Goal: Information Seeking & Learning: Learn about a topic

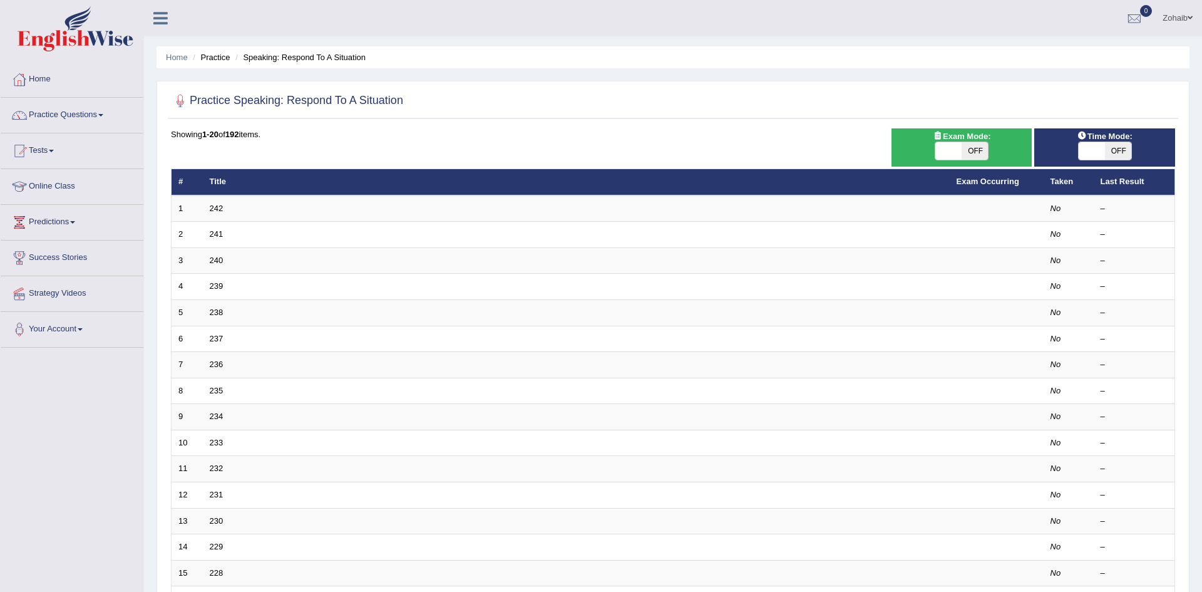
click at [215, 206] on link "242" at bounding box center [217, 208] width 14 height 9
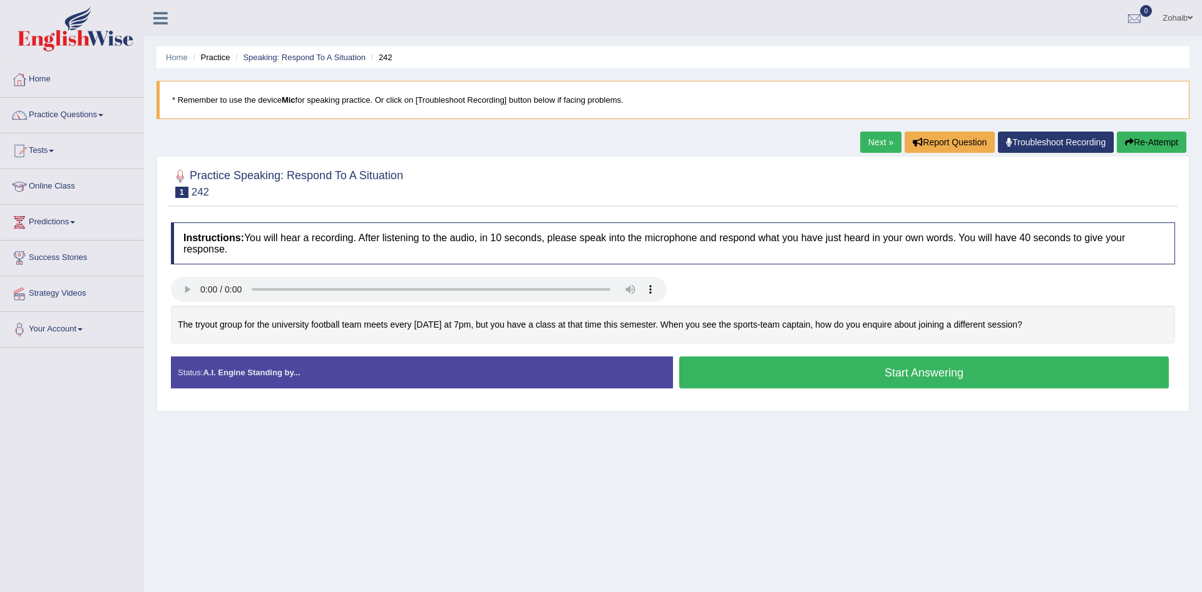
click at [800, 378] on button "Start Answering" at bounding box center [924, 372] width 490 height 32
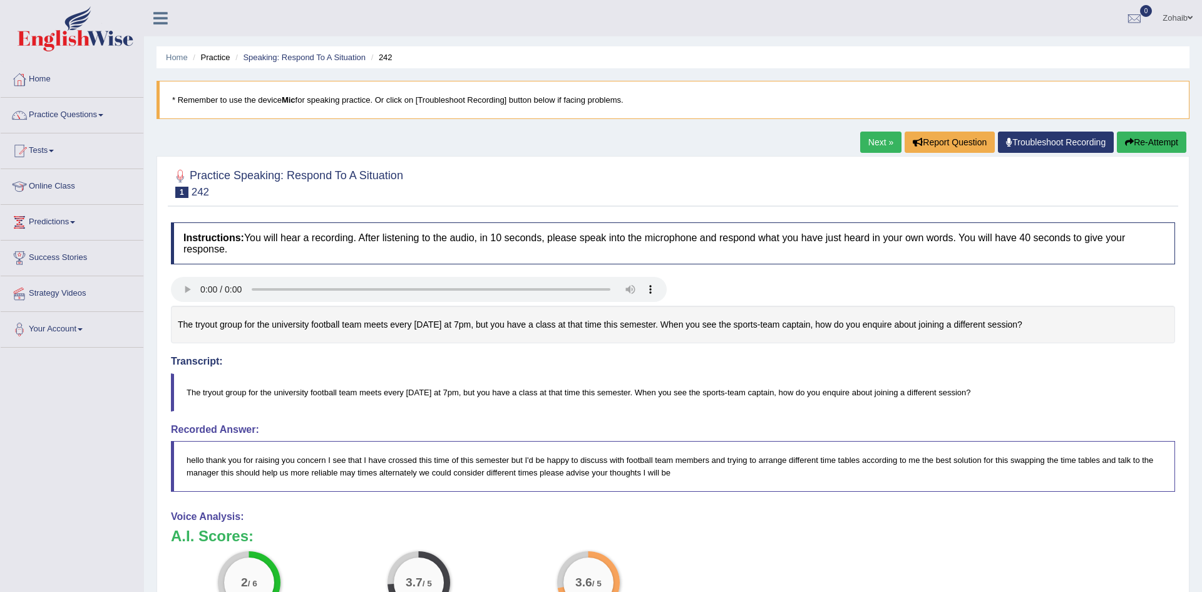
click at [1148, 145] on button "Re-Attempt" at bounding box center [1152, 142] width 70 height 21
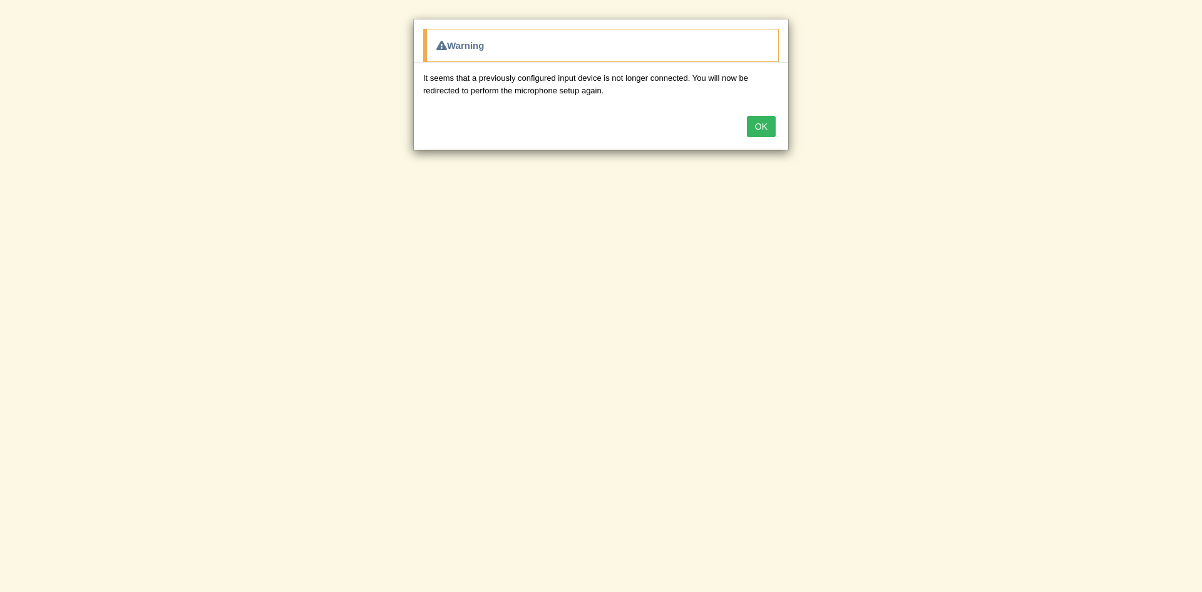
click at [753, 134] on button "OK" at bounding box center [761, 126] width 29 height 21
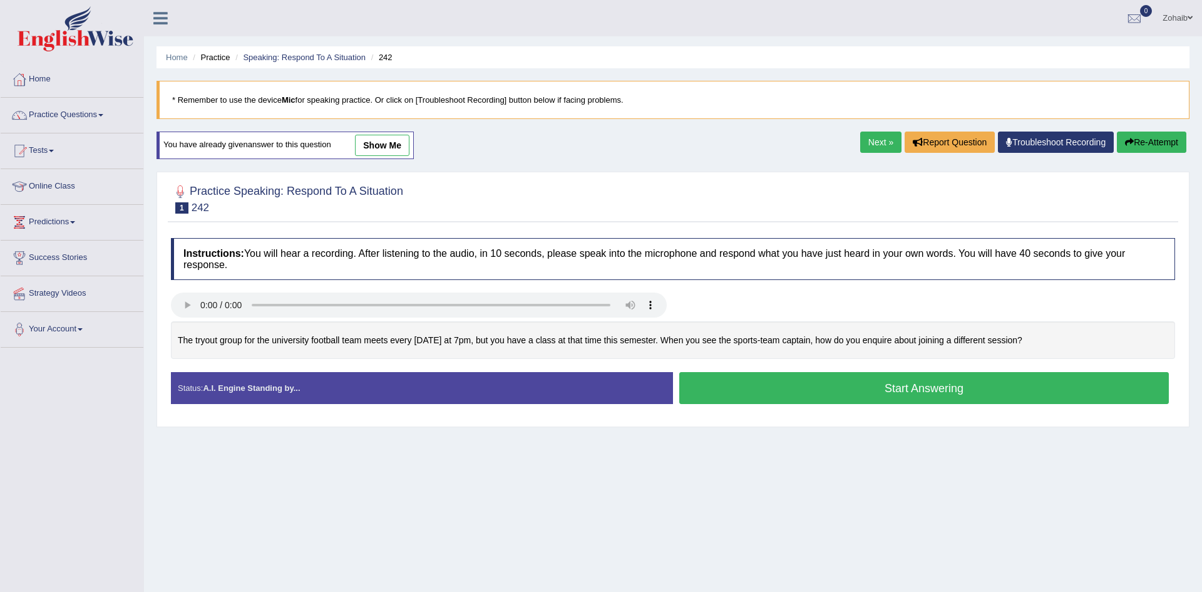
click at [760, 130] on div "Home Practice Speaking: Respond To A Situation 242 * Remember to use the device…" at bounding box center [673, 313] width 1058 height 626
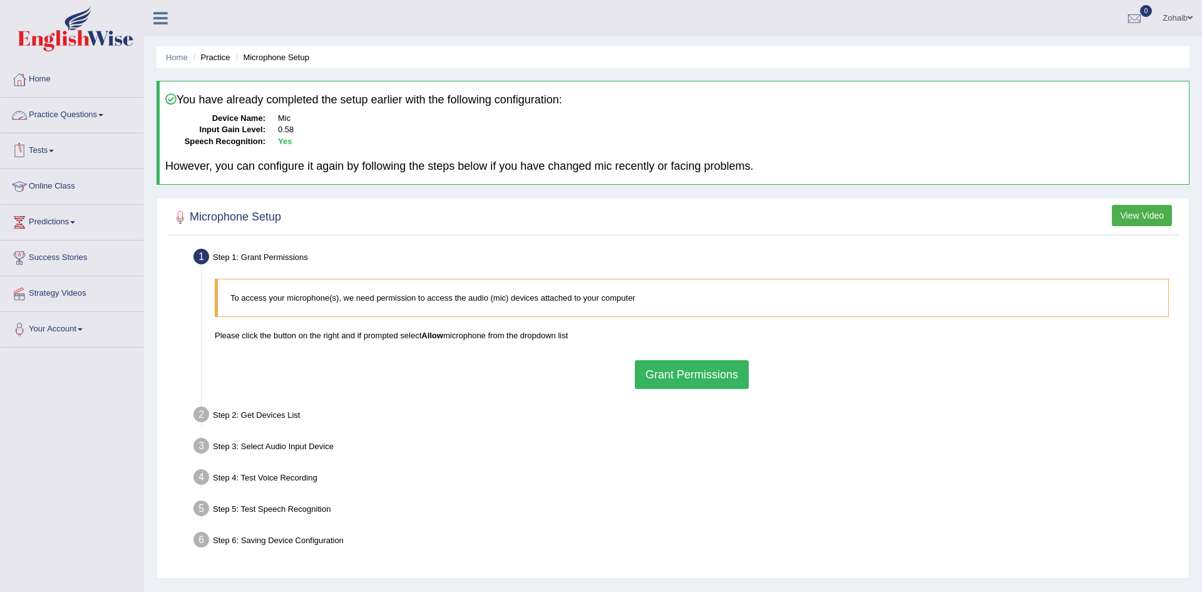
click at [88, 121] on link "Practice Questions" at bounding box center [72, 113] width 143 height 31
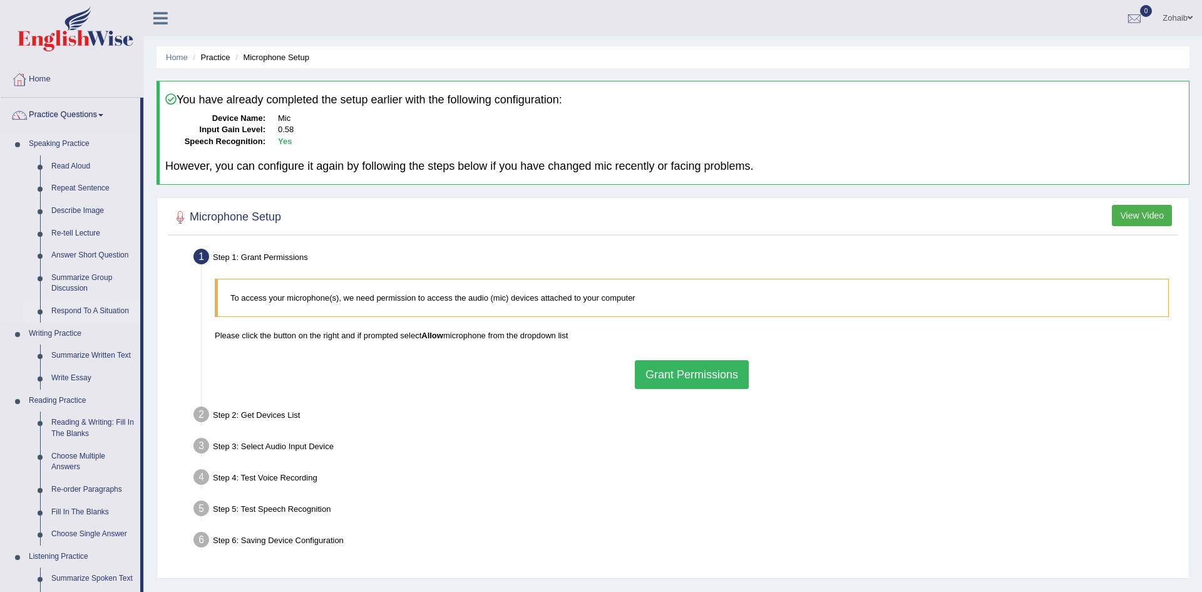
click at [100, 303] on link "Respond To A Situation" at bounding box center [93, 311] width 95 height 23
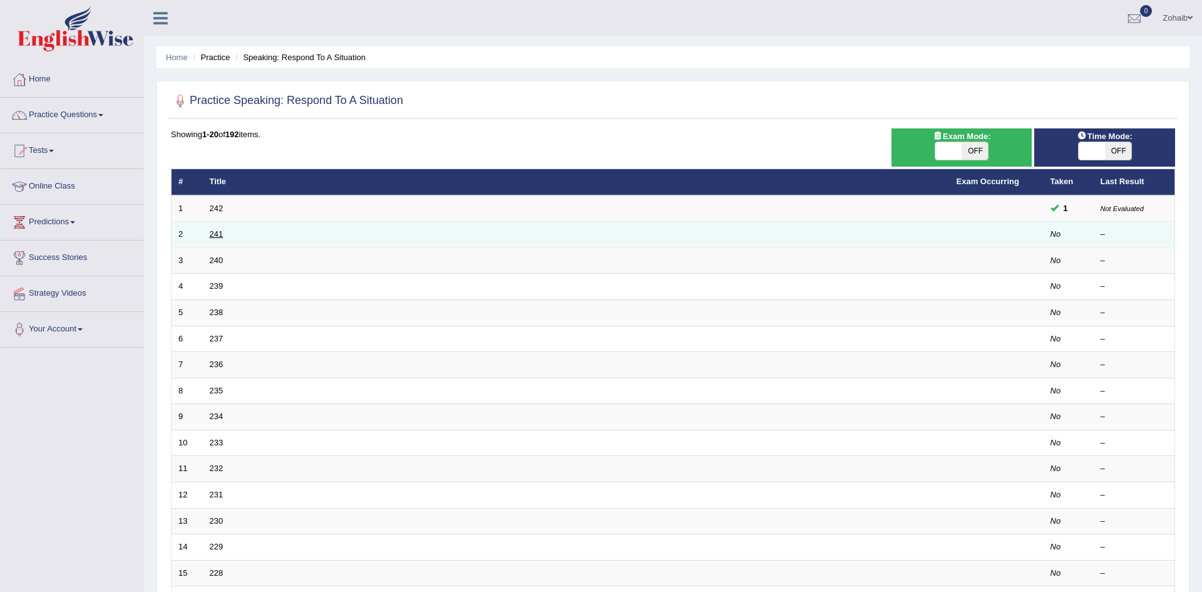
click at [216, 237] on link "241" at bounding box center [217, 233] width 14 height 9
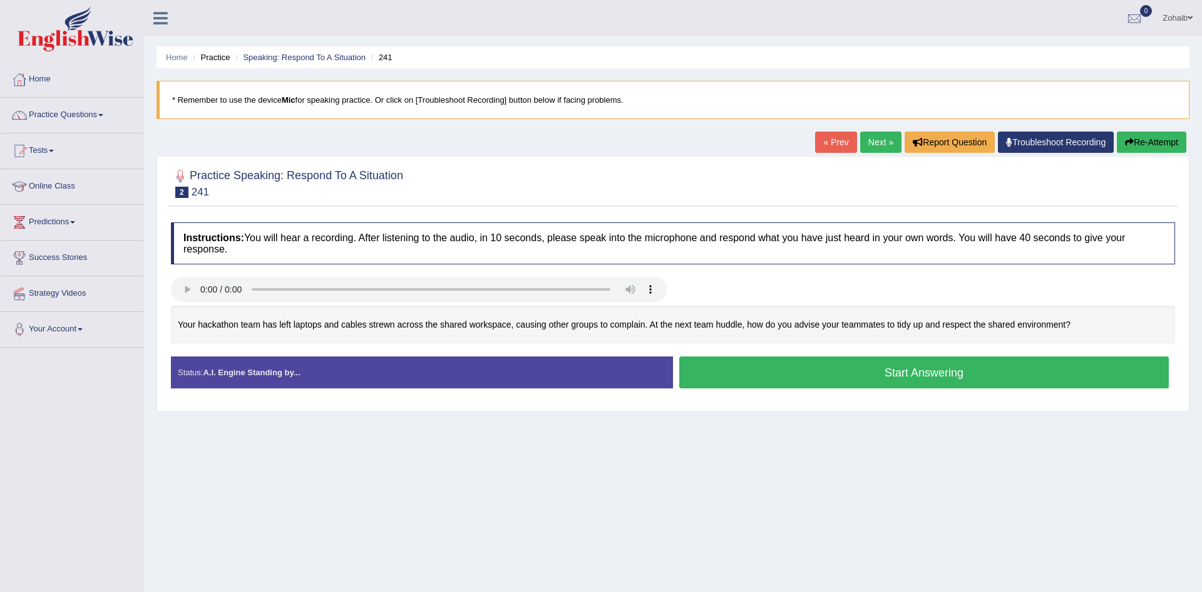
click at [773, 366] on button "Start Answering" at bounding box center [924, 372] width 490 height 32
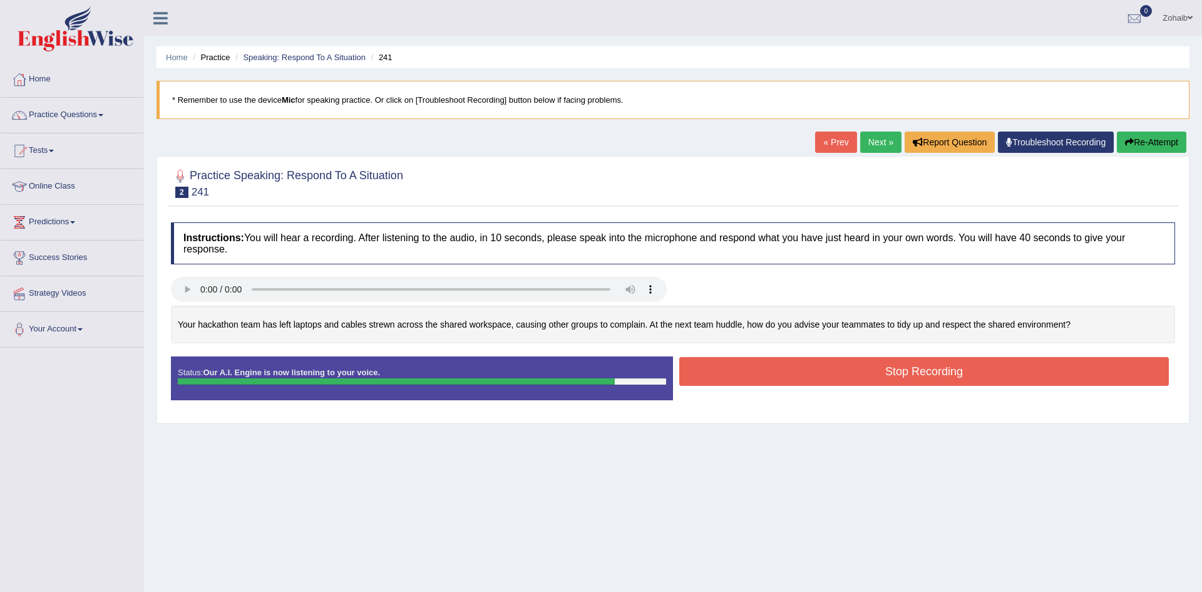
click at [773, 366] on button "Stop Recording" at bounding box center [924, 371] width 490 height 29
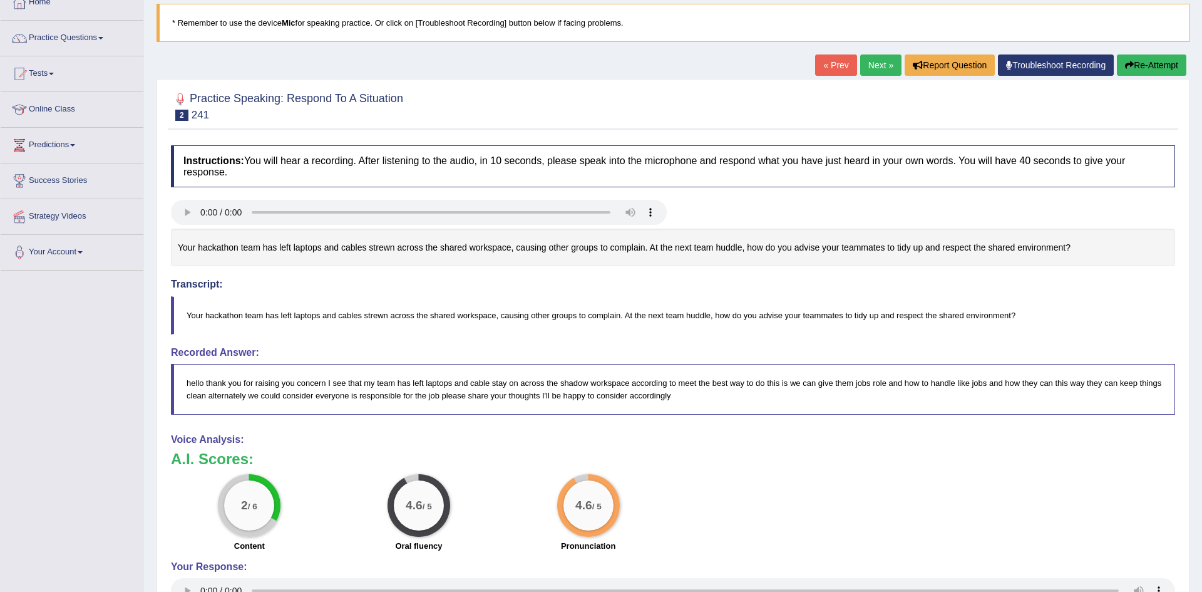
scroll to position [76, 0]
click at [1137, 73] on button "Re-Attempt" at bounding box center [1152, 66] width 70 height 21
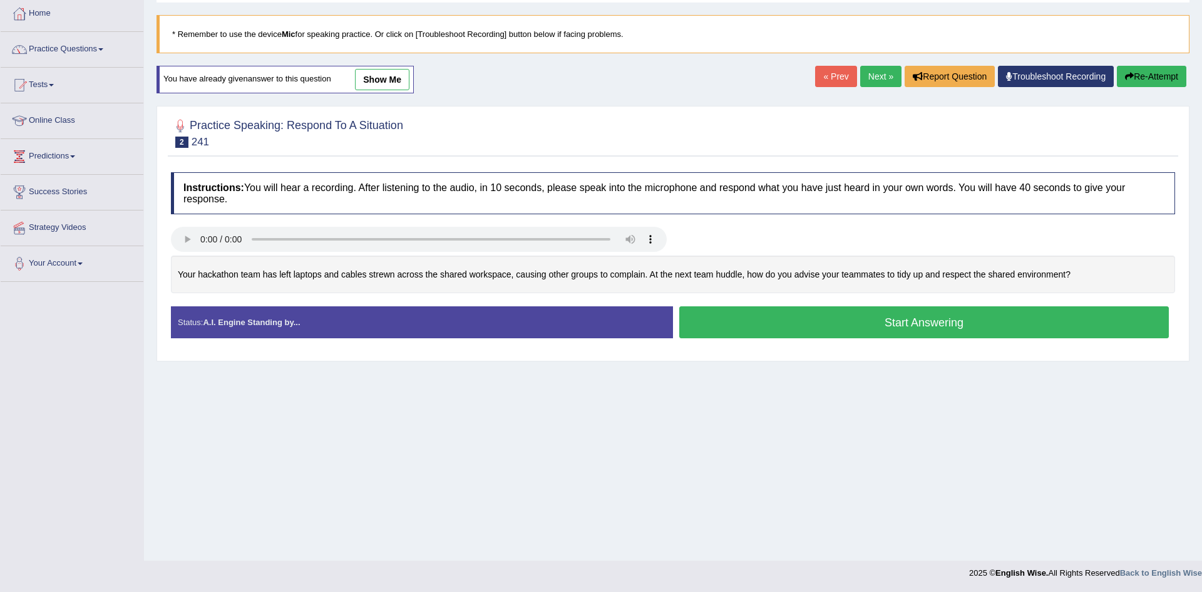
click at [1015, 323] on button "Start Answering" at bounding box center [924, 322] width 490 height 32
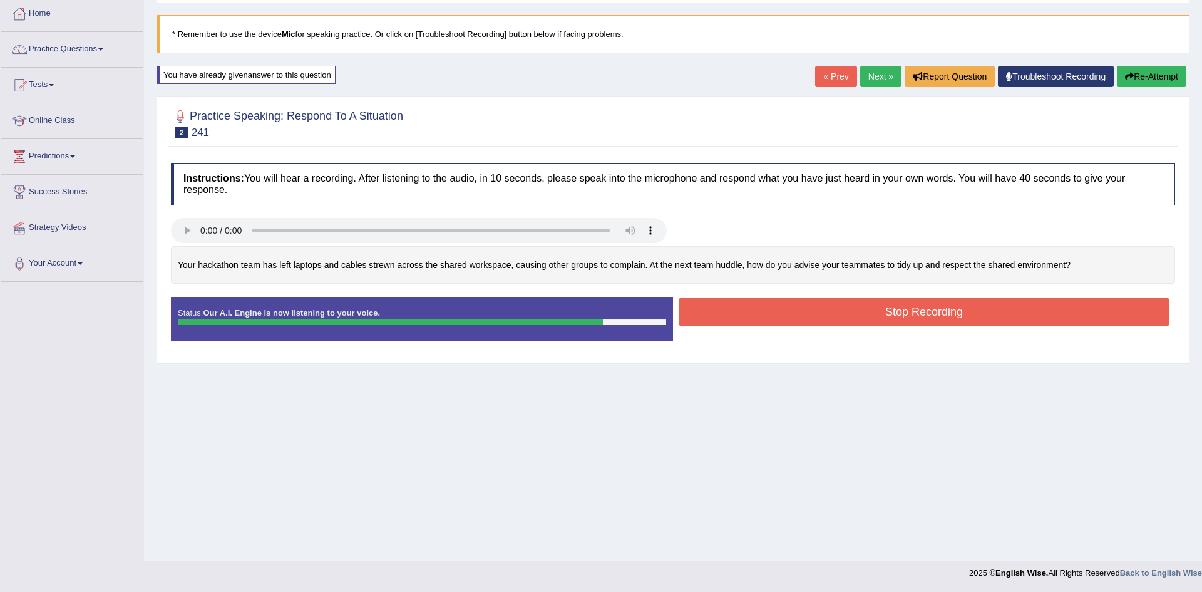
click at [1015, 323] on button "Stop Recording" at bounding box center [924, 311] width 490 height 29
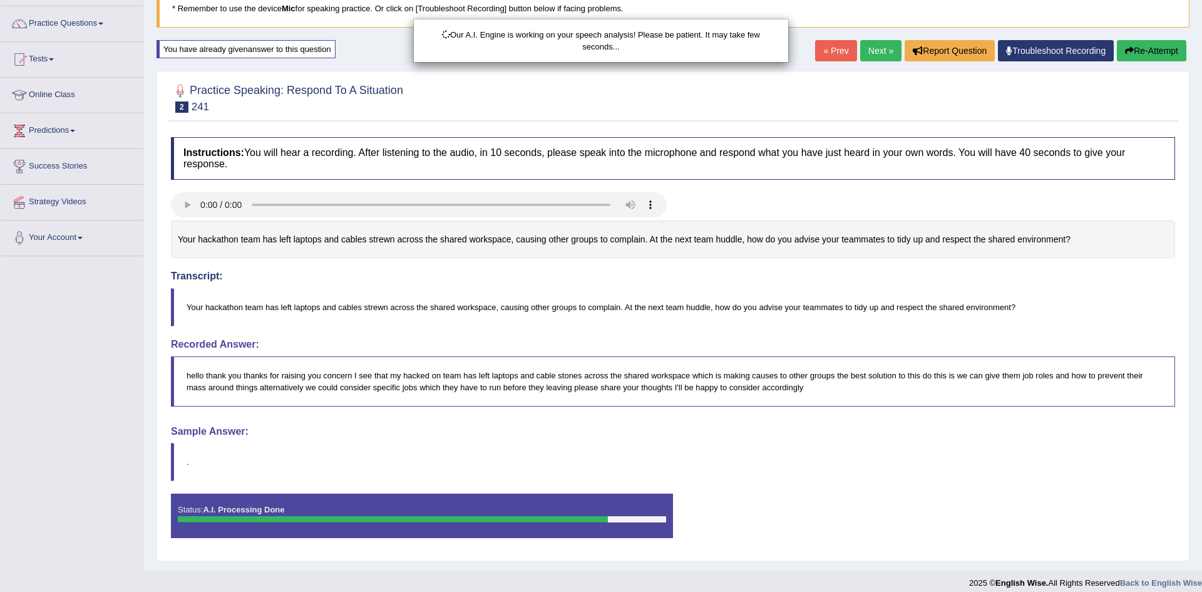
scroll to position [102, 0]
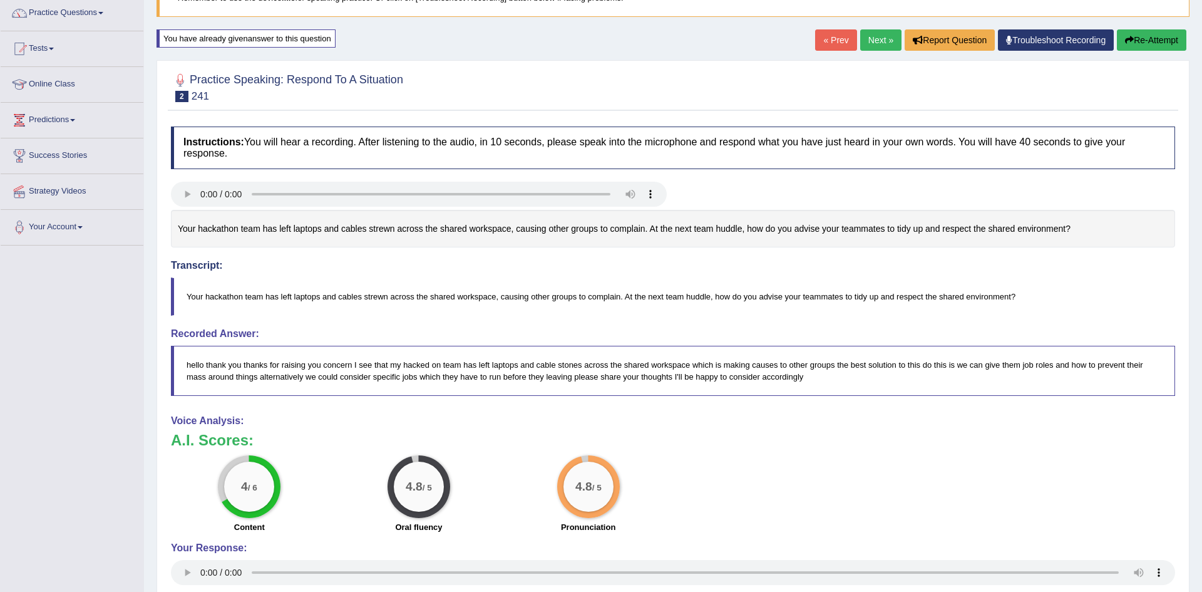
click at [227, 420] on h4 "Voice Analysis:" at bounding box center [673, 420] width 1004 height 11
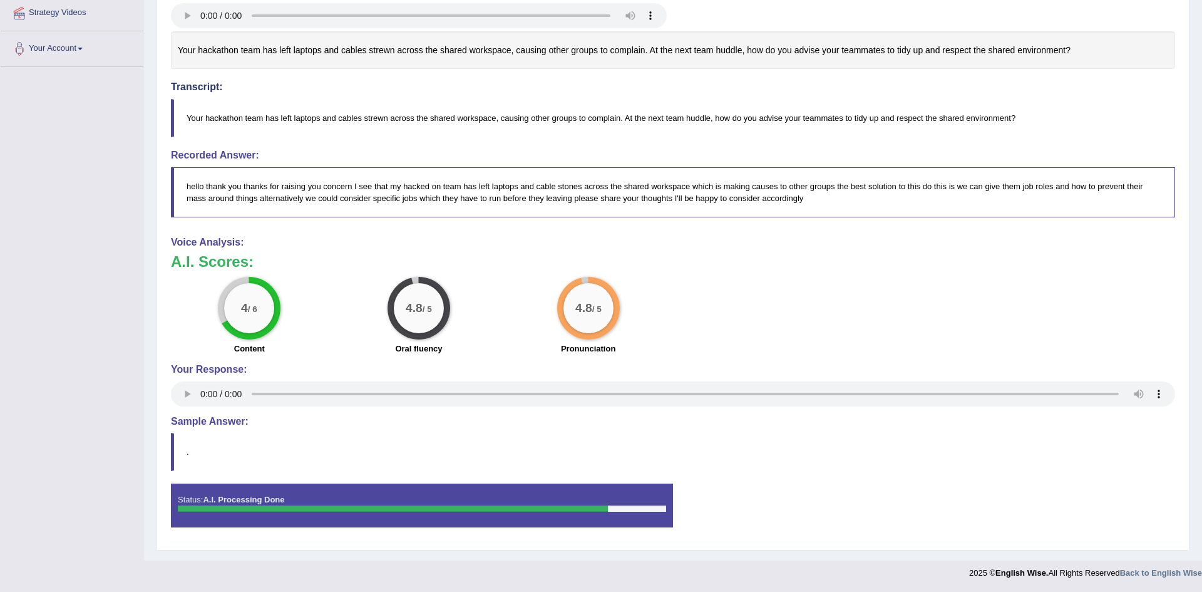
scroll to position [0, 0]
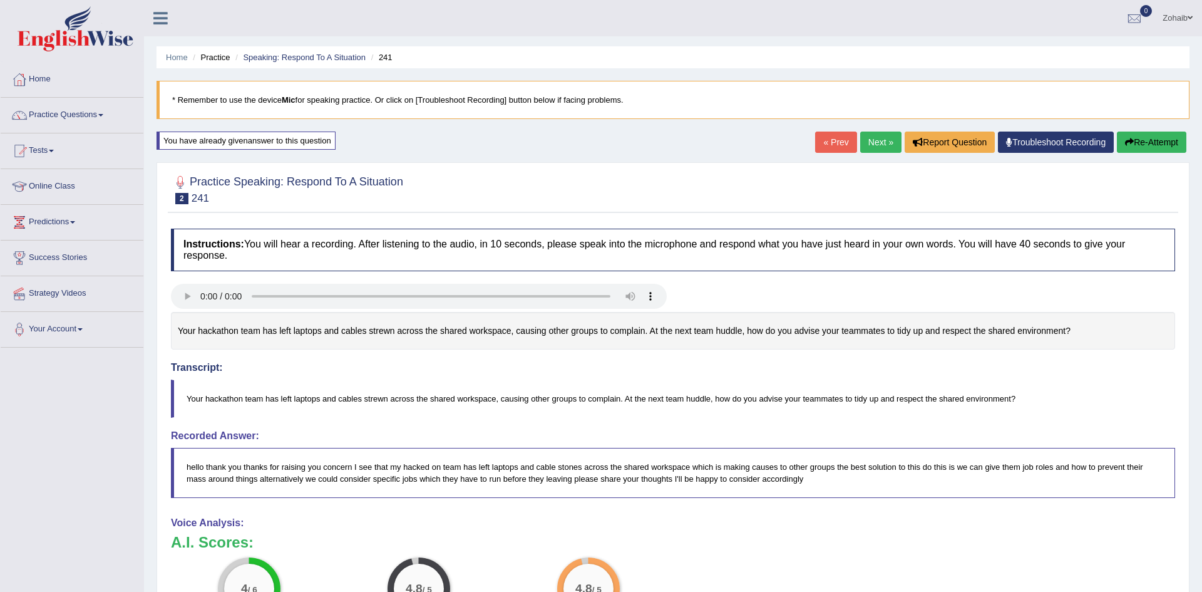
click at [1156, 137] on button "Re-Attempt" at bounding box center [1152, 142] width 70 height 21
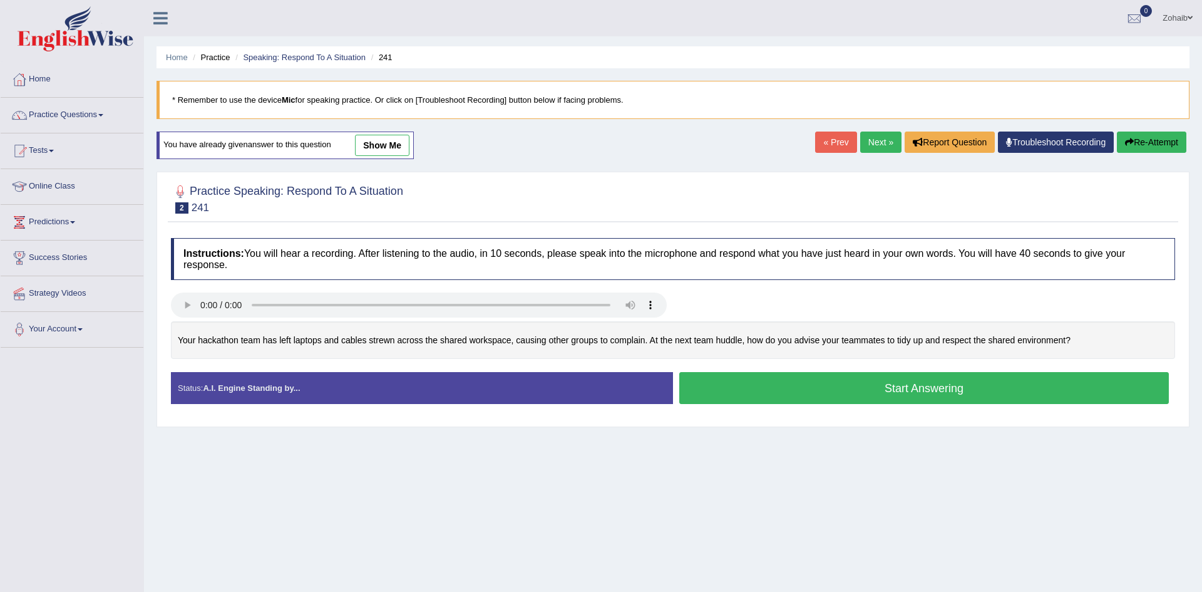
click at [1015, 396] on button "Start Answering" at bounding box center [924, 388] width 490 height 32
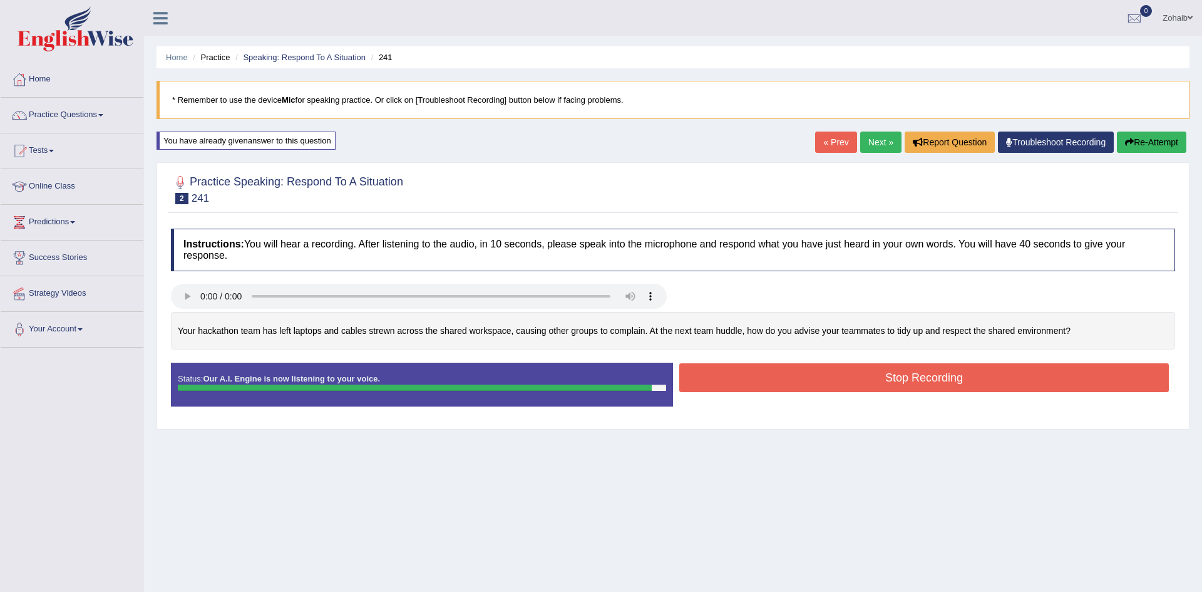
click at [995, 372] on button "Stop Recording" at bounding box center [924, 377] width 490 height 29
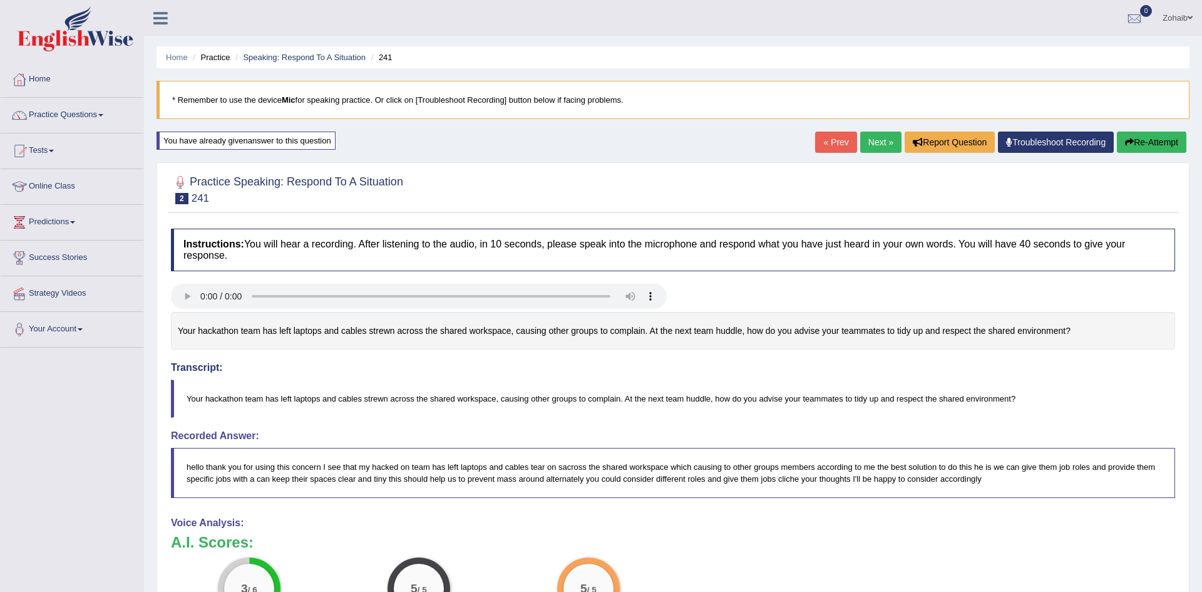
click at [880, 149] on link "Next »" at bounding box center [880, 142] width 41 height 21
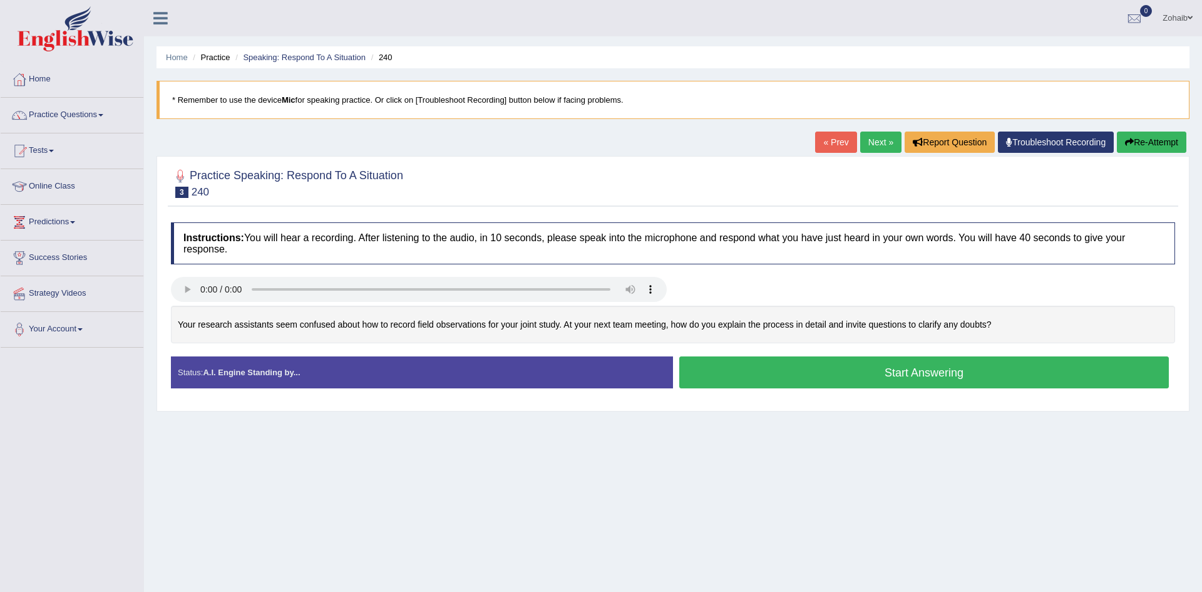
click at [775, 373] on button "Start Answering" at bounding box center [924, 372] width 490 height 32
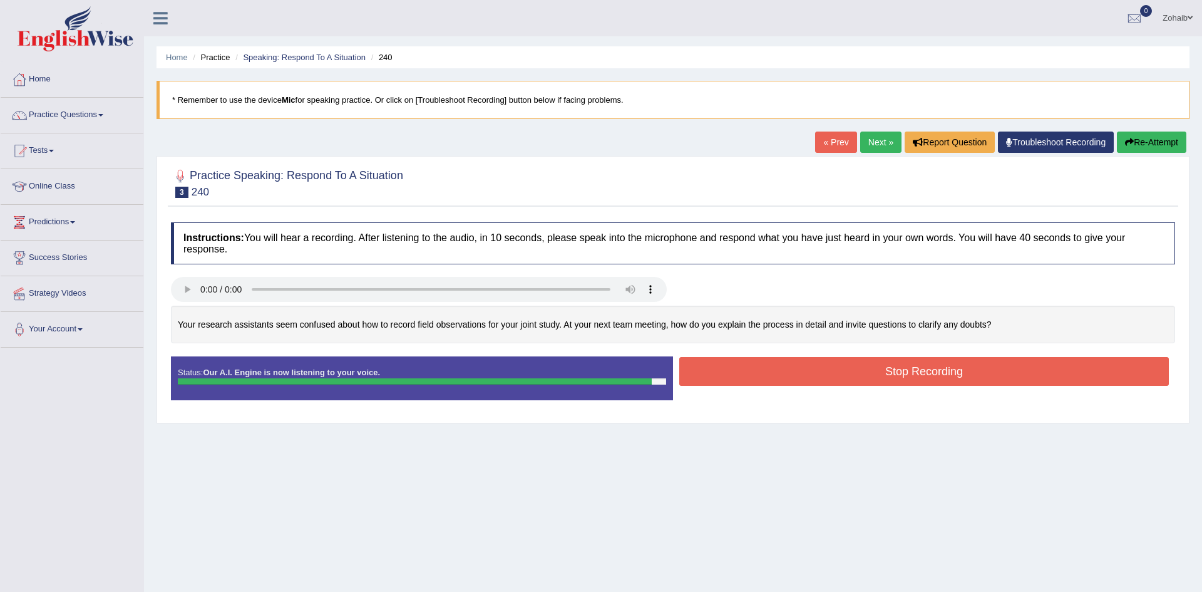
click at [775, 373] on button "Stop Recording" at bounding box center [924, 371] width 490 height 29
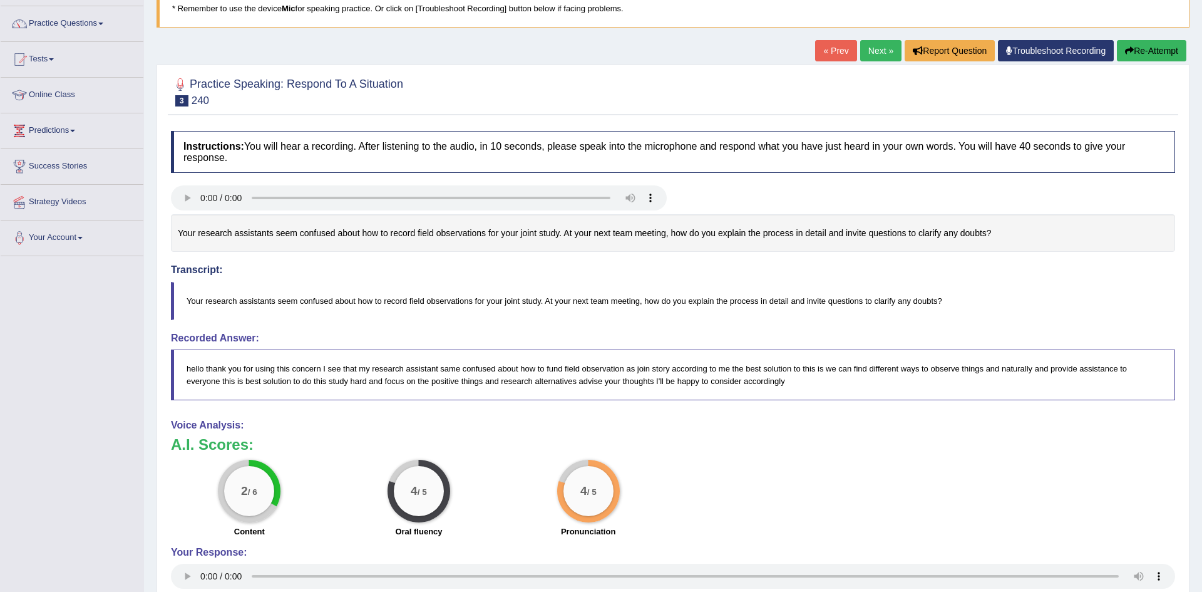
scroll to position [92, 0]
click at [1129, 53] on icon "button" at bounding box center [1129, 50] width 9 height 9
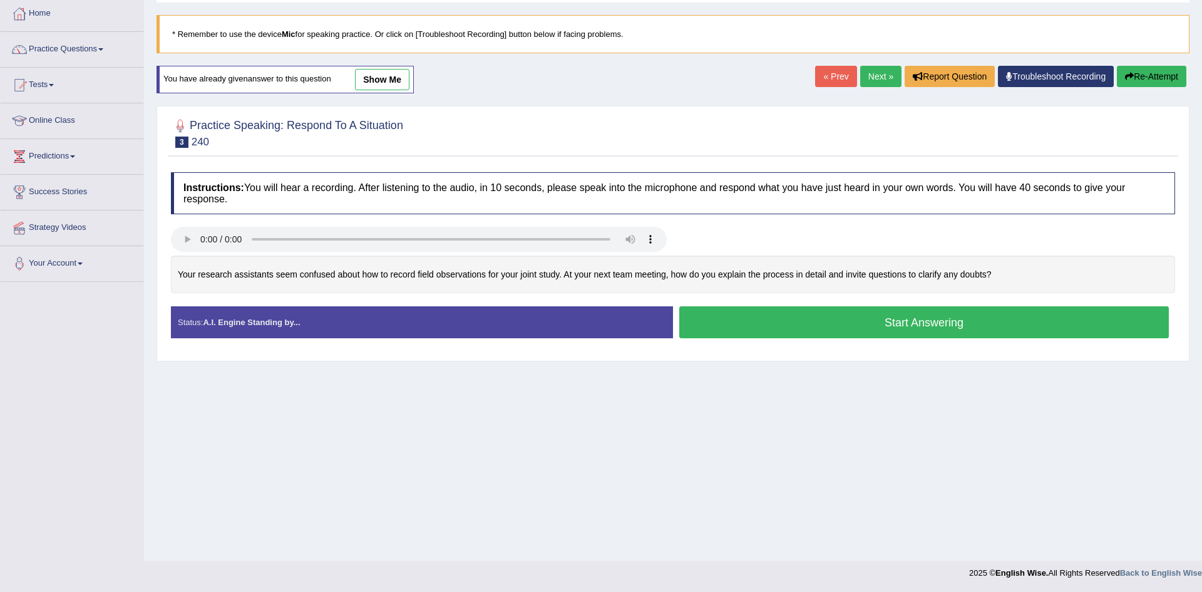
click at [914, 334] on button "Start Answering" at bounding box center [924, 322] width 490 height 32
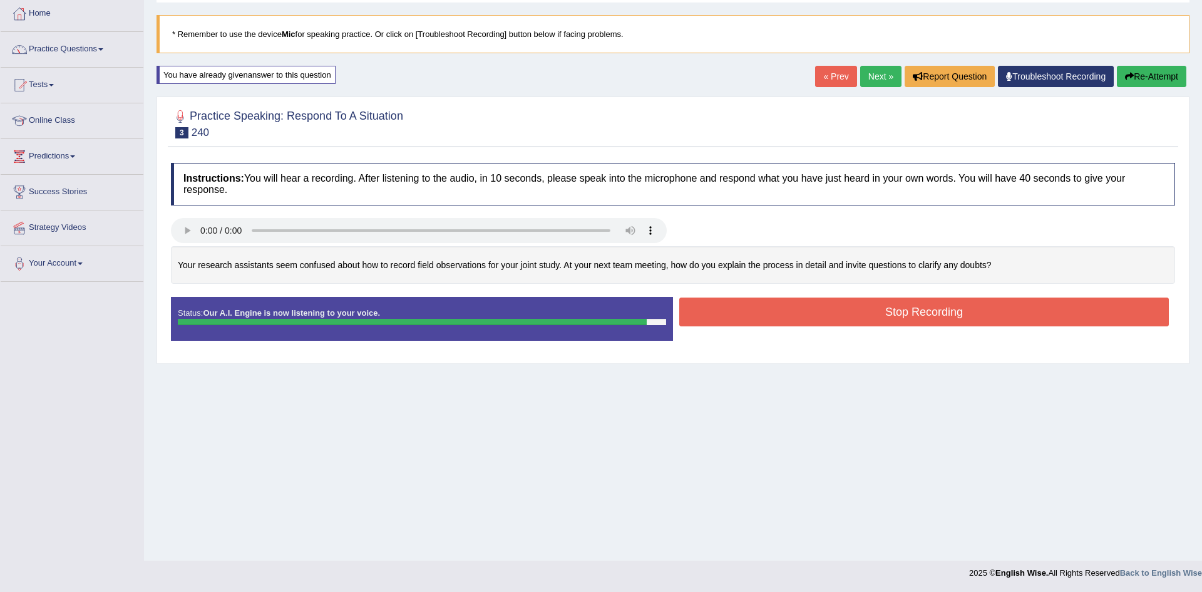
click at [914, 334] on div "Status: Our A.I. Engine is now listening to your voice. Start Answering Stop Re…" at bounding box center [673, 325] width 1004 height 56
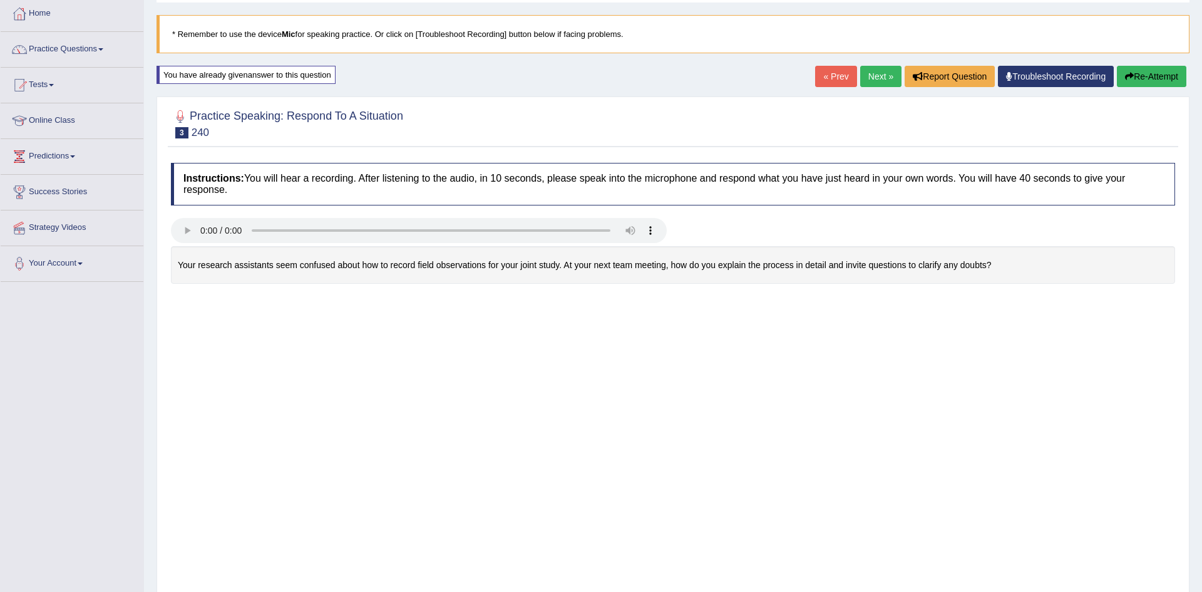
click at [0, 0] on div "Saving your answer..." at bounding box center [0, 0] width 0 height 0
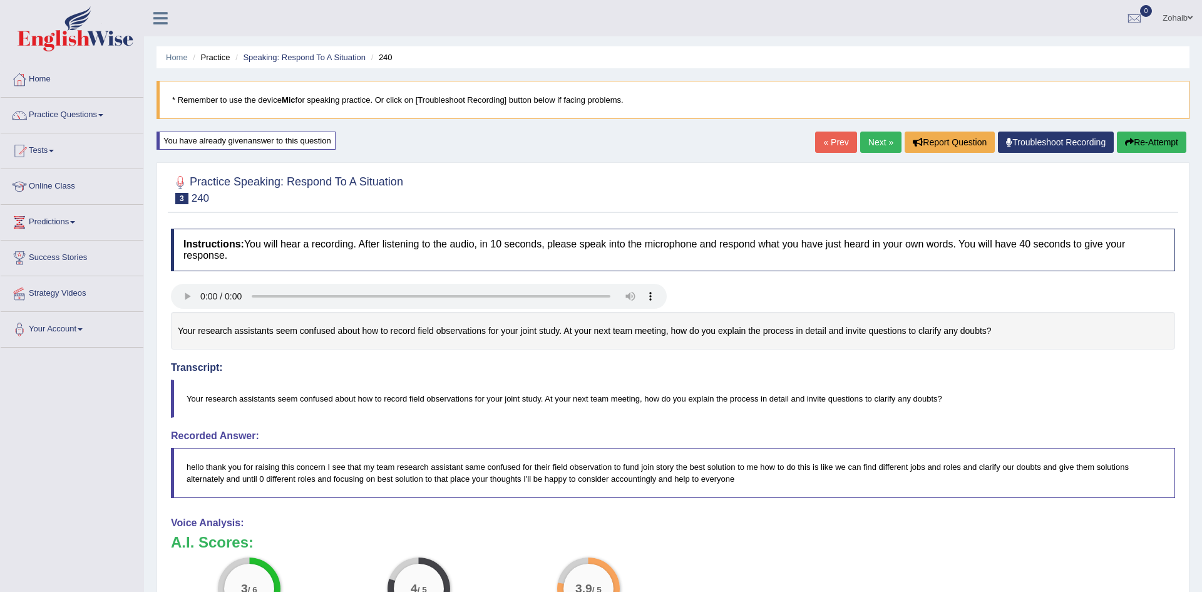
click at [1160, 146] on button "Re-Attempt" at bounding box center [1152, 142] width 70 height 21
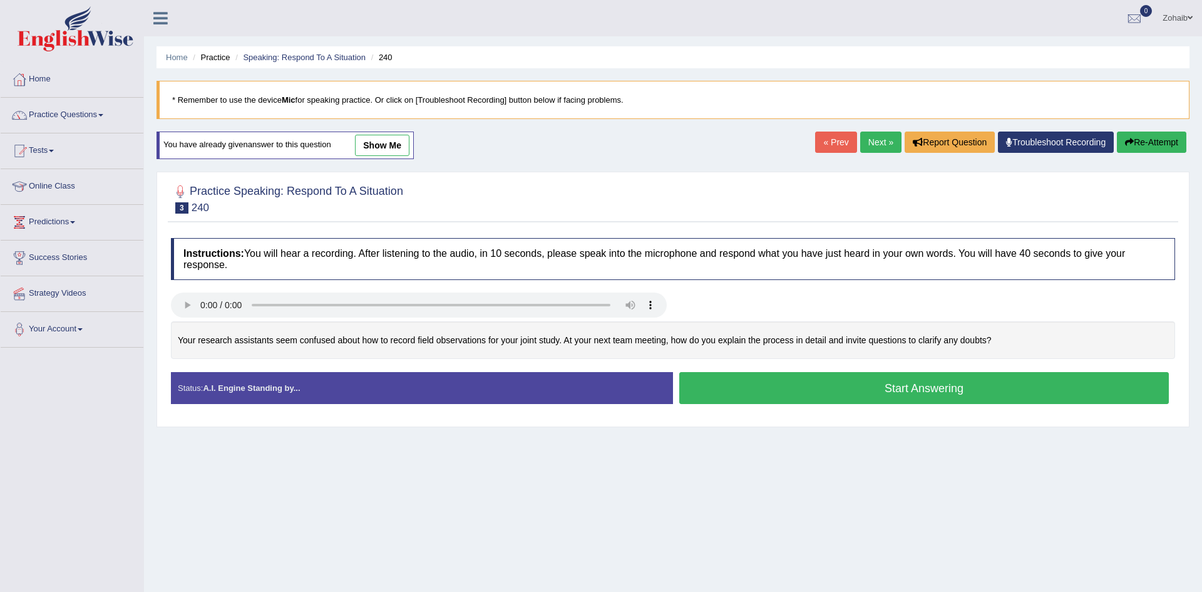
click at [1057, 393] on button "Start Answering" at bounding box center [924, 388] width 490 height 32
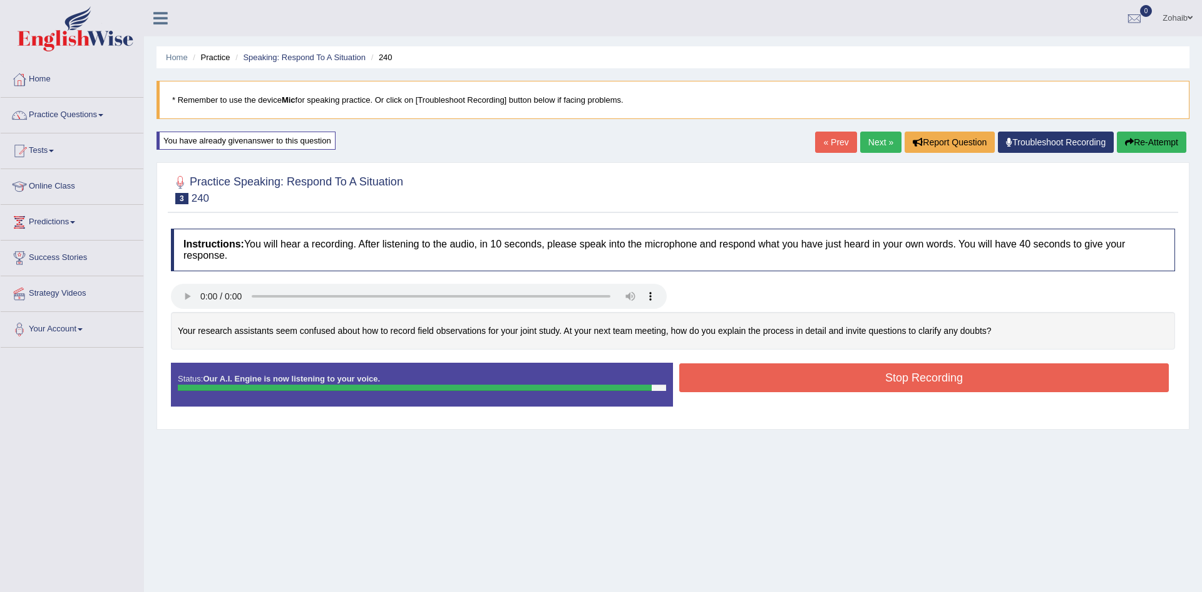
click at [1007, 386] on button "Stop Recording" at bounding box center [924, 377] width 490 height 29
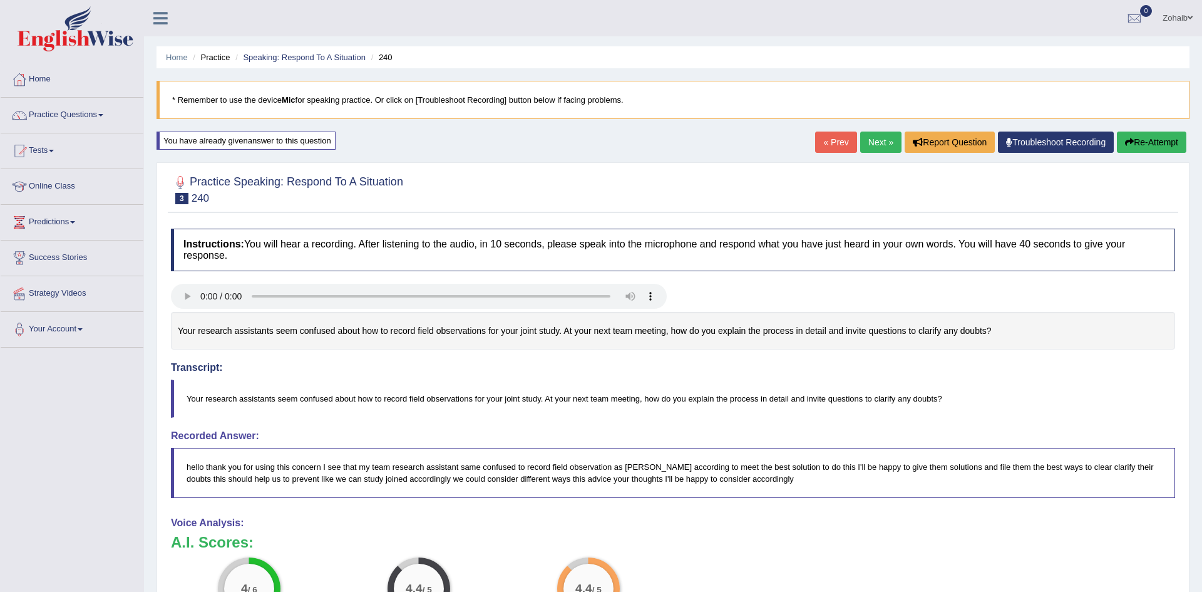
click at [1146, 133] on button "Re-Attempt" at bounding box center [1152, 142] width 70 height 21
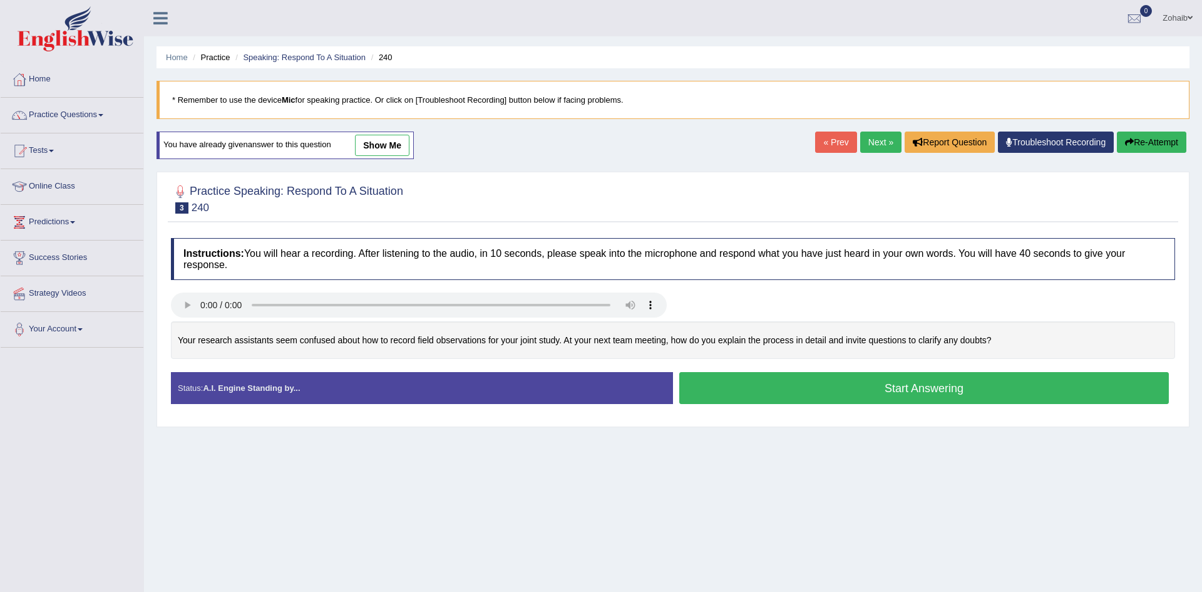
click at [939, 398] on button "Start Answering" at bounding box center [924, 388] width 490 height 32
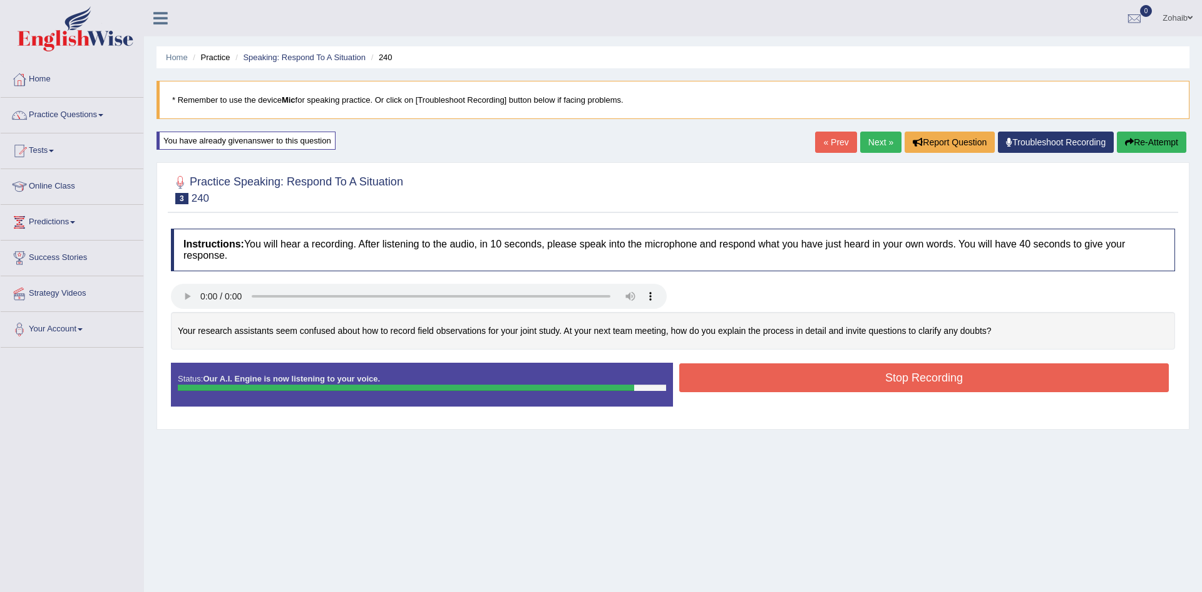
click at [961, 389] on button "Stop Recording" at bounding box center [924, 377] width 490 height 29
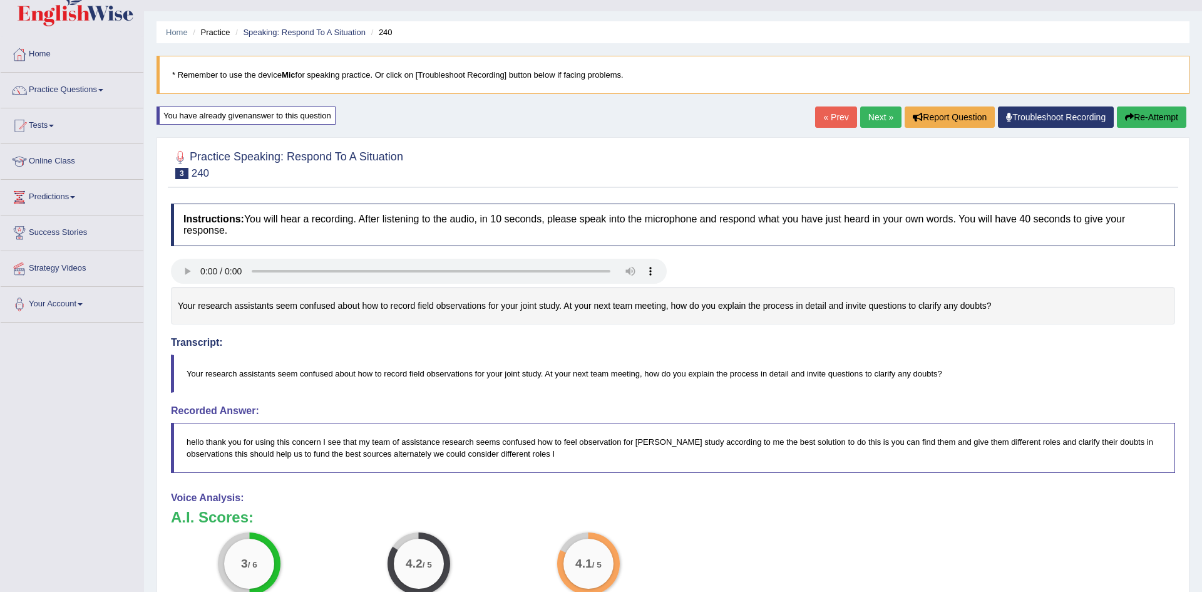
scroll to position [22, 0]
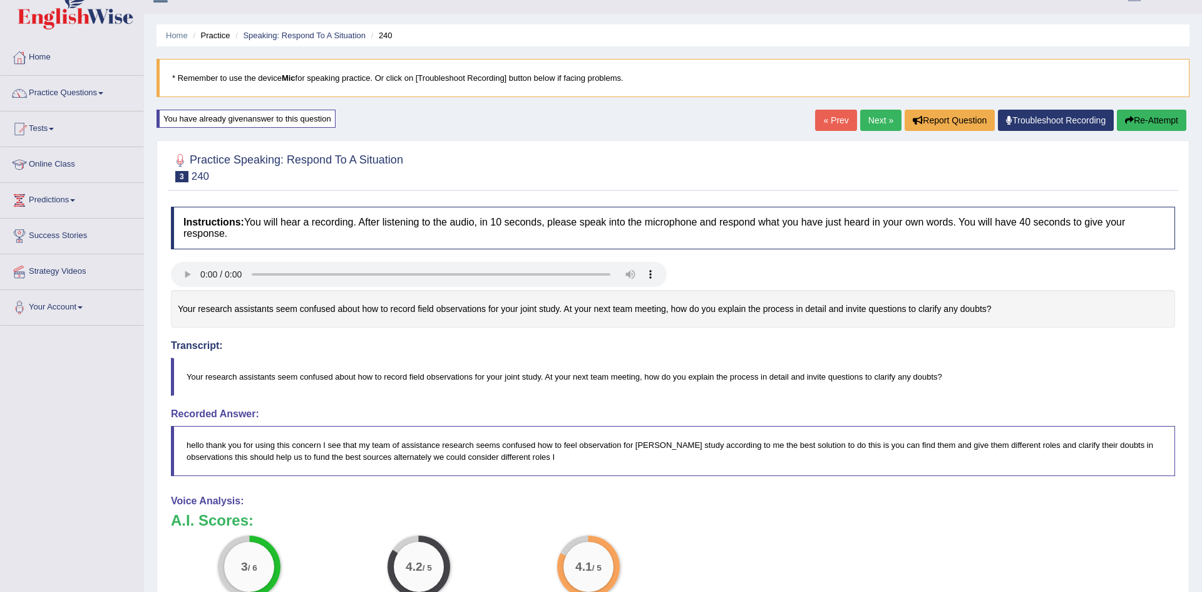
click at [1157, 125] on button "Re-Attempt" at bounding box center [1152, 120] width 70 height 21
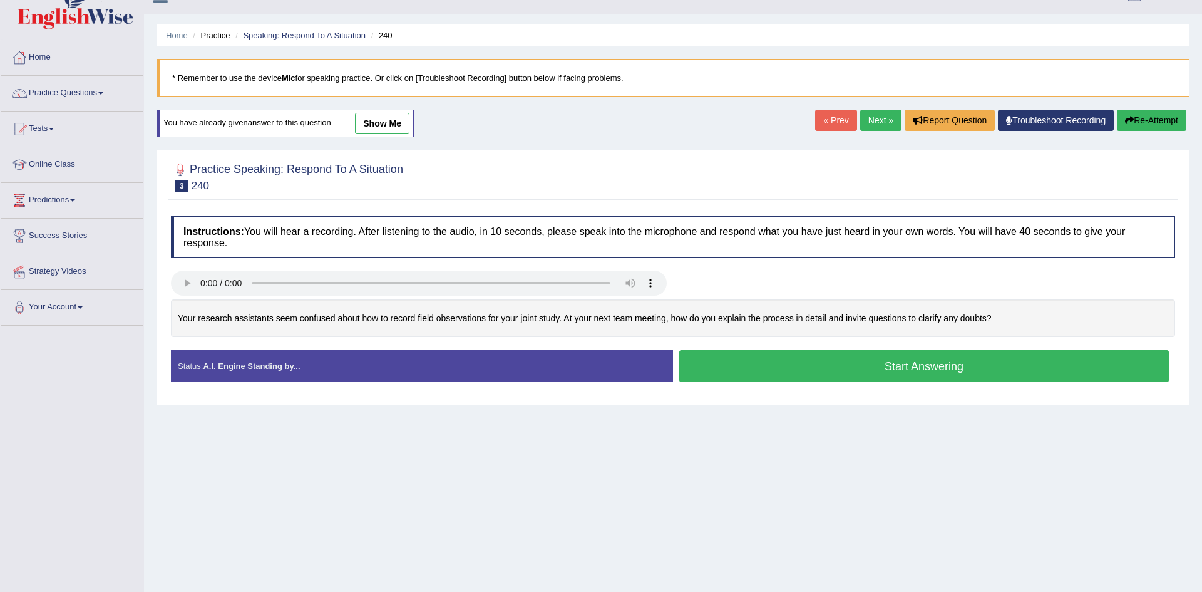
click at [1031, 363] on button "Start Answering" at bounding box center [924, 366] width 490 height 32
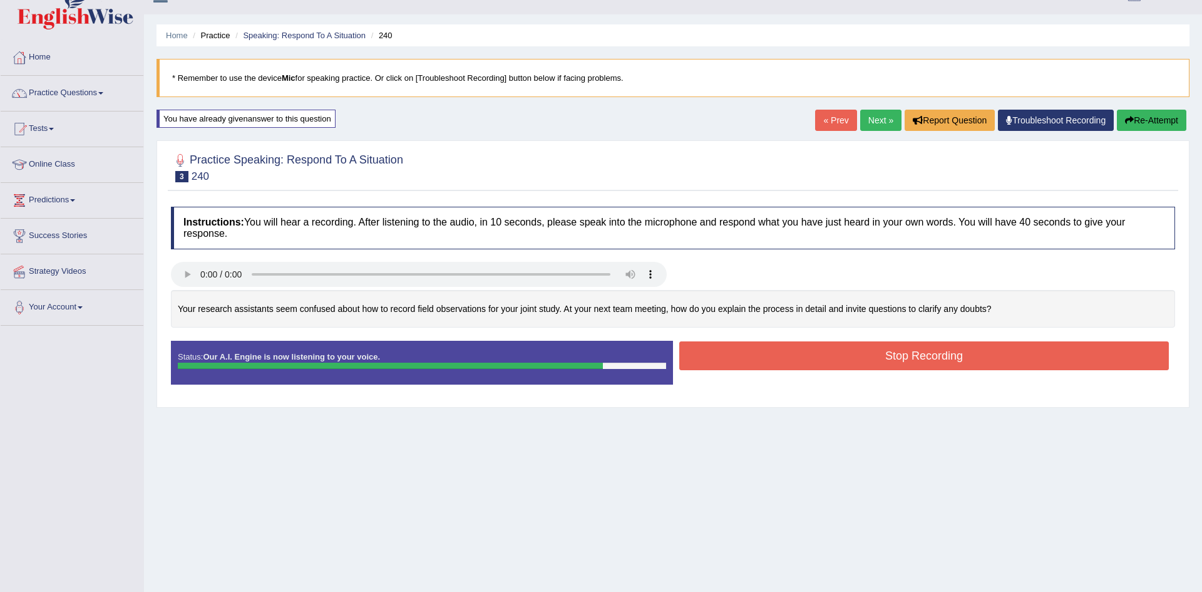
click at [1021, 368] on button "Stop Recording" at bounding box center [924, 355] width 490 height 29
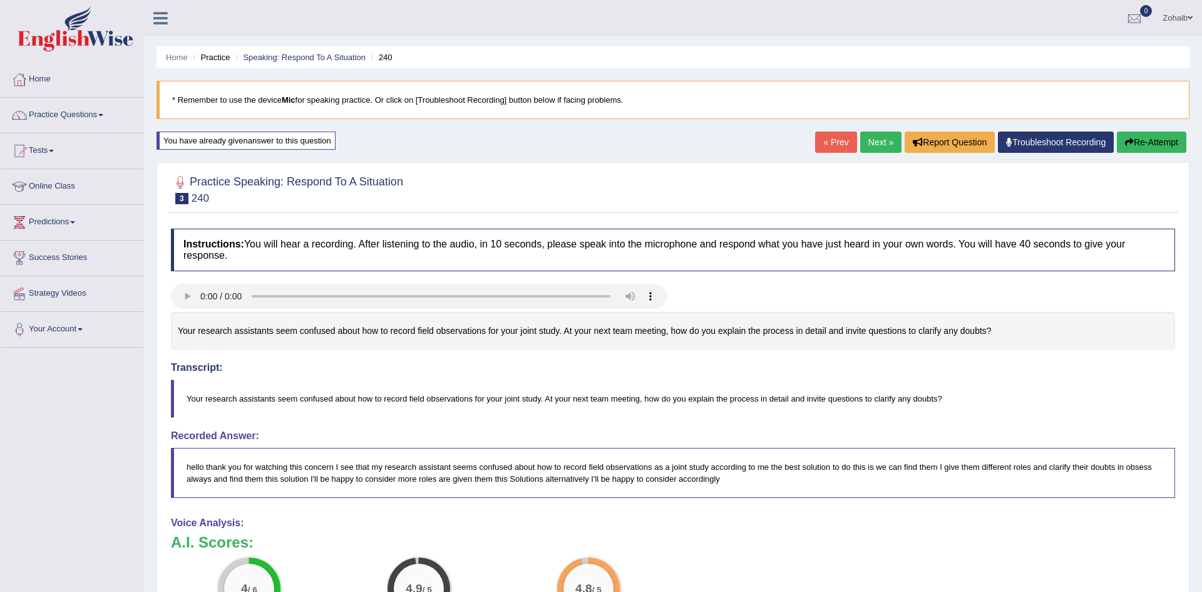
click at [18, 1] on div at bounding box center [72, 30] width 144 height 61
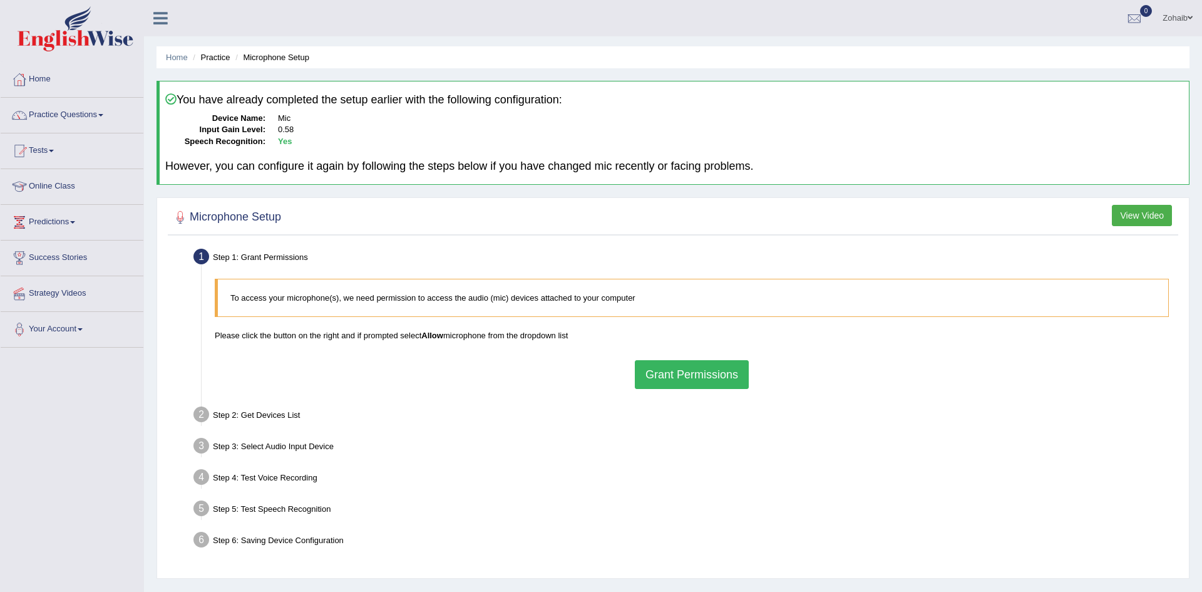
click at [89, 92] on link "Home" at bounding box center [72, 77] width 143 height 31
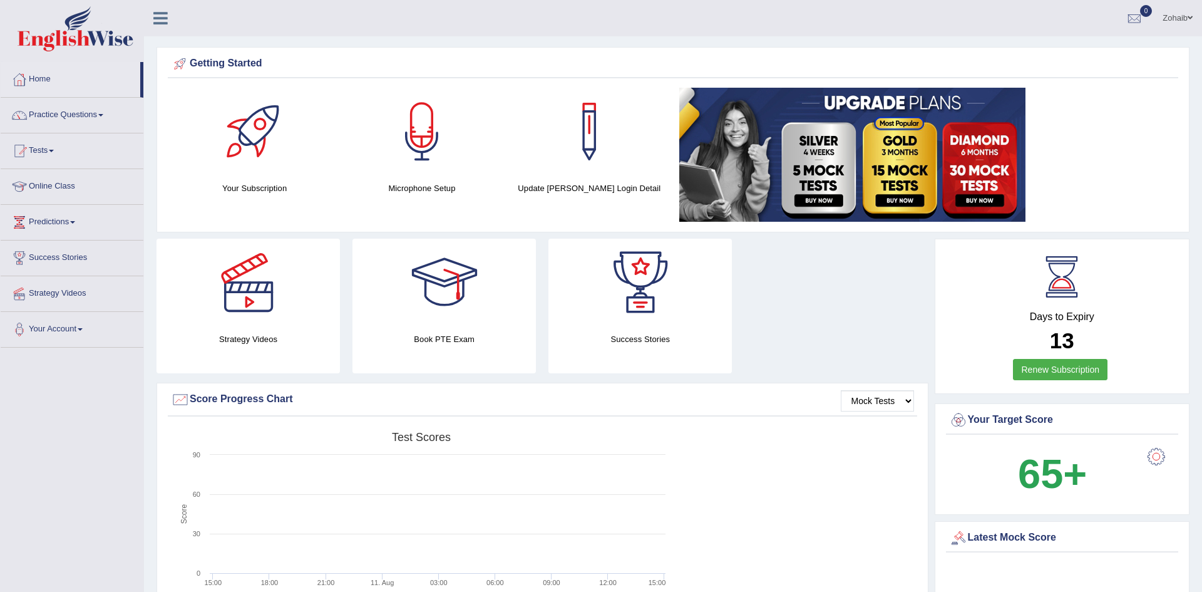
click at [100, 126] on link "Practice Questions" at bounding box center [72, 113] width 143 height 31
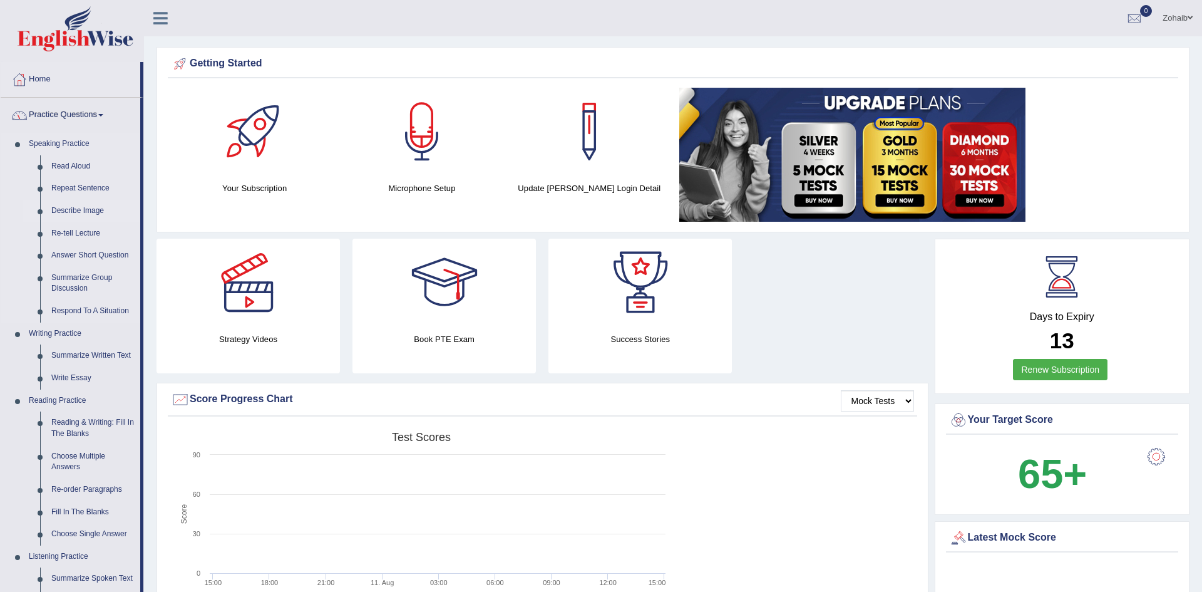
click at [100, 219] on link "Describe Image" at bounding box center [93, 211] width 95 height 23
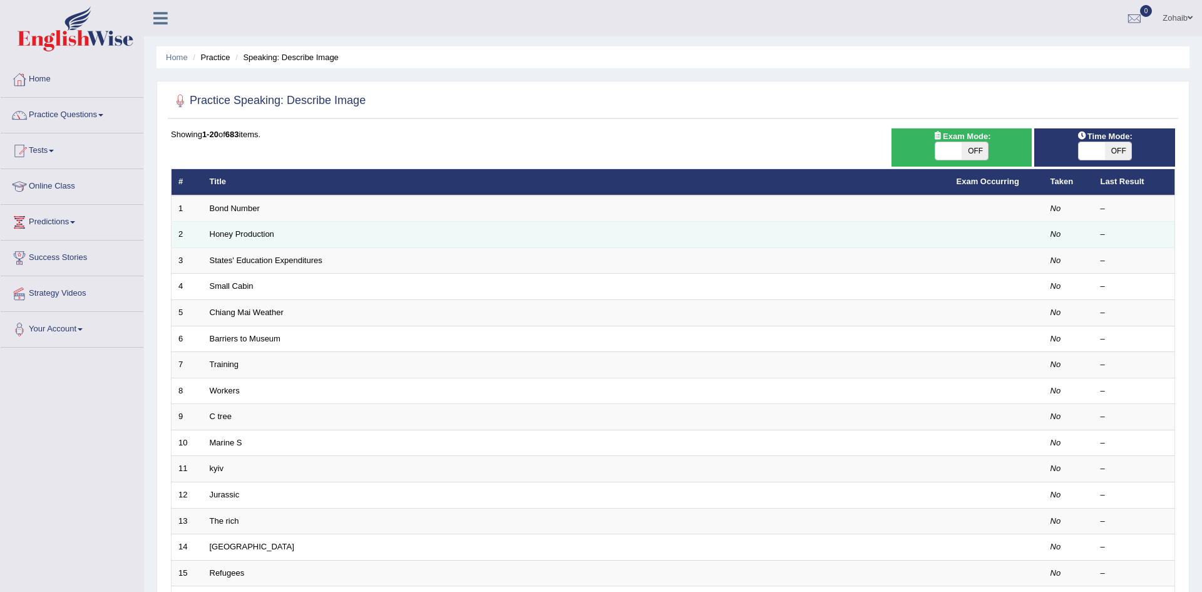
click at [232, 223] on td "Honey Production" at bounding box center [576, 235] width 747 height 26
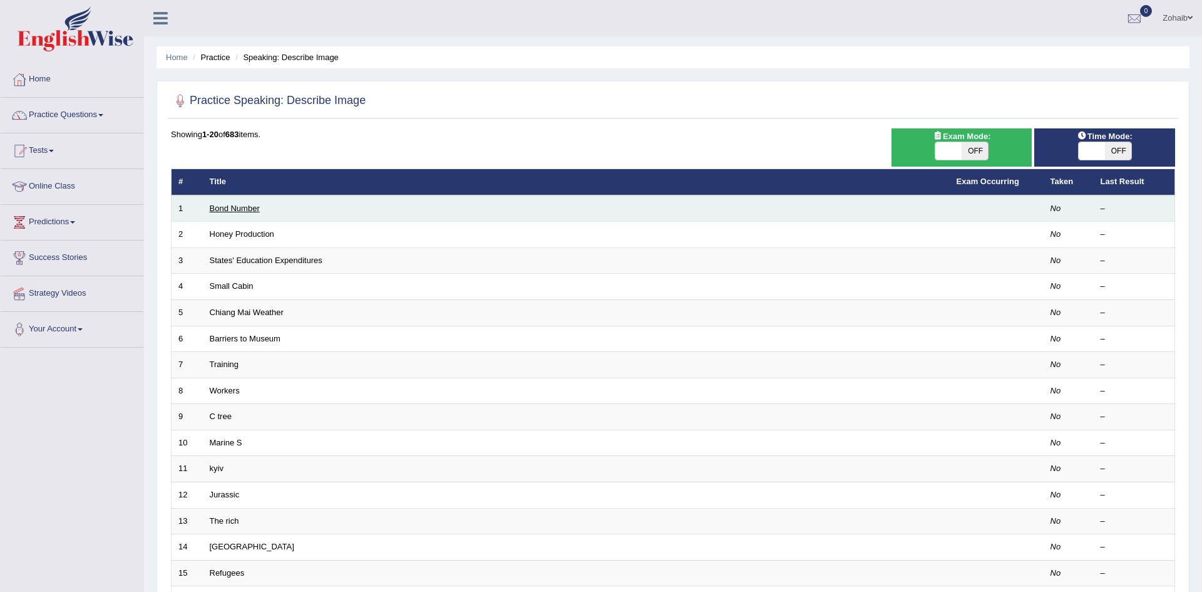
click at [241, 211] on link "Bond Number" at bounding box center [235, 208] width 50 height 9
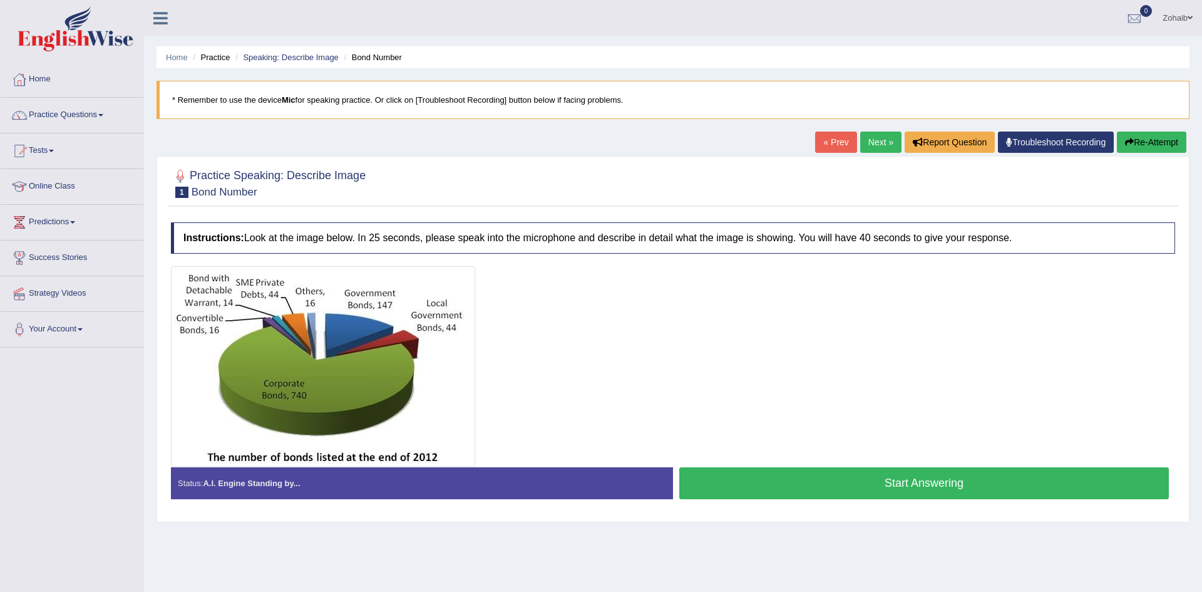
click at [928, 493] on button "Start Answering" at bounding box center [924, 483] width 490 height 32
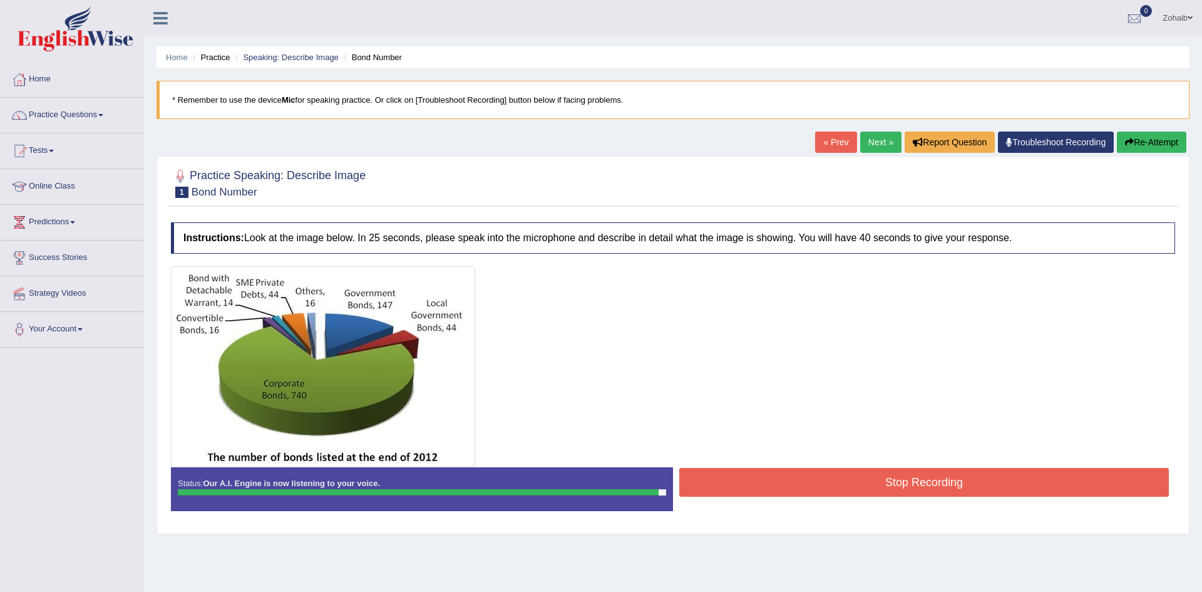
click at [948, 496] on button "Stop Recording" at bounding box center [924, 482] width 490 height 29
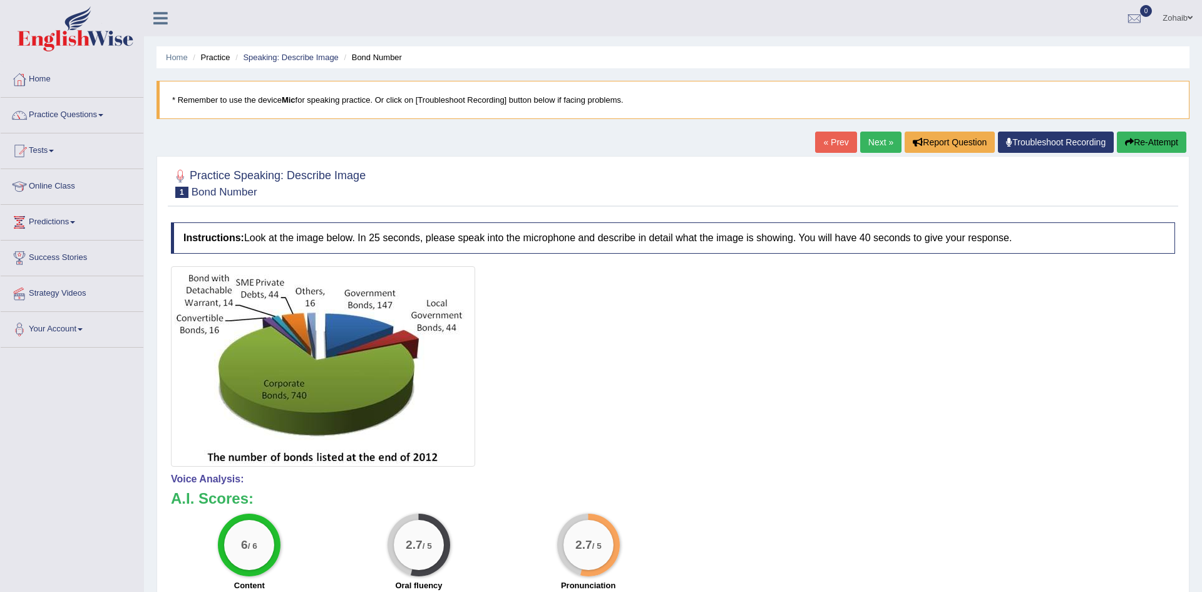
click at [1152, 148] on button "Re-Attempt" at bounding box center [1152, 142] width 70 height 21
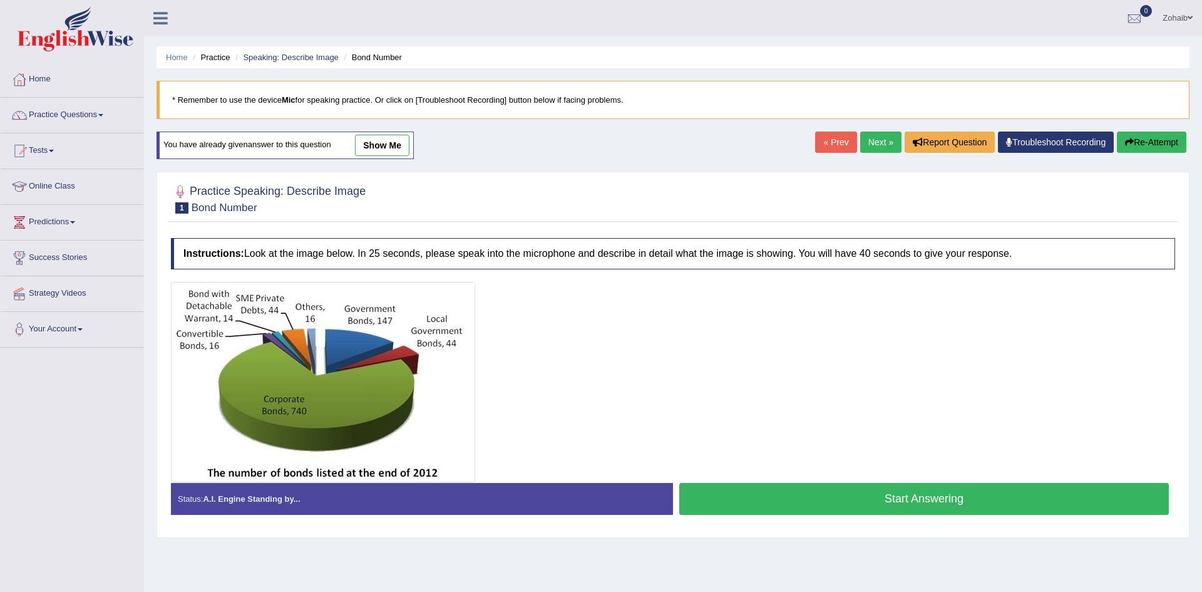
click at [941, 519] on div "Stop Recording" at bounding box center [924, 518] width 502 height 1
click at [949, 505] on button "Start Answering" at bounding box center [924, 499] width 490 height 32
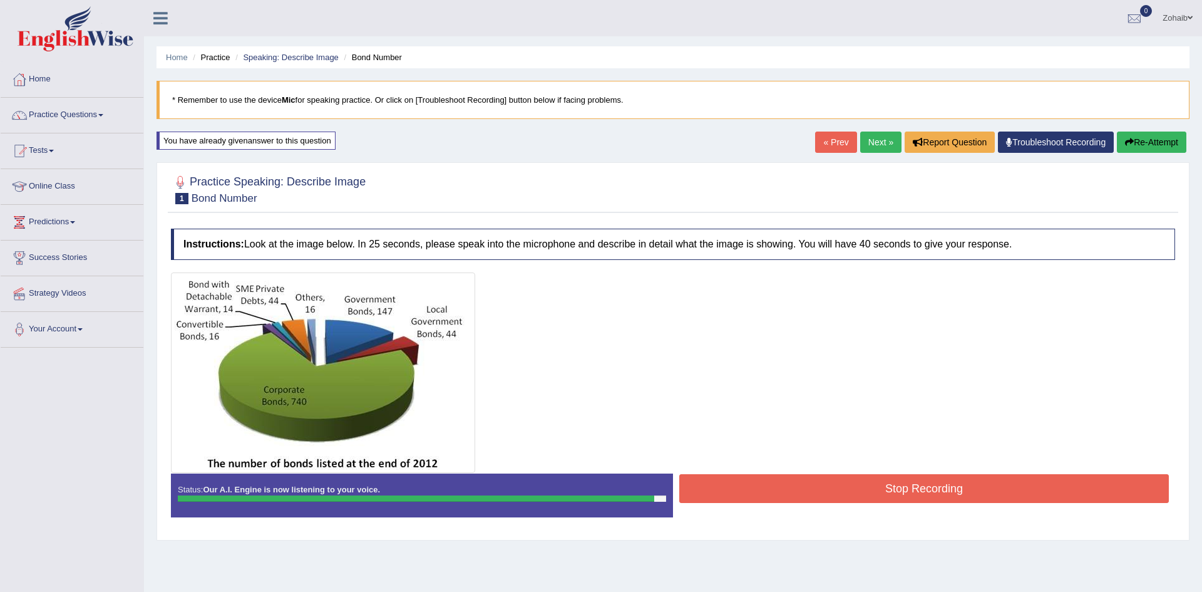
click at [990, 498] on button "Stop Recording" at bounding box center [924, 488] width 490 height 29
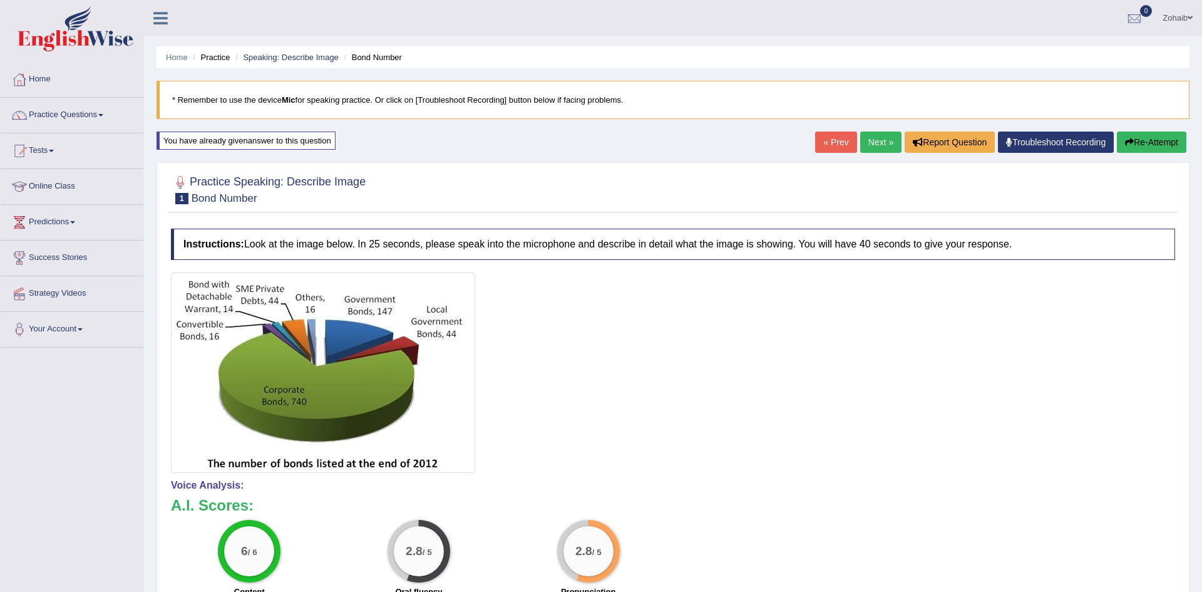
click at [1142, 150] on button "Re-Attempt" at bounding box center [1152, 142] width 70 height 21
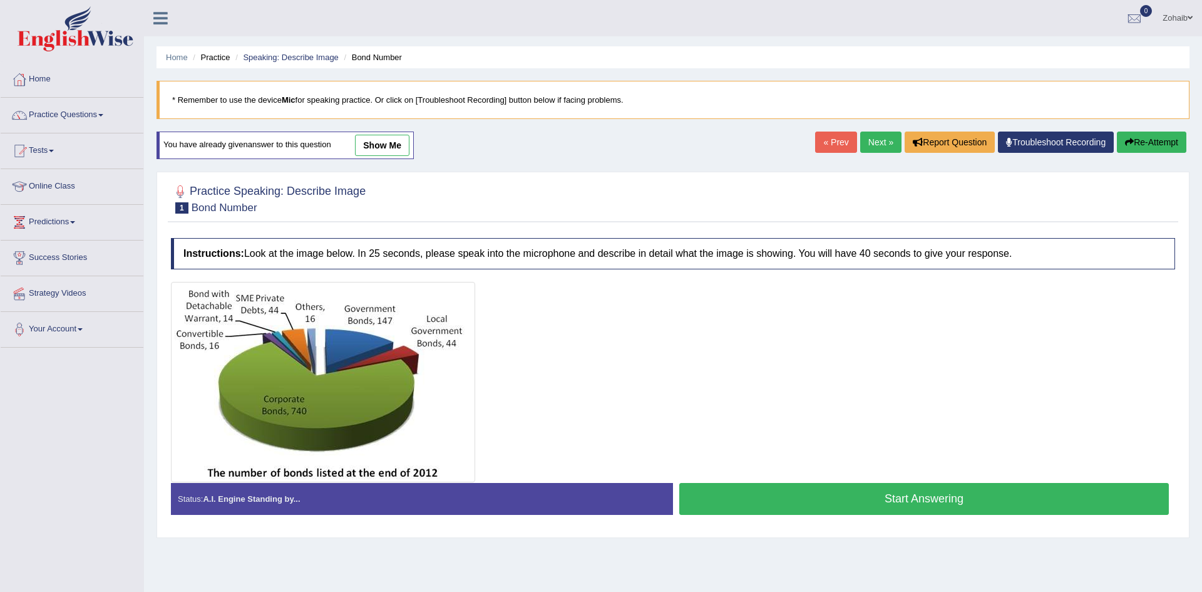
click at [980, 517] on div "Start Answering" at bounding box center [924, 500] width 502 height 35
click at [980, 507] on button "Start Answering" at bounding box center [924, 499] width 490 height 32
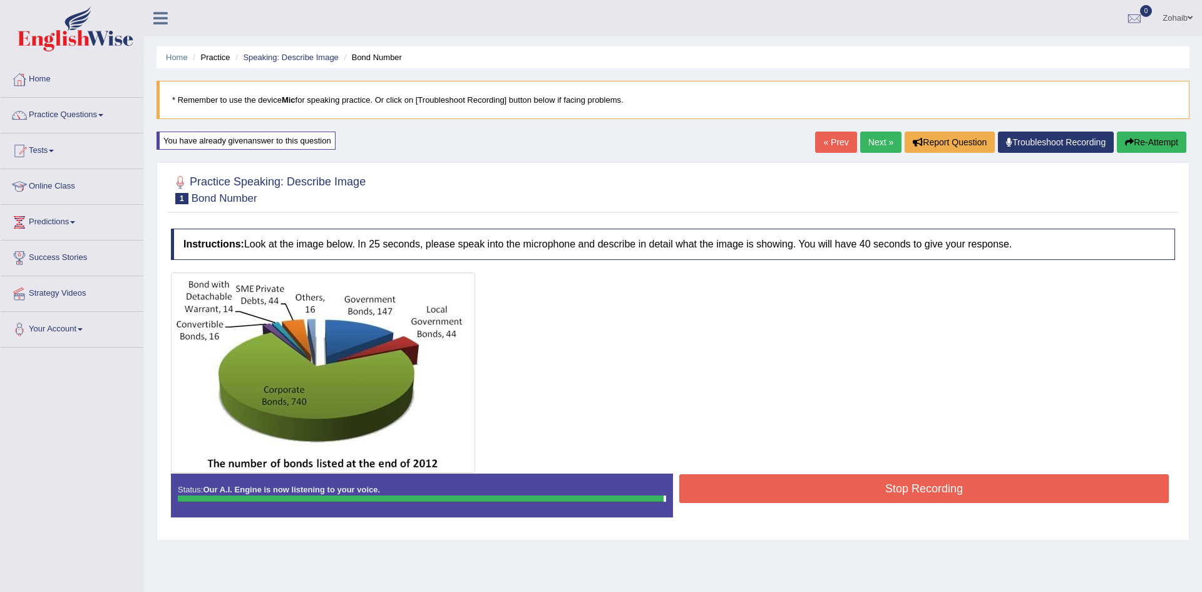
click at [971, 498] on button "Stop Recording" at bounding box center [924, 488] width 490 height 29
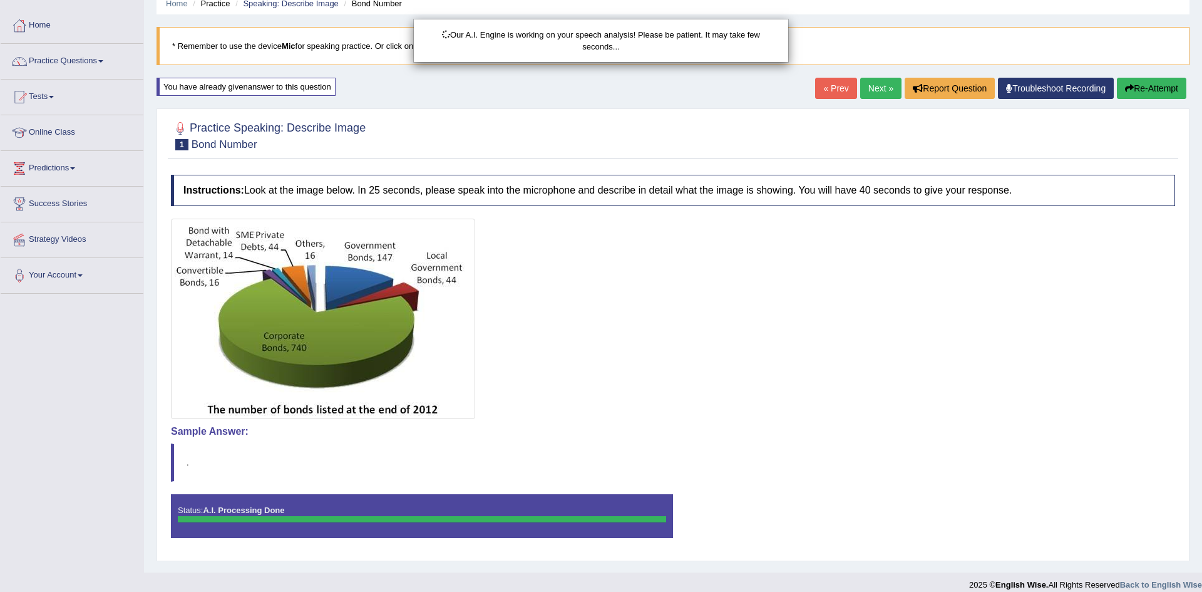
scroll to position [66, 0]
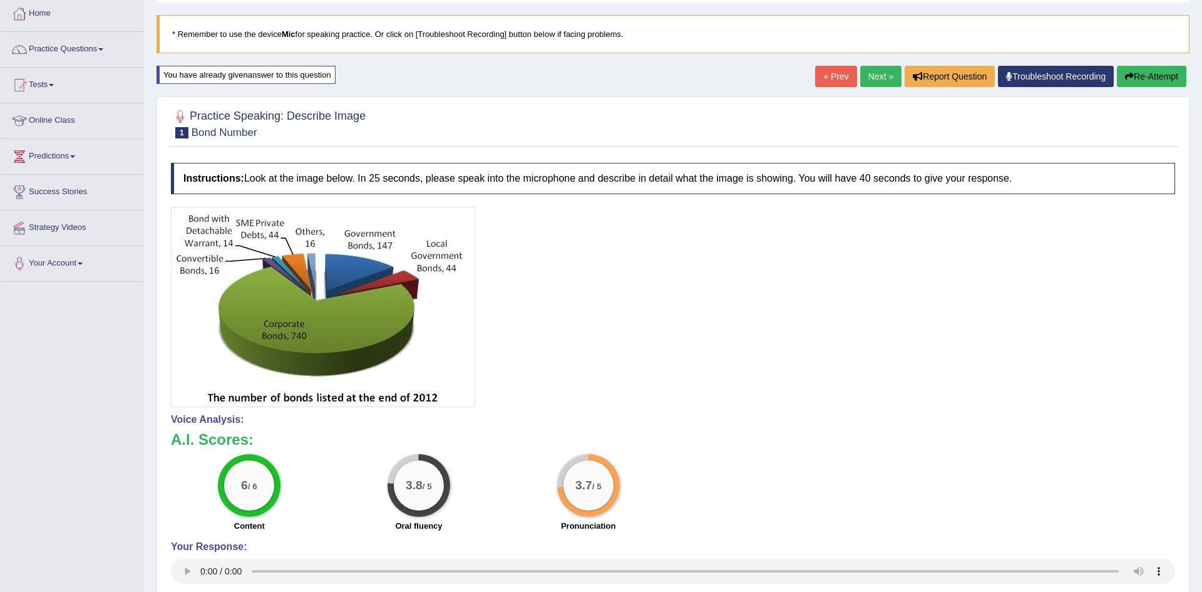
click at [872, 71] on link "Next »" at bounding box center [880, 76] width 41 height 21
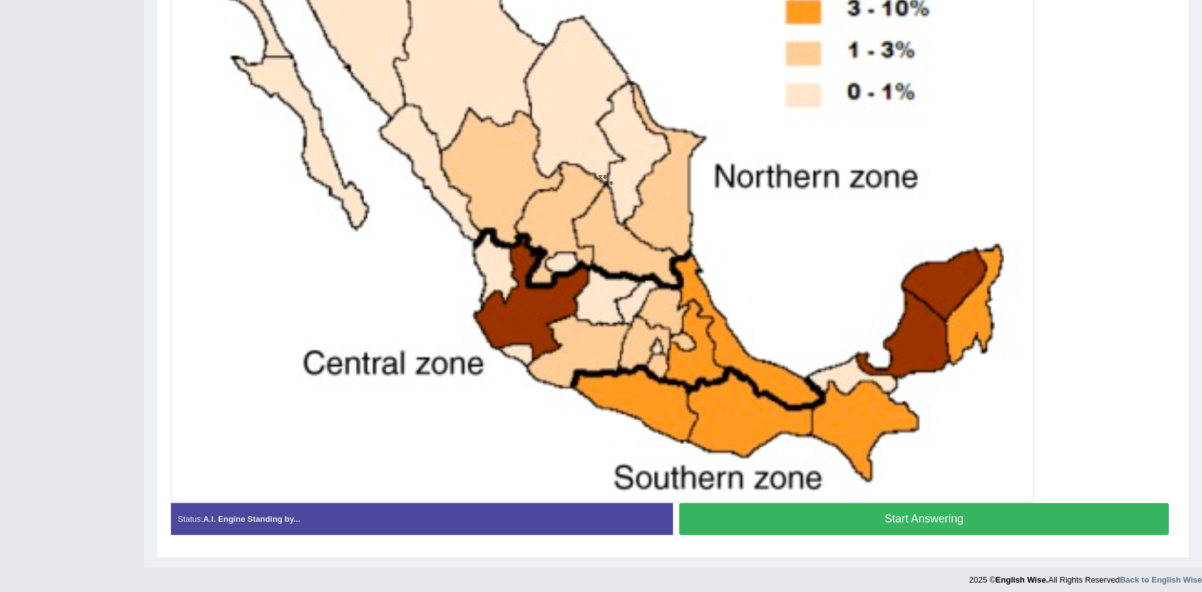
scroll to position [415, 0]
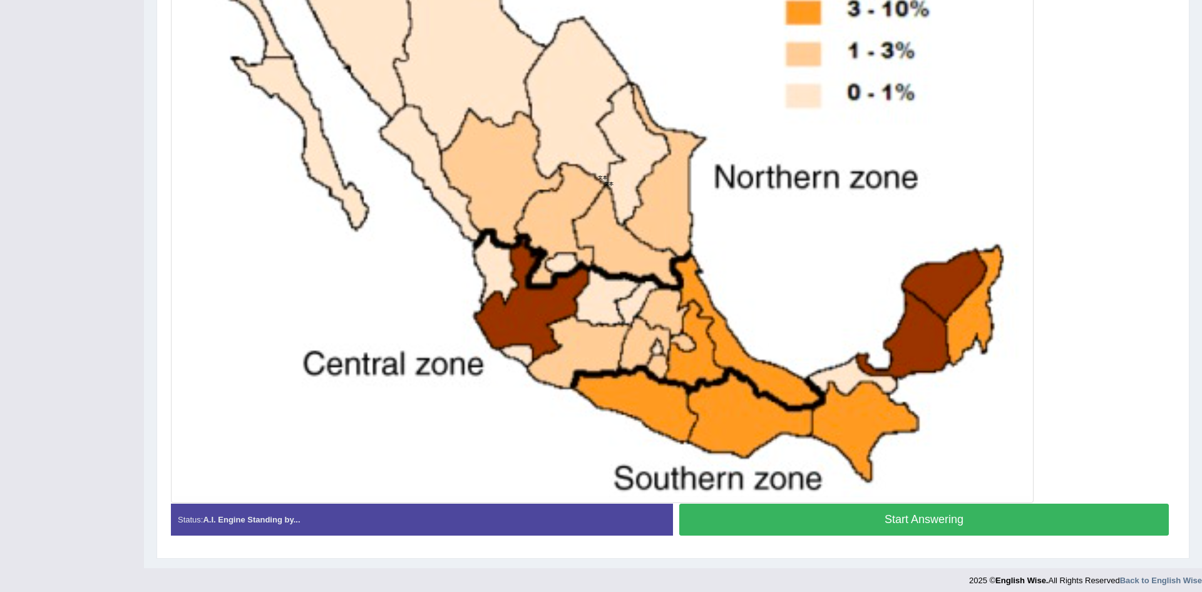
click at [952, 521] on button "Start Answering" at bounding box center [924, 519] width 490 height 32
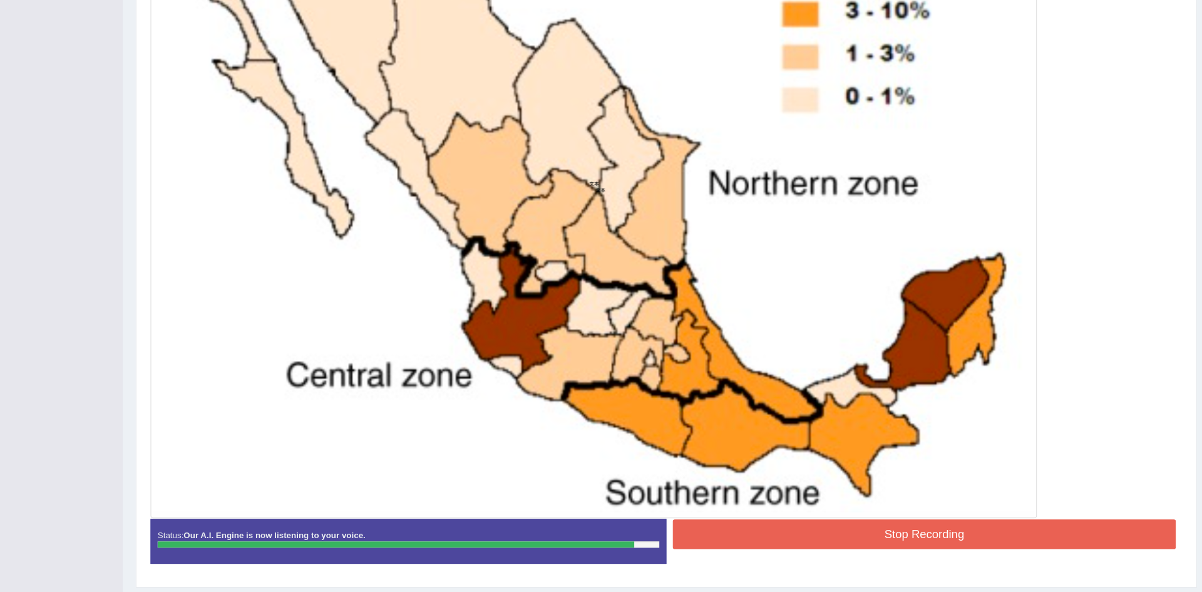
scroll to position [435, 0]
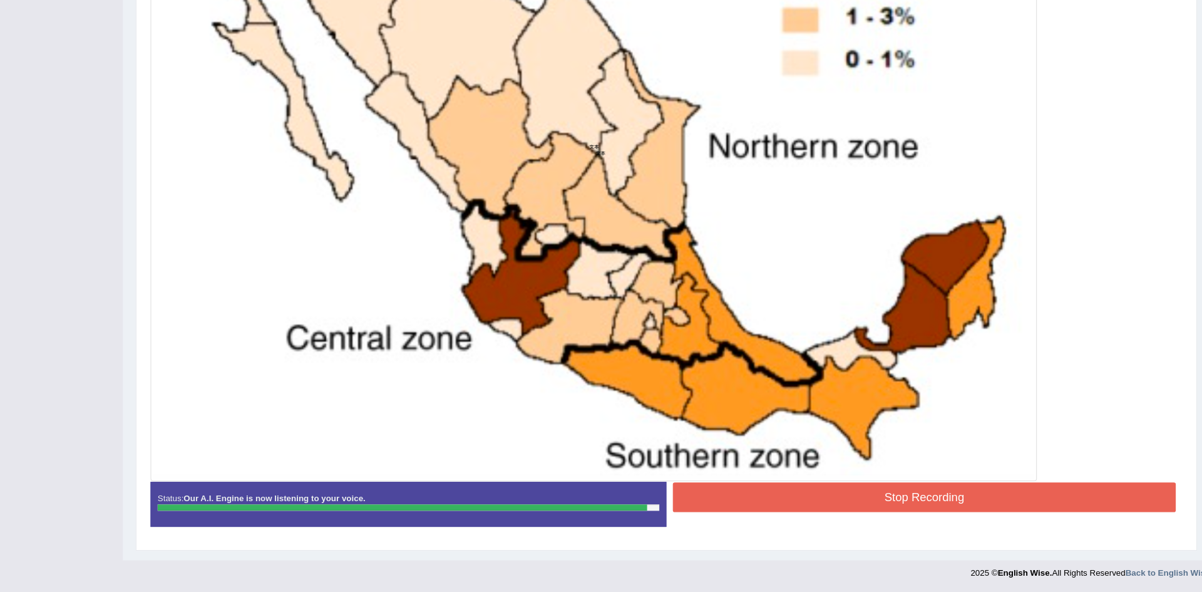
click at [868, 501] on button "Stop Recording" at bounding box center [924, 499] width 490 height 29
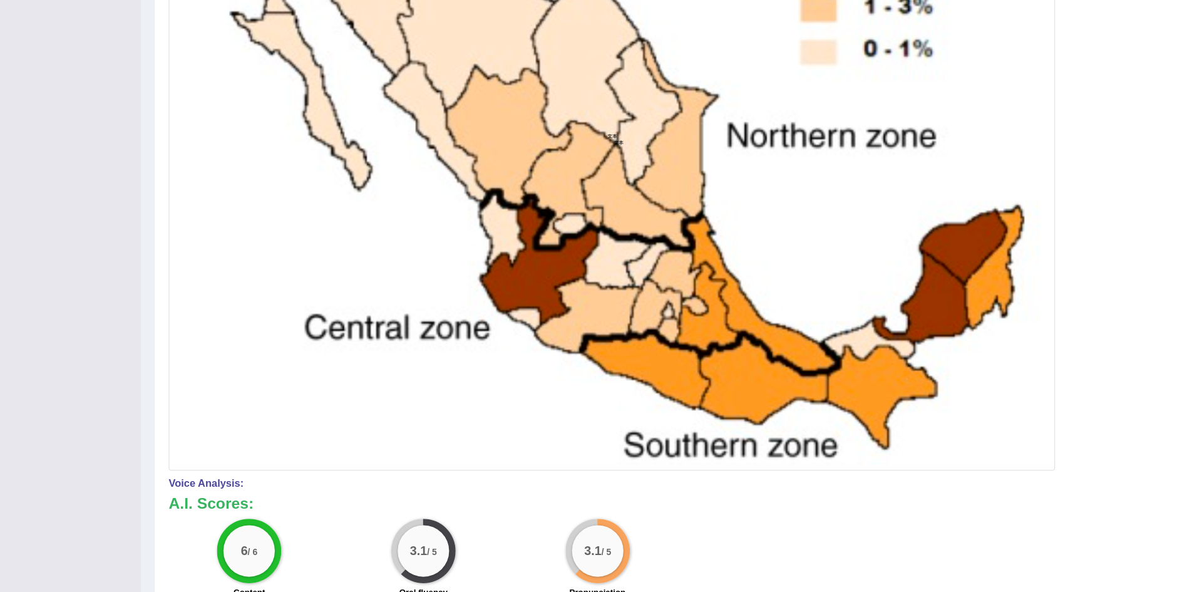
scroll to position [0, 0]
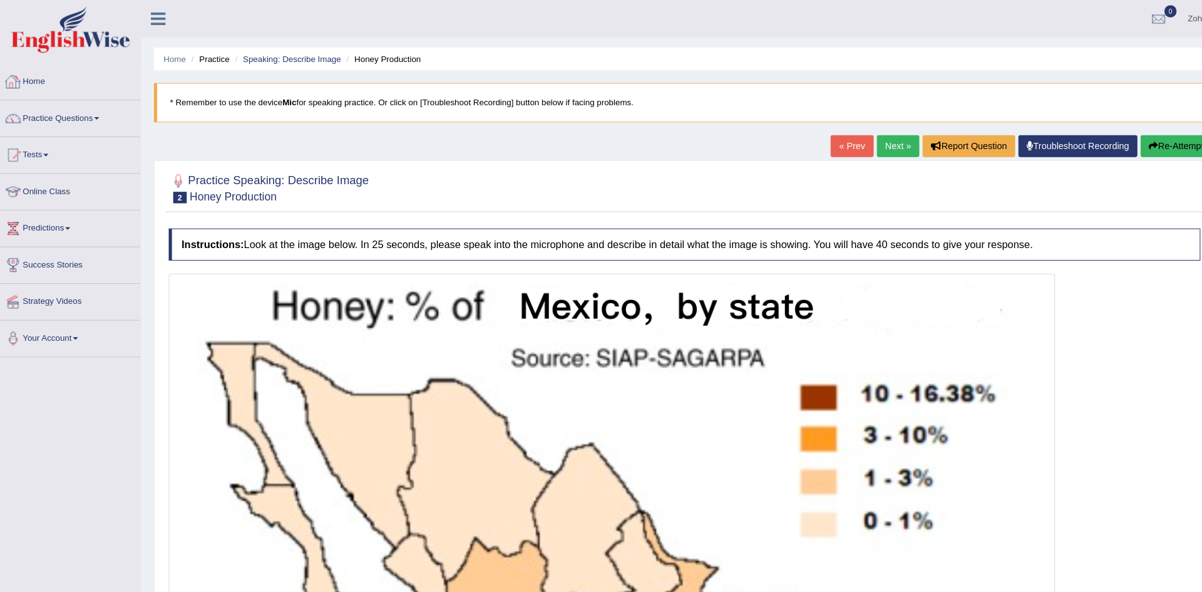
click at [23, 81] on div at bounding box center [19, 79] width 19 height 19
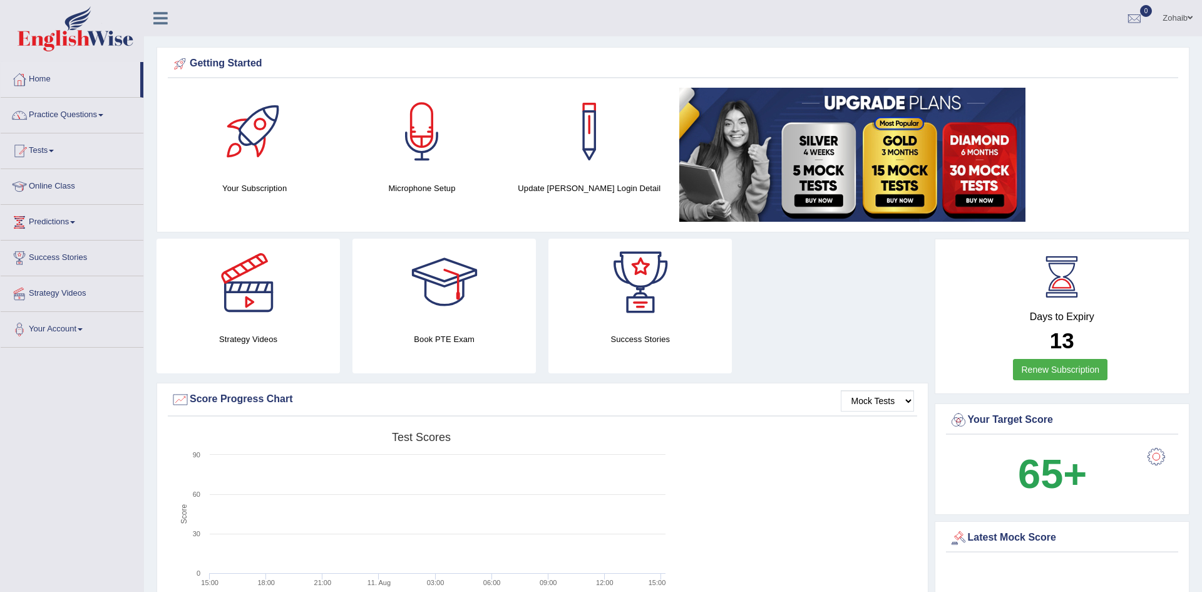
scroll to position [57, 0]
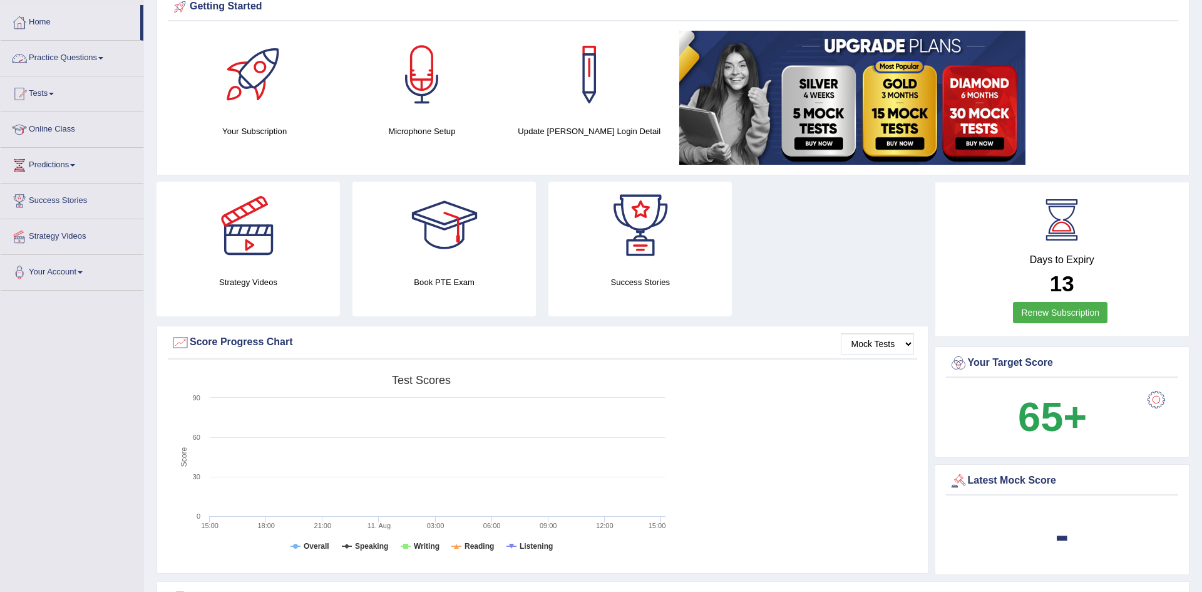
click at [77, 58] on link "Practice Questions" at bounding box center [72, 56] width 143 height 31
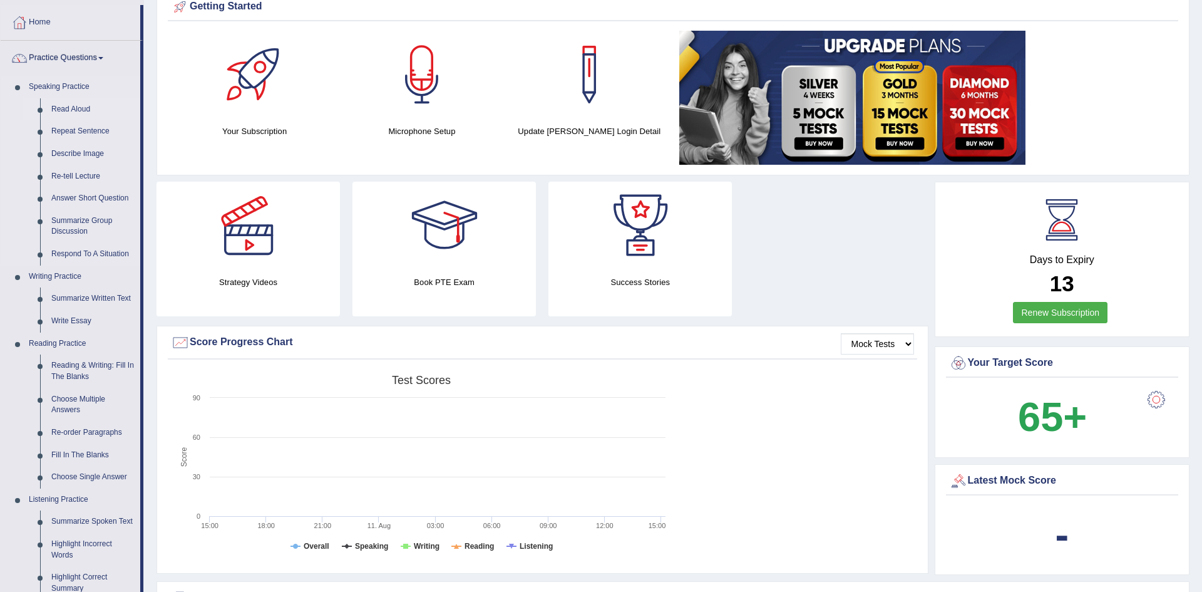
click at [75, 106] on link "Read Aloud" at bounding box center [93, 109] width 95 height 23
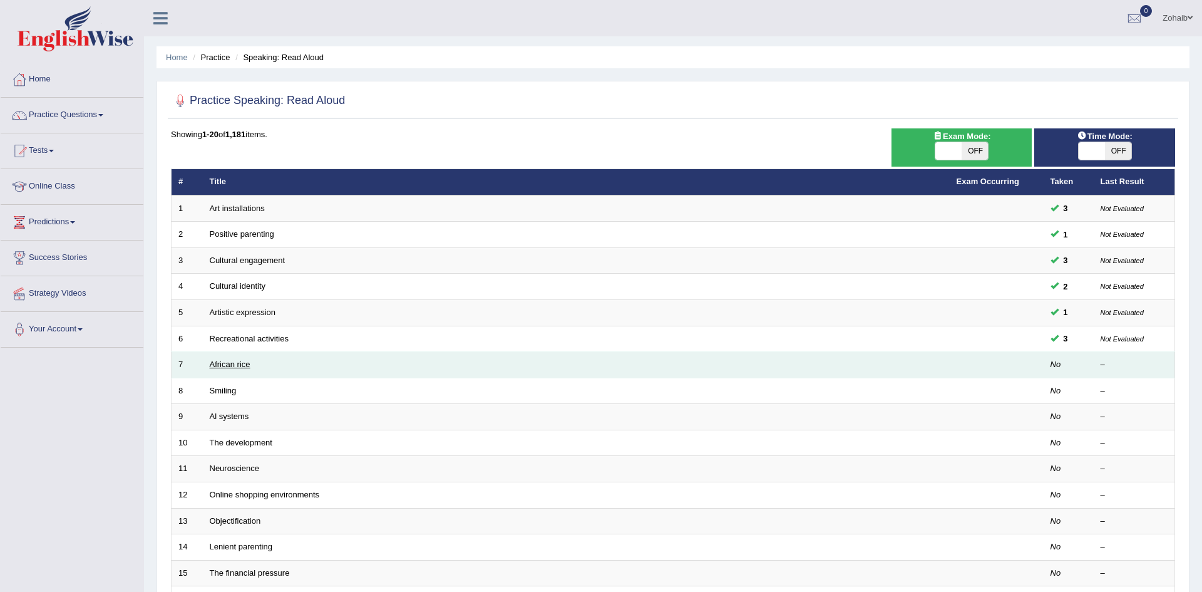
click at [237, 365] on link "African rice" at bounding box center [230, 363] width 41 height 9
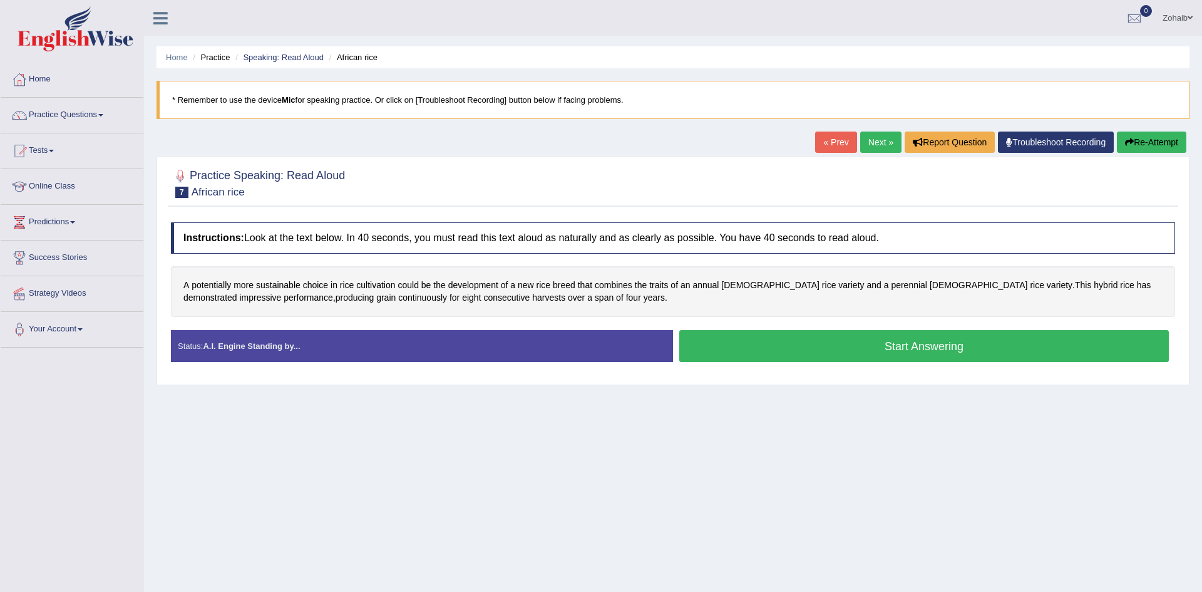
click at [822, 342] on button "Start Answering" at bounding box center [924, 346] width 490 height 32
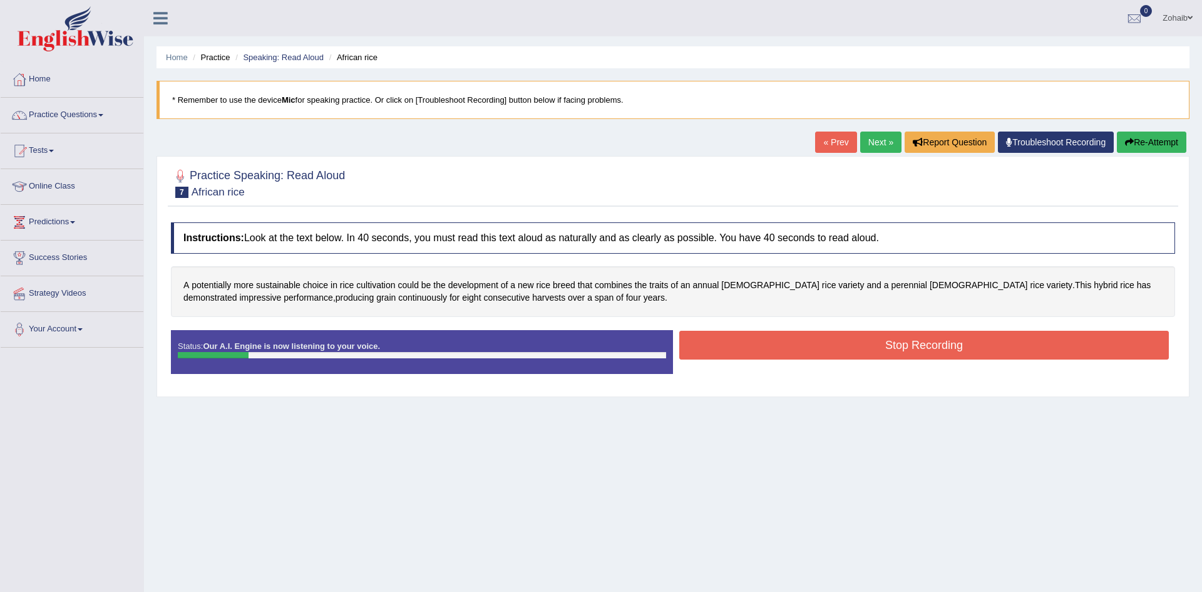
click at [822, 342] on button "Stop Recording" at bounding box center [924, 345] width 490 height 29
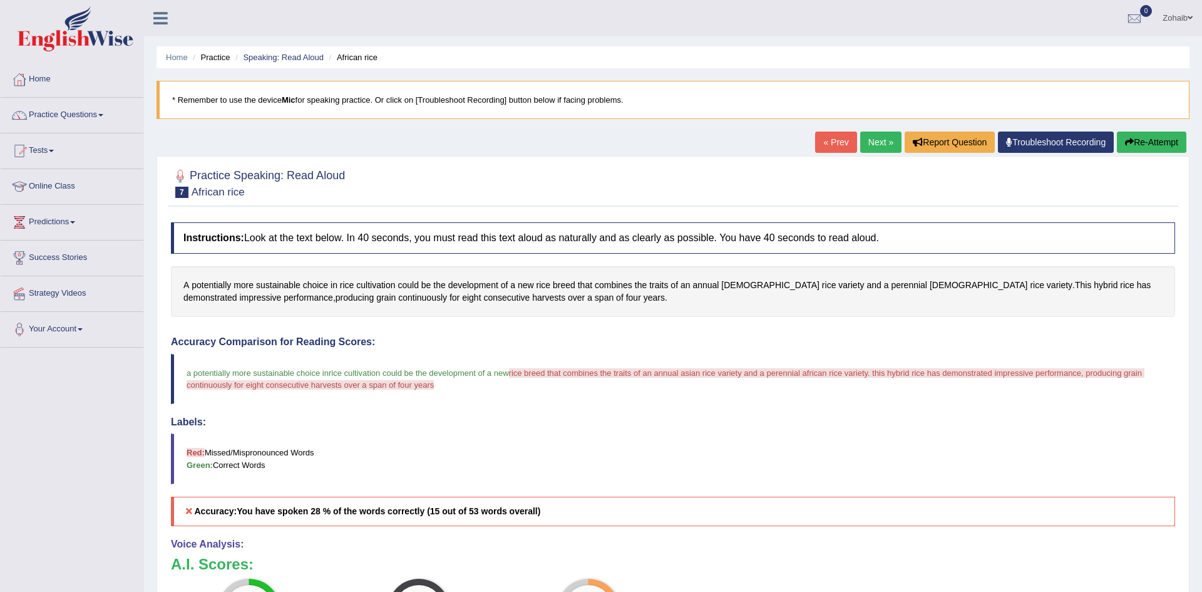
click at [1127, 145] on icon "button" at bounding box center [1129, 142] width 9 height 9
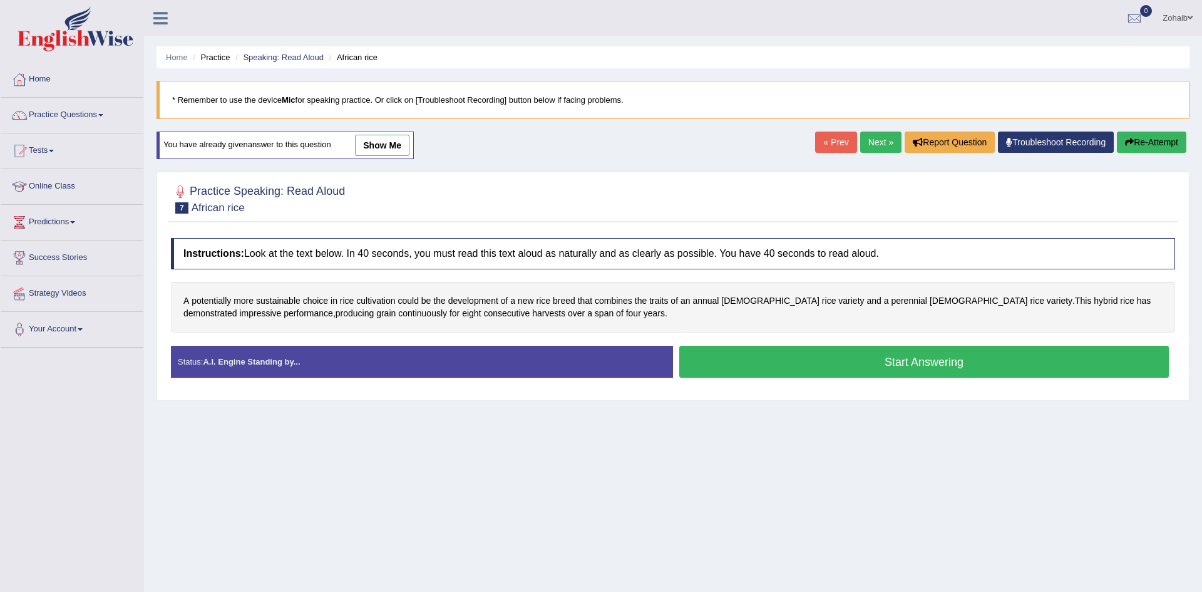
click at [858, 360] on button "Start Answering" at bounding box center [924, 362] width 490 height 32
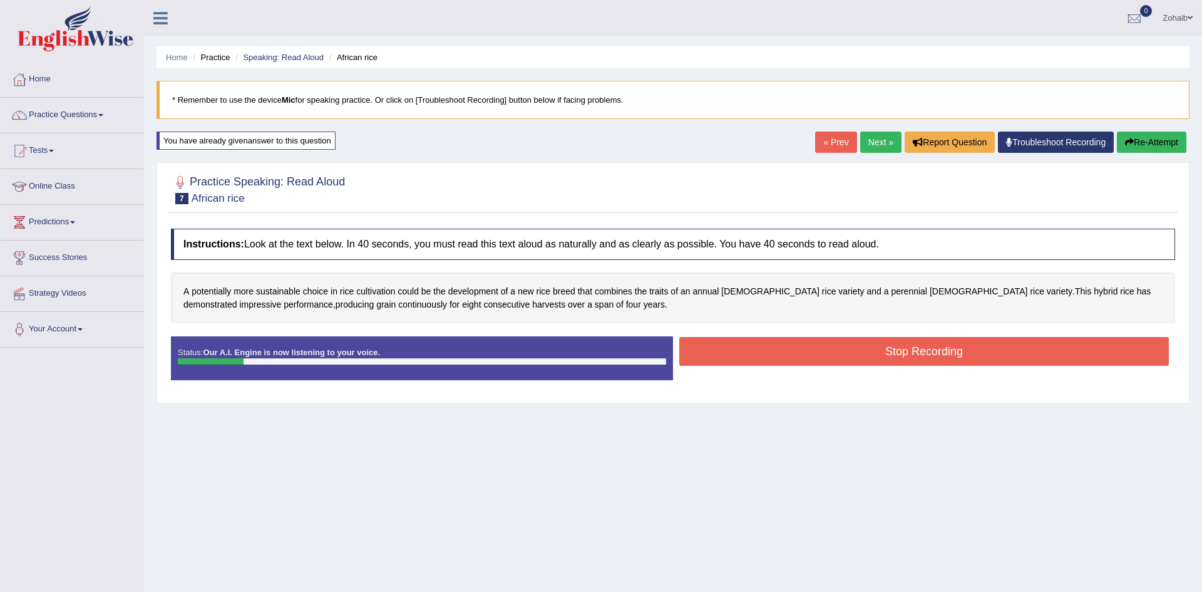
click at [858, 360] on button "Stop Recording" at bounding box center [924, 351] width 490 height 29
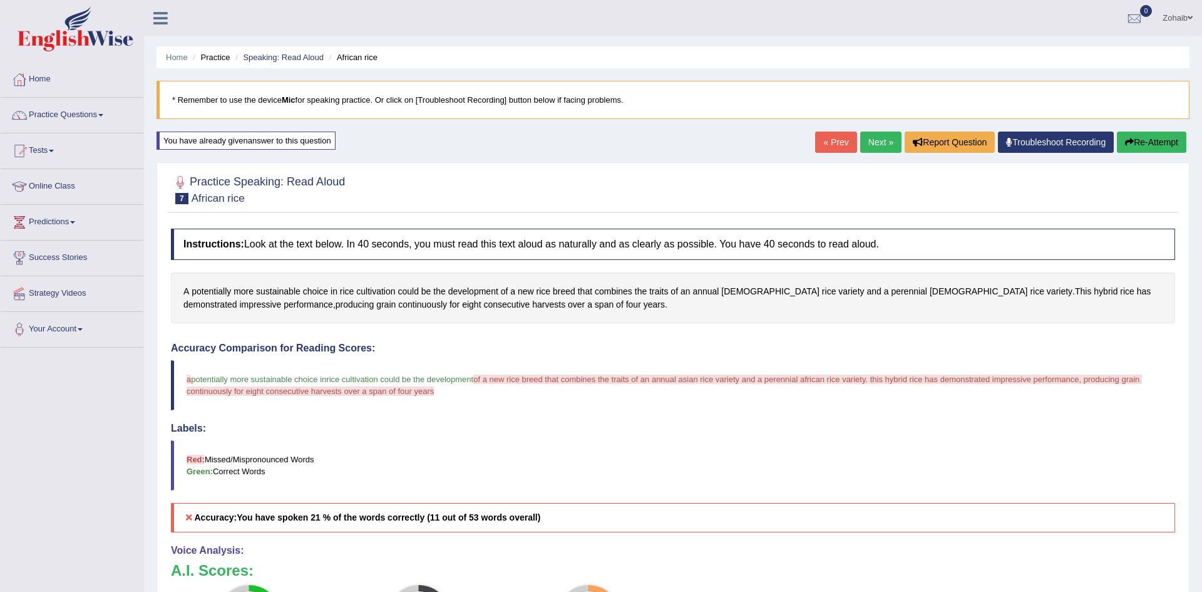
click at [1136, 137] on button "Re-Attempt" at bounding box center [1152, 142] width 70 height 21
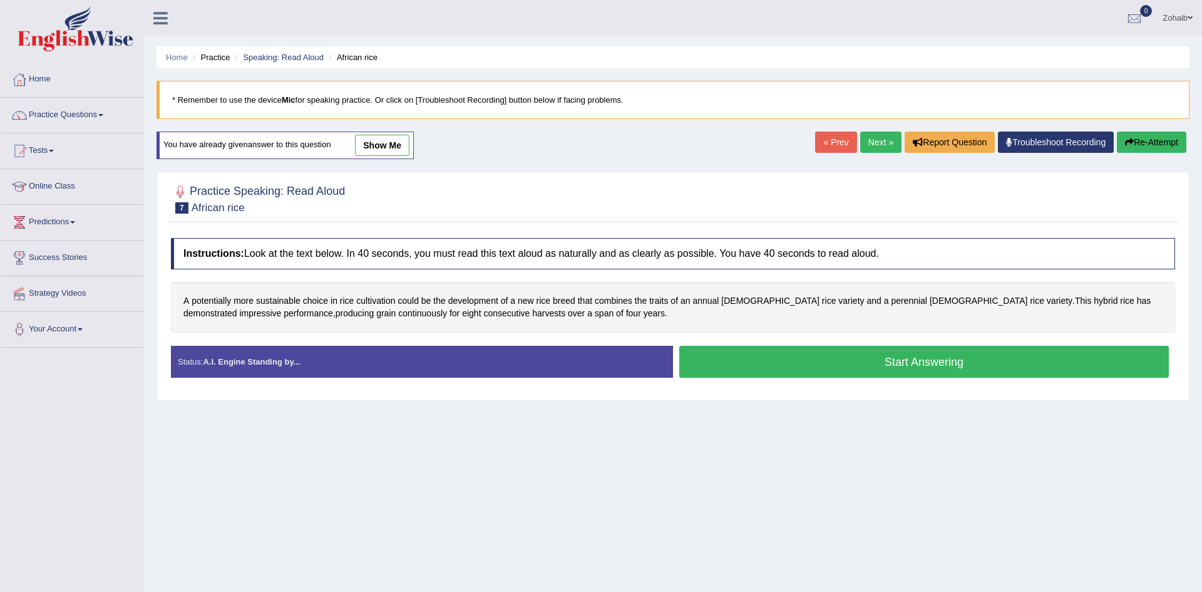
click at [942, 369] on button "Start Answering" at bounding box center [924, 362] width 490 height 32
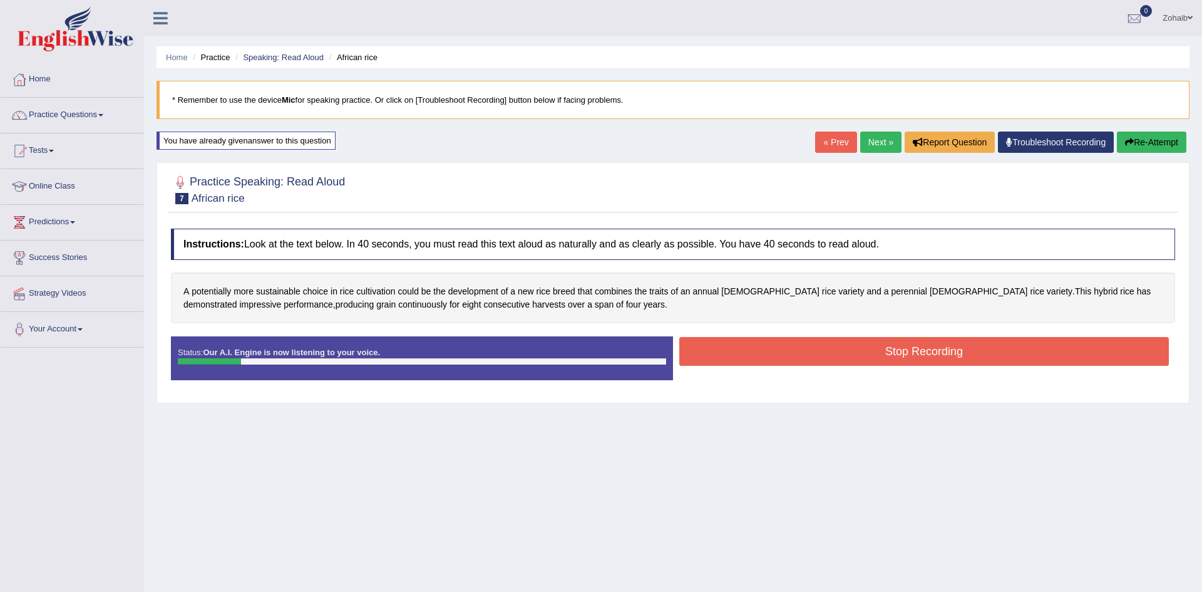
click at [934, 357] on button "Stop Recording" at bounding box center [924, 351] width 490 height 29
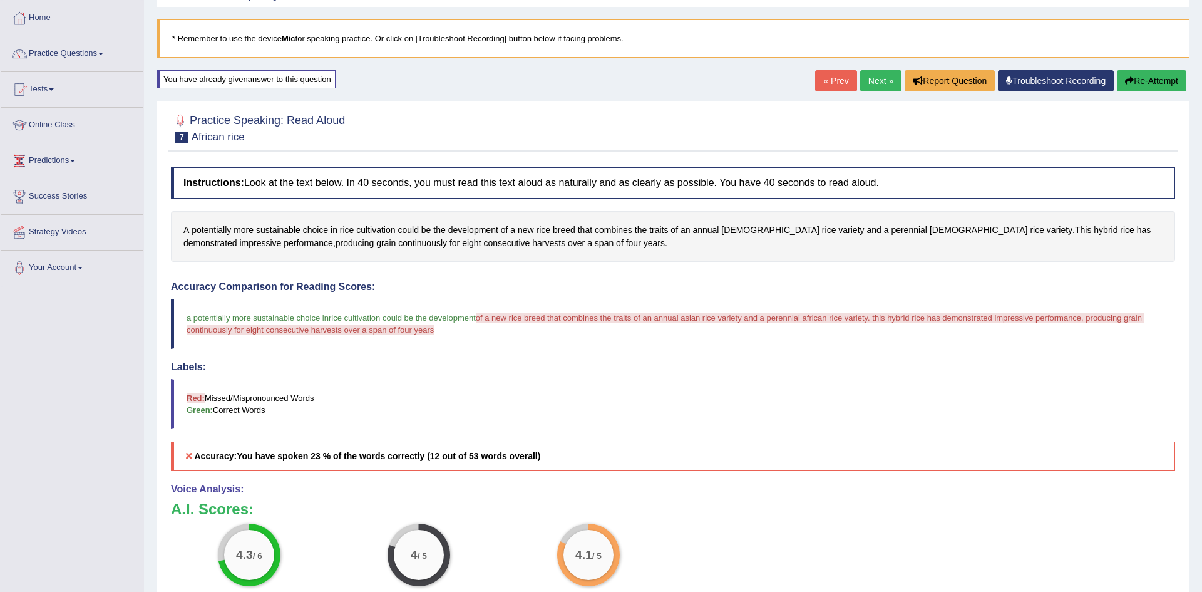
scroll to position [59, 0]
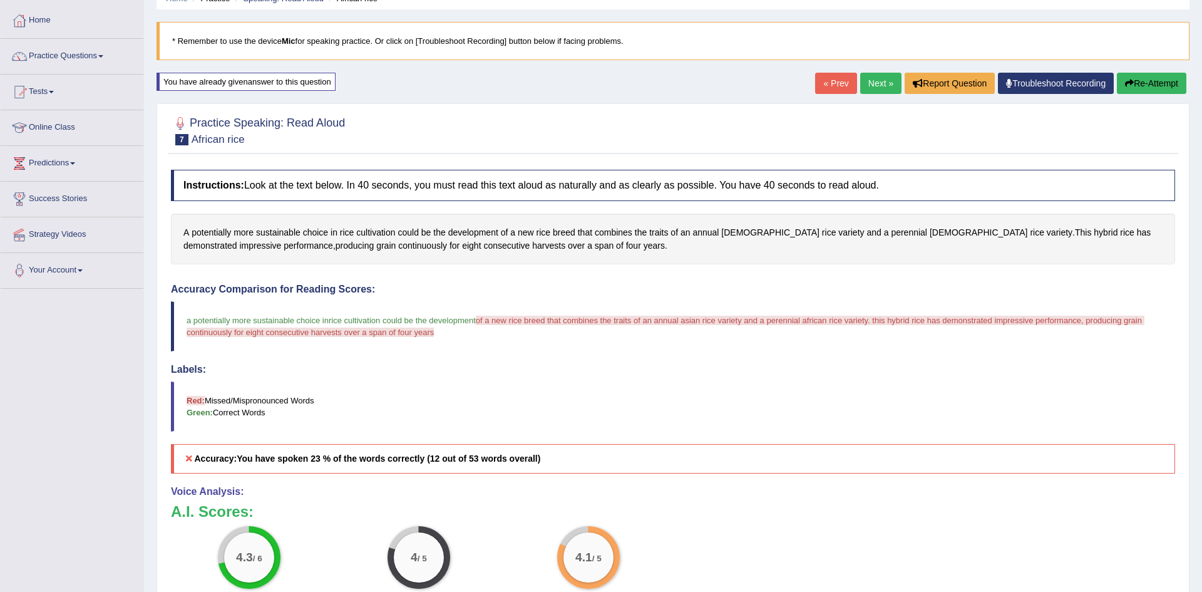
click at [872, 90] on link "Next »" at bounding box center [880, 83] width 41 height 21
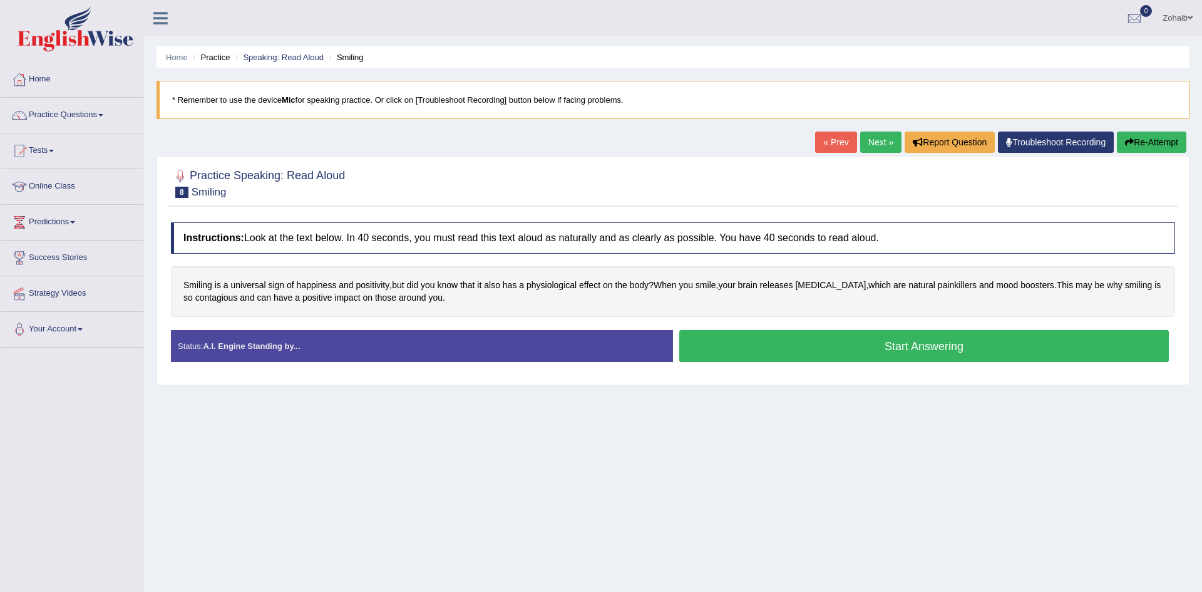
click at [828, 354] on button "Start Answering" at bounding box center [924, 346] width 490 height 32
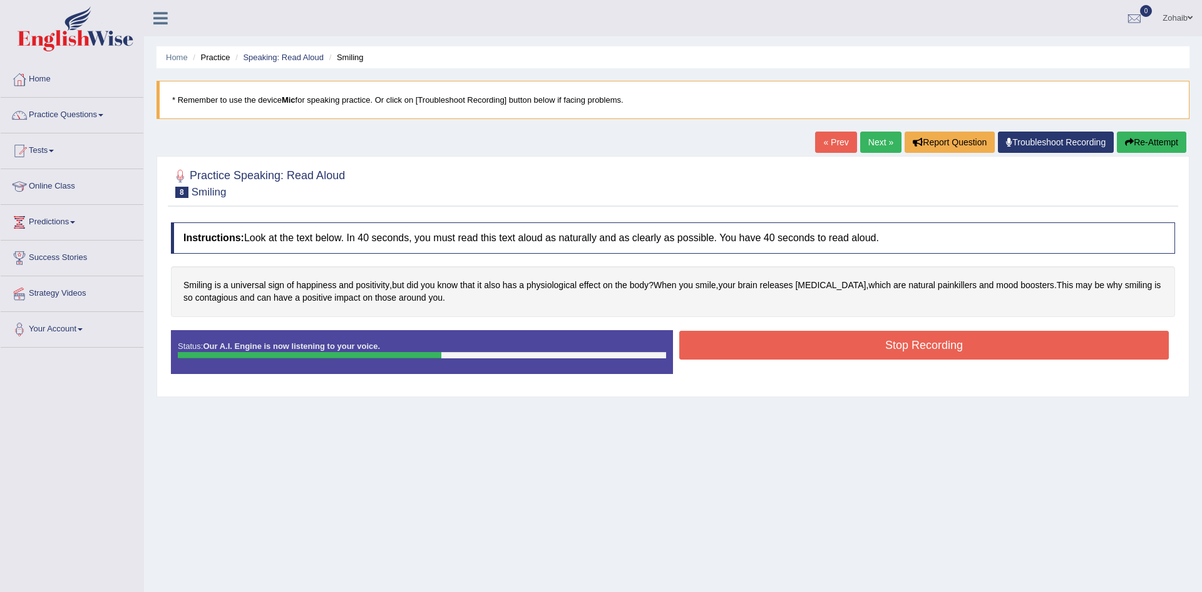
click at [911, 353] on button "Stop Recording" at bounding box center [924, 345] width 490 height 29
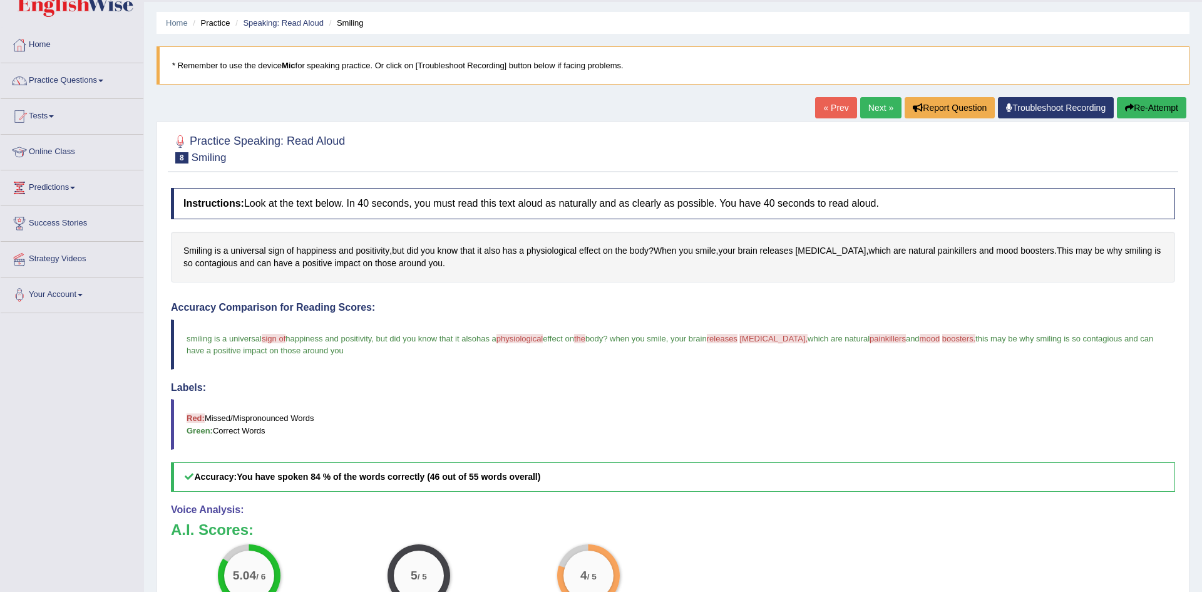
scroll to position [37, 0]
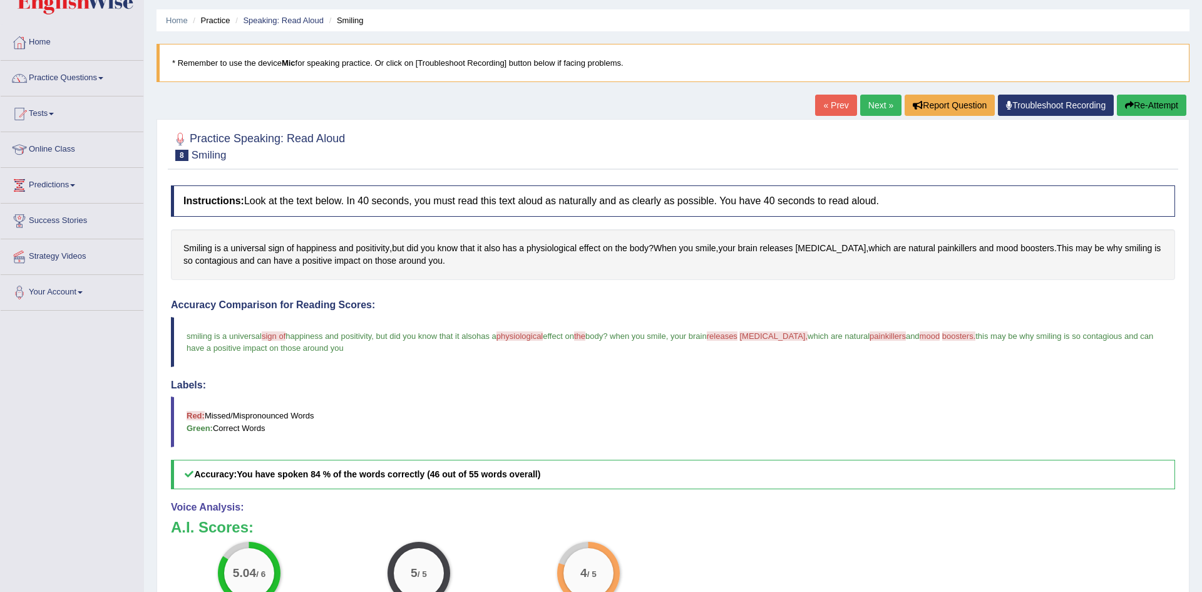
click at [1157, 108] on button "Re-Attempt" at bounding box center [1152, 105] width 70 height 21
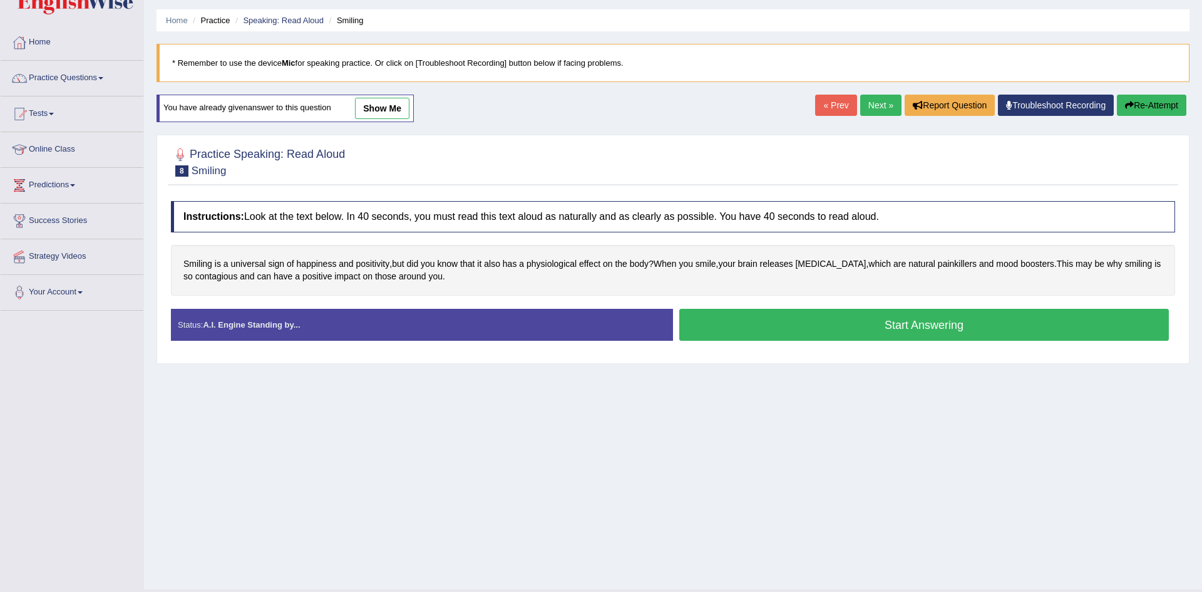
click at [828, 330] on button "Start Answering" at bounding box center [924, 325] width 490 height 32
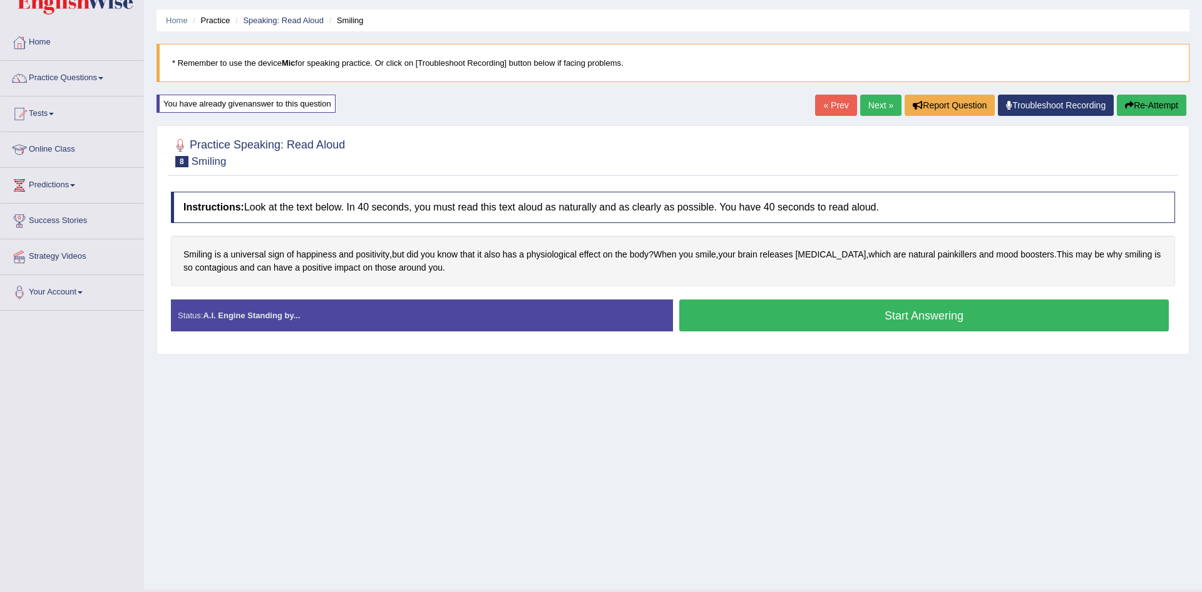
click at [828, 330] on button "Start Answering" at bounding box center [924, 315] width 490 height 32
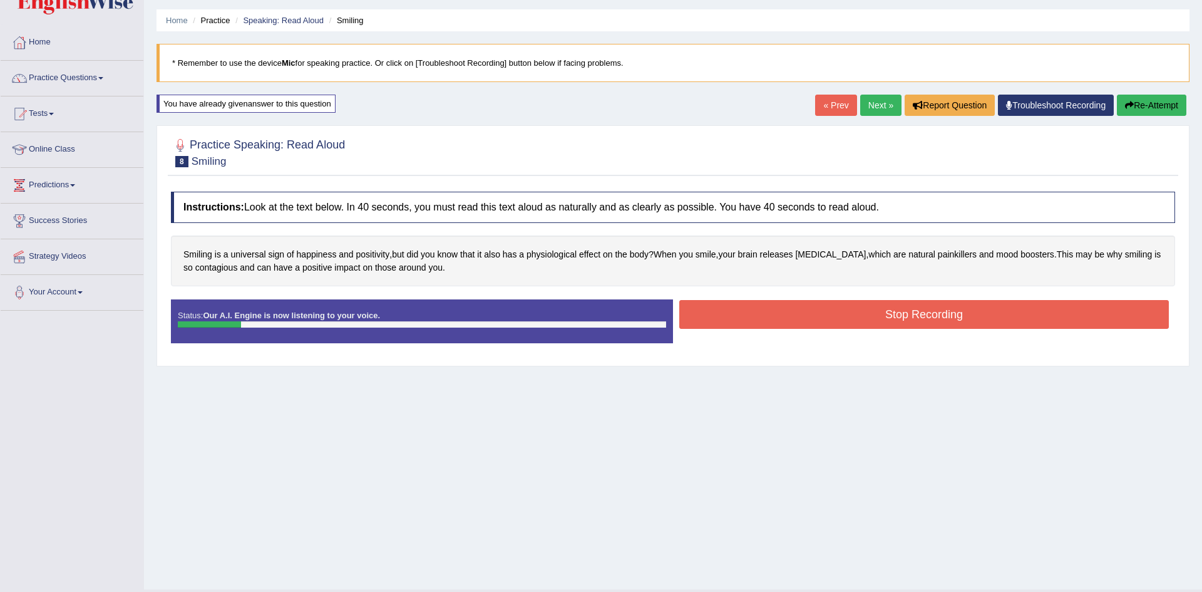
click at [845, 309] on button "Stop Recording" at bounding box center [924, 314] width 490 height 29
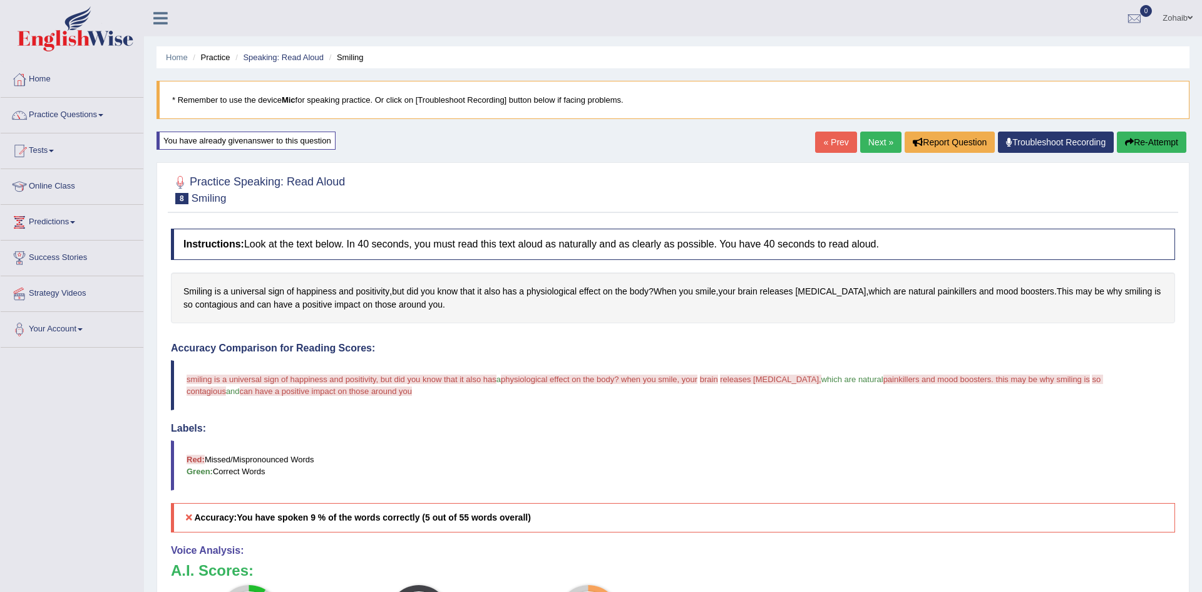
click at [1129, 153] on div "« Prev Next » Report Question Troubleshoot Recording Re-Attempt" at bounding box center [1002, 144] width 374 height 24
click at [1130, 143] on icon "button" at bounding box center [1129, 142] width 9 height 9
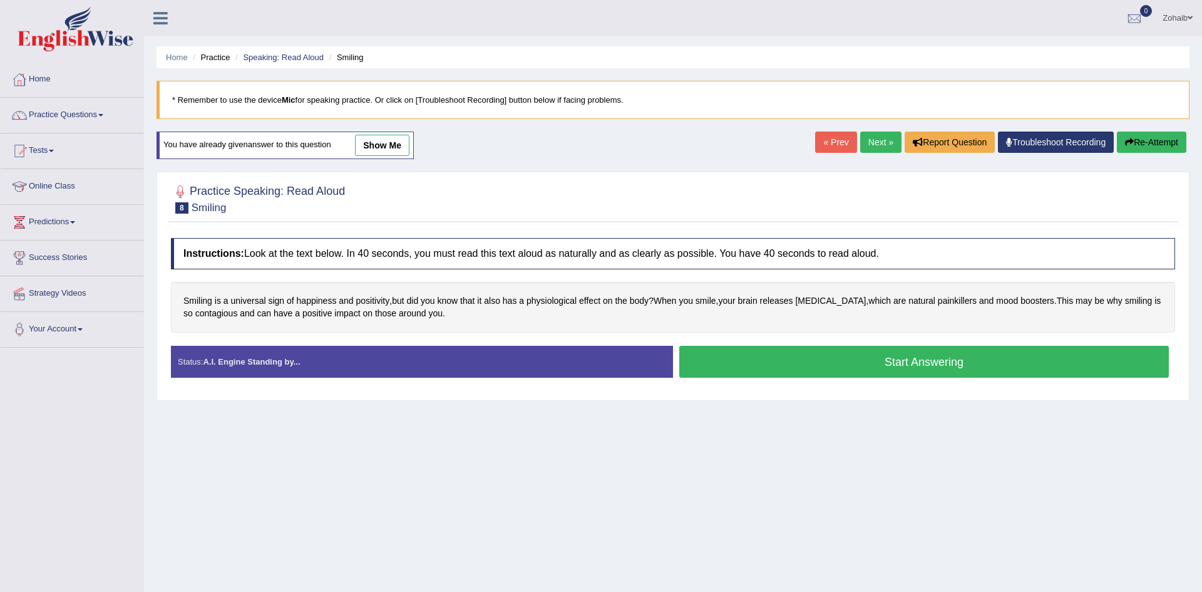
click at [933, 346] on button "Start Answering" at bounding box center [924, 362] width 490 height 32
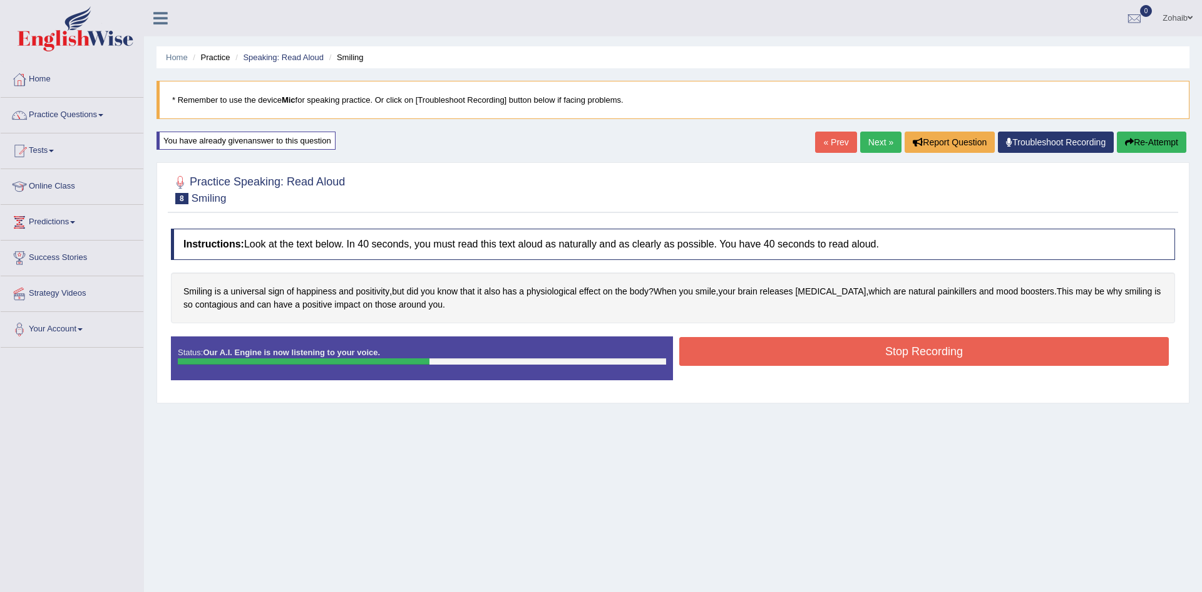
click at [933, 346] on button "Stop Recording" at bounding box center [924, 351] width 490 height 29
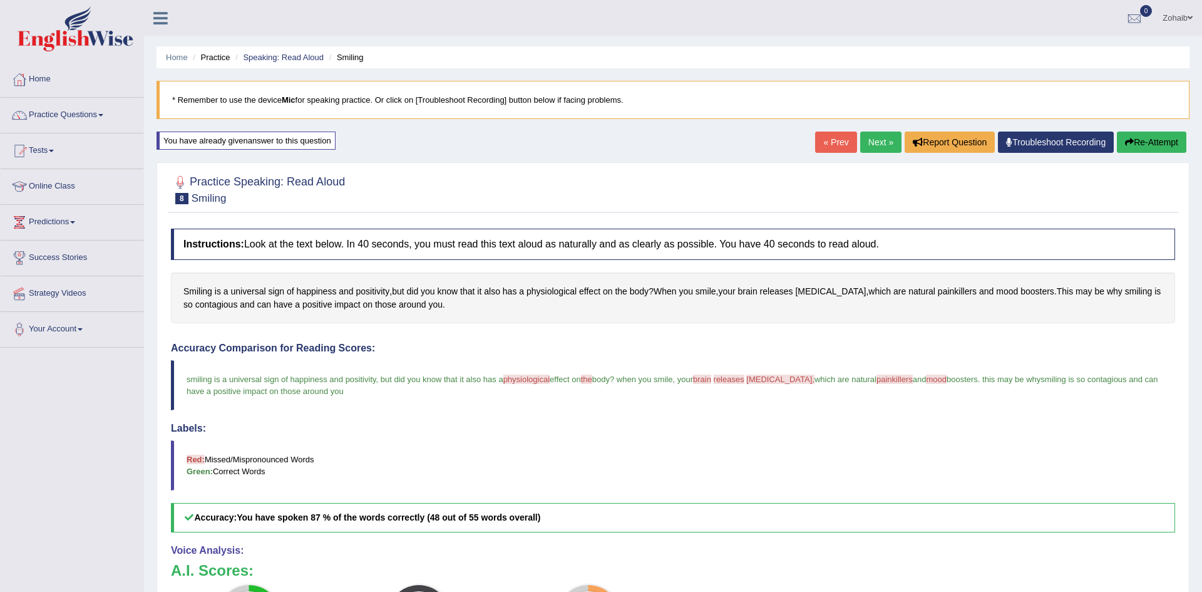
click at [1164, 135] on button "Re-Attempt" at bounding box center [1152, 142] width 70 height 21
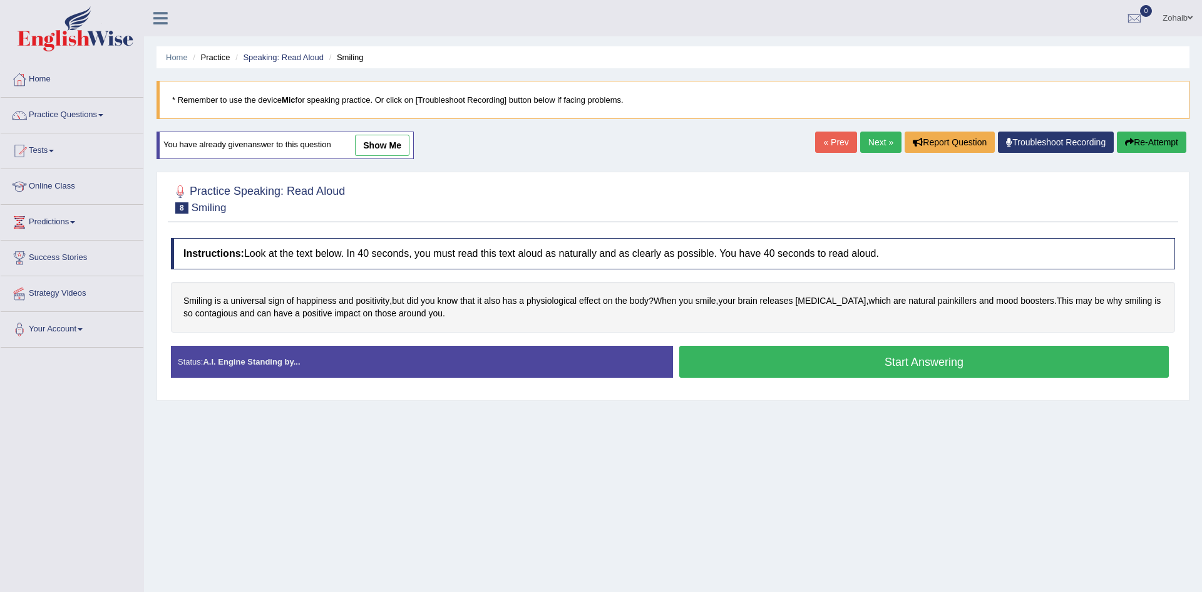
click at [1055, 375] on button "Start Answering" at bounding box center [924, 362] width 490 height 32
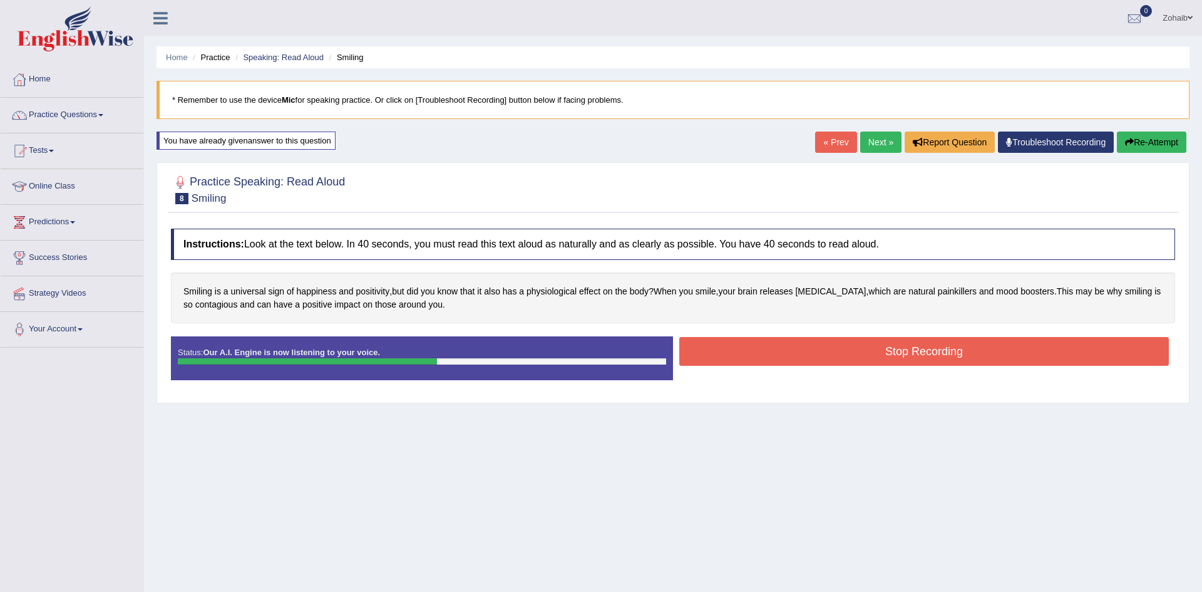
click at [1045, 346] on button "Stop Recording" at bounding box center [924, 351] width 490 height 29
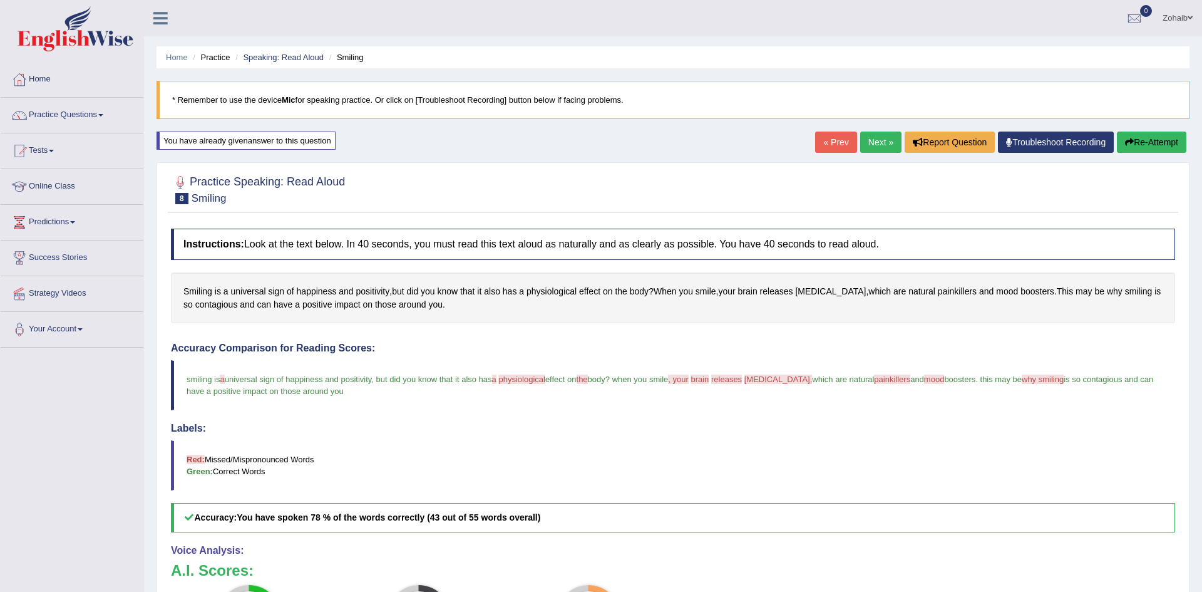
click at [1128, 133] on button "Re-Attempt" at bounding box center [1152, 142] width 70 height 21
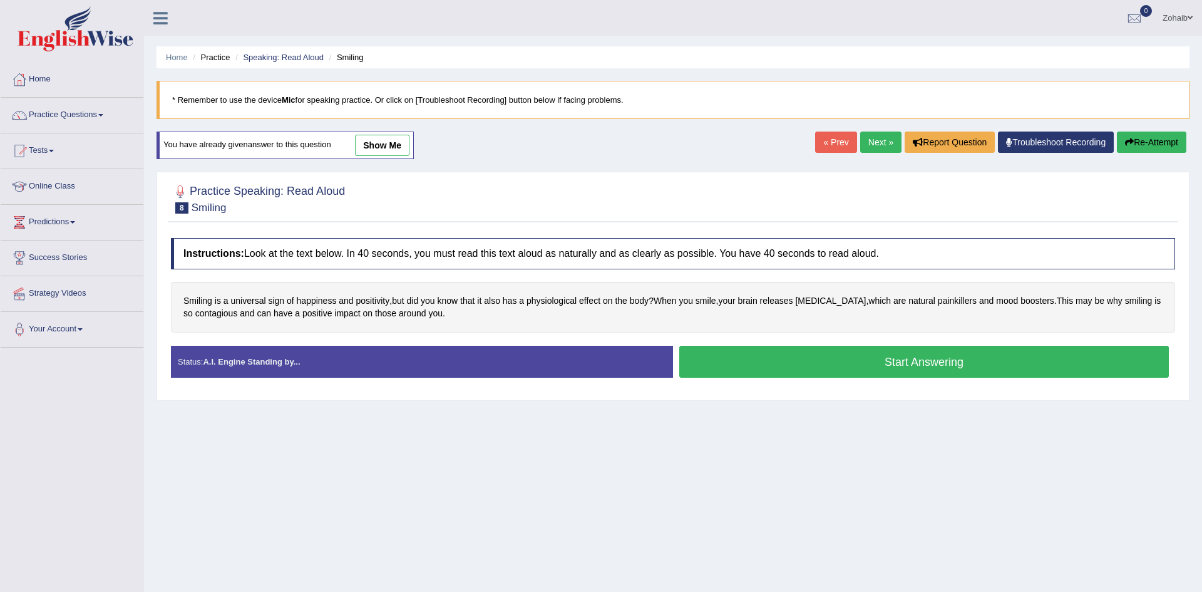
click at [1035, 368] on button "Start Answering" at bounding box center [924, 362] width 490 height 32
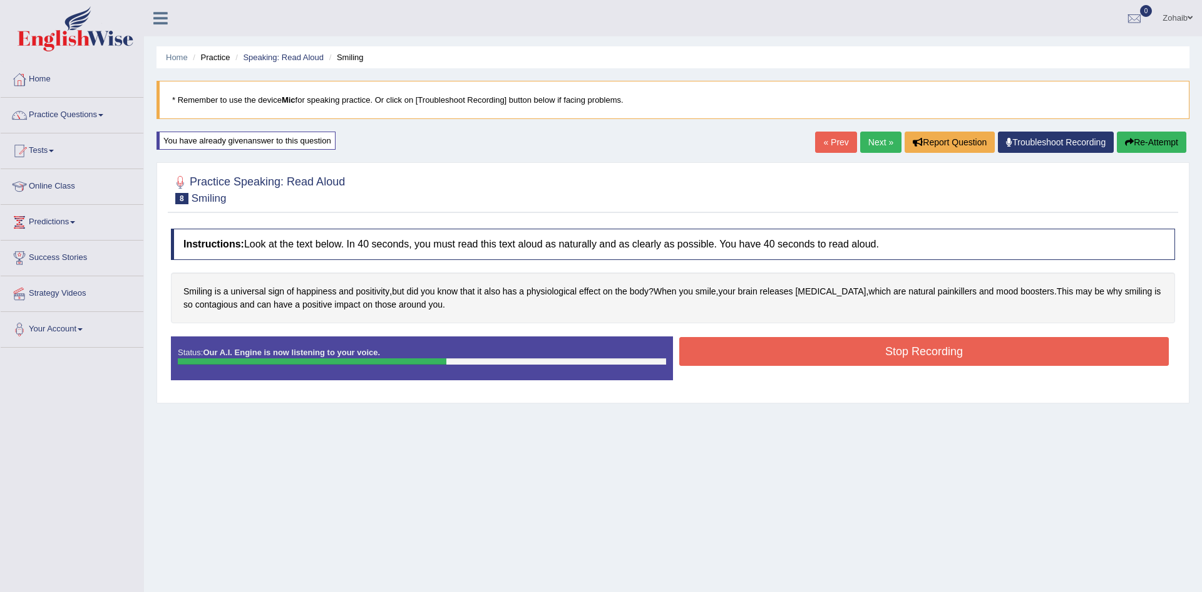
click at [997, 361] on button "Stop Recording" at bounding box center [924, 351] width 490 height 29
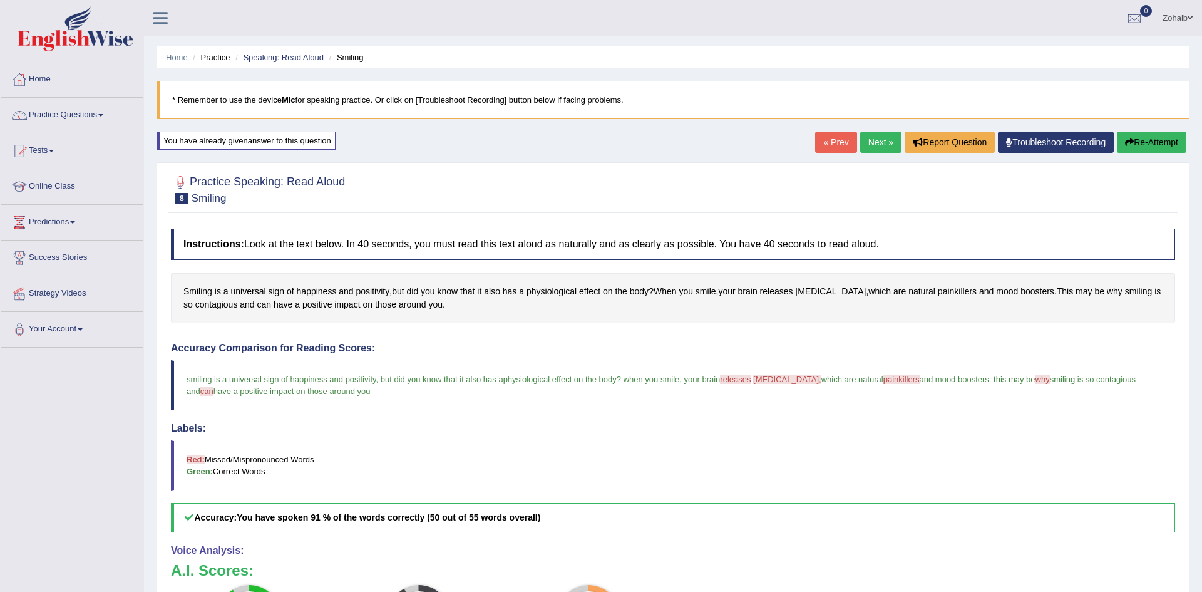
click at [1158, 148] on button "Re-Attempt" at bounding box center [1152, 142] width 70 height 21
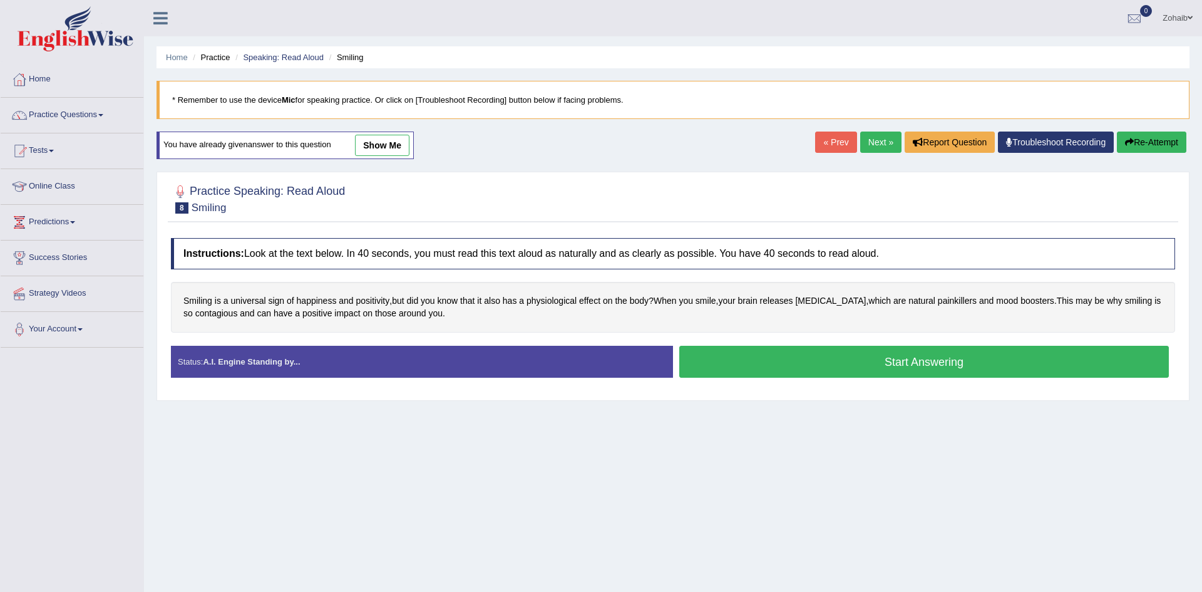
click at [971, 368] on button "Start Answering" at bounding box center [924, 362] width 490 height 32
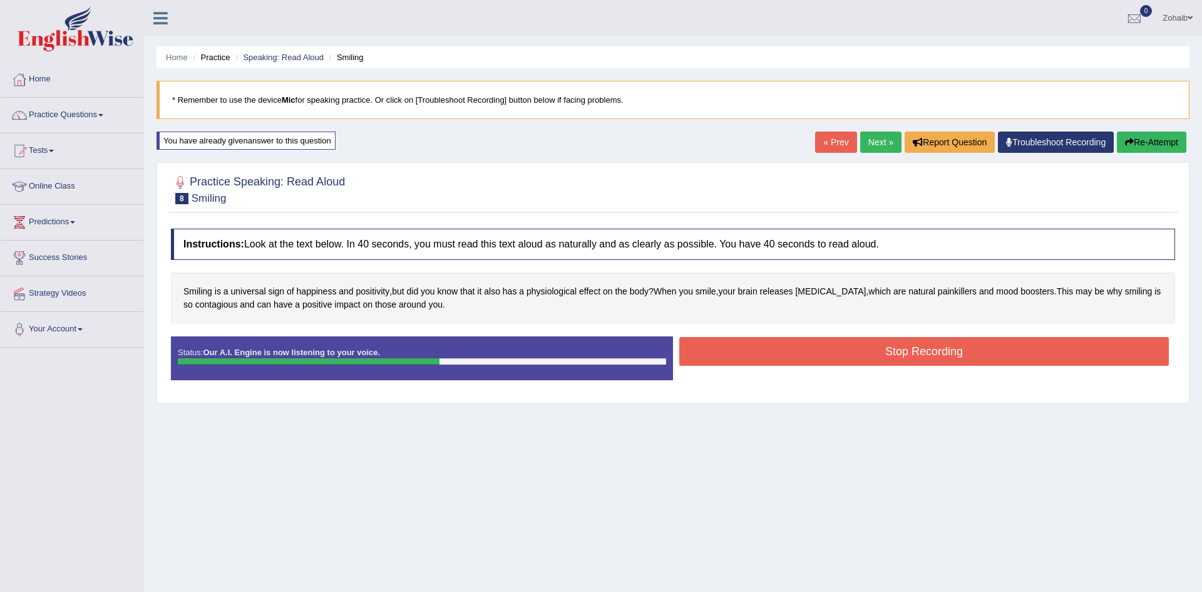
click at [1036, 363] on button "Stop Recording" at bounding box center [924, 351] width 490 height 29
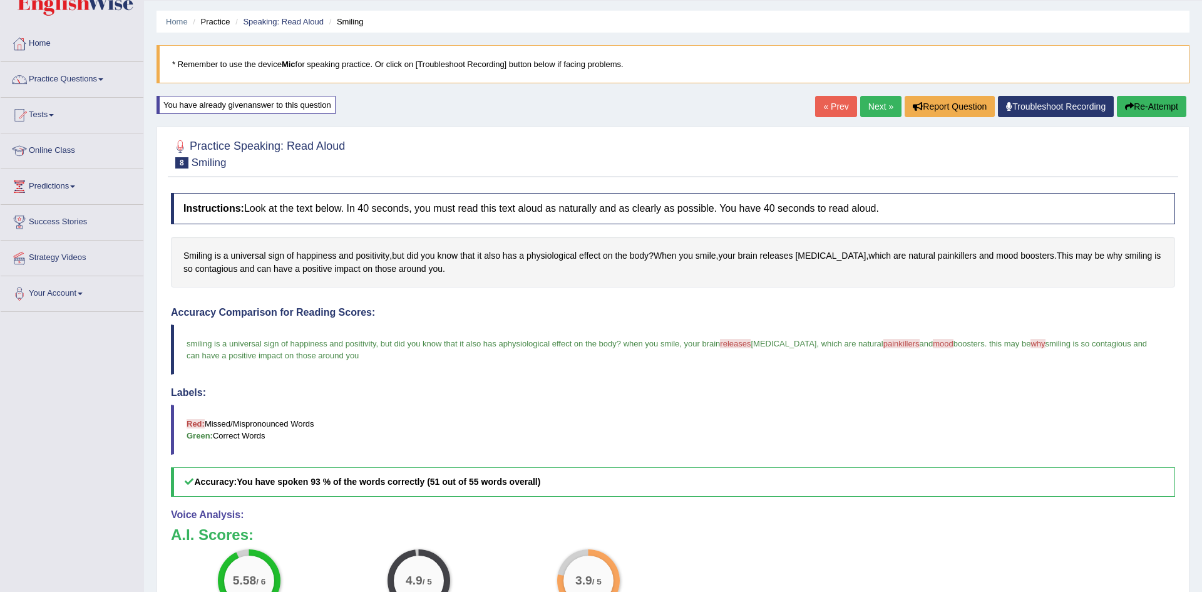
scroll to position [34, 0]
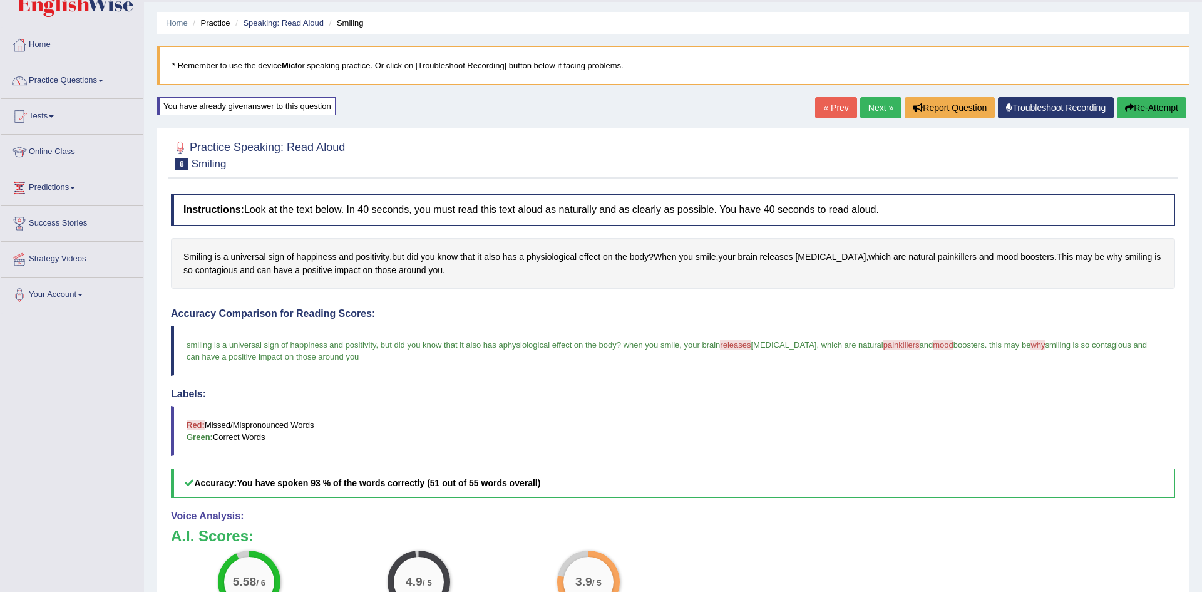
click at [1143, 112] on button "Re-Attempt" at bounding box center [1152, 107] width 70 height 21
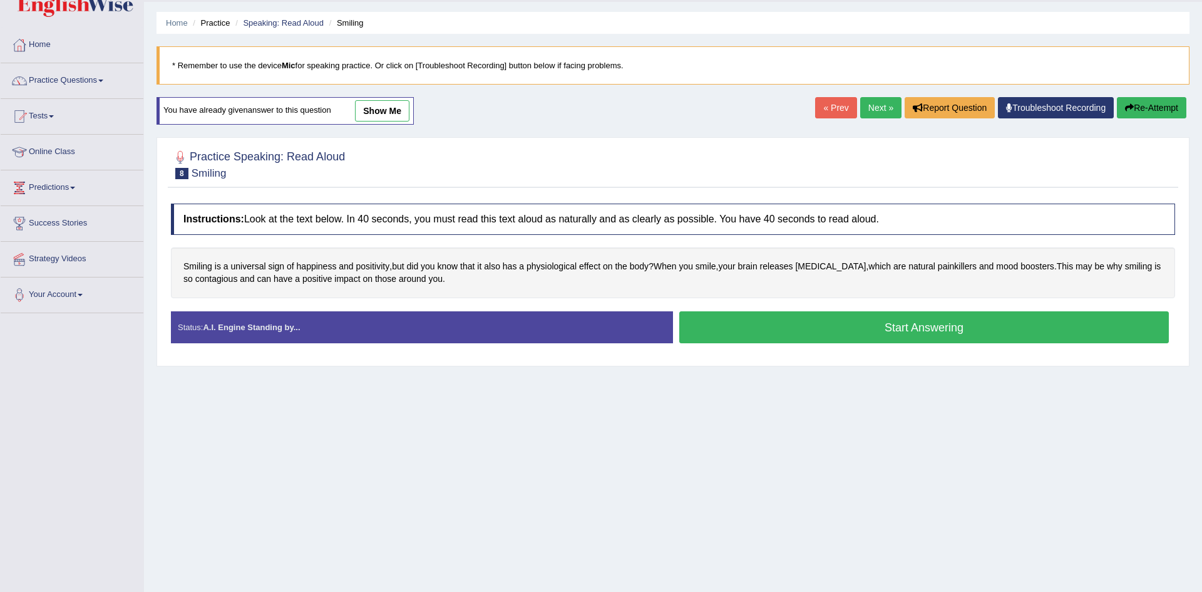
click at [1060, 339] on button "Start Answering" at bounding box center [924, 327] width 490 height 32
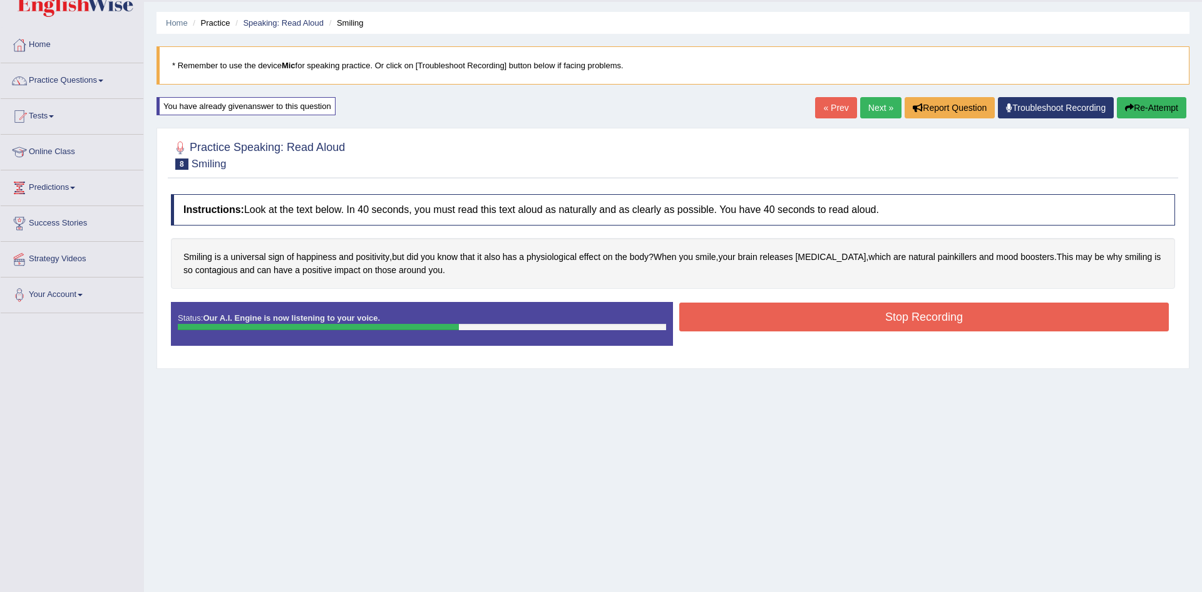
click at [1021, 326] on button "Stop Recording" at bounding box center [924, 316] width 490 height 29
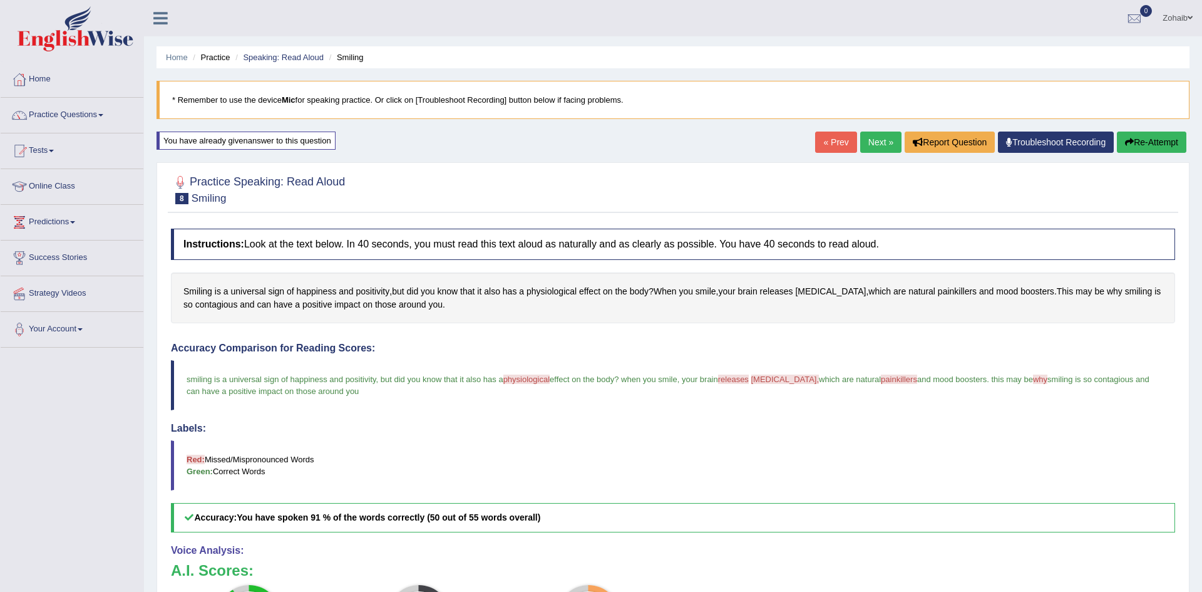
click at [1149, 132] on button "Re-Attempt" at bounding box center [1152, 142] width 70 height 21
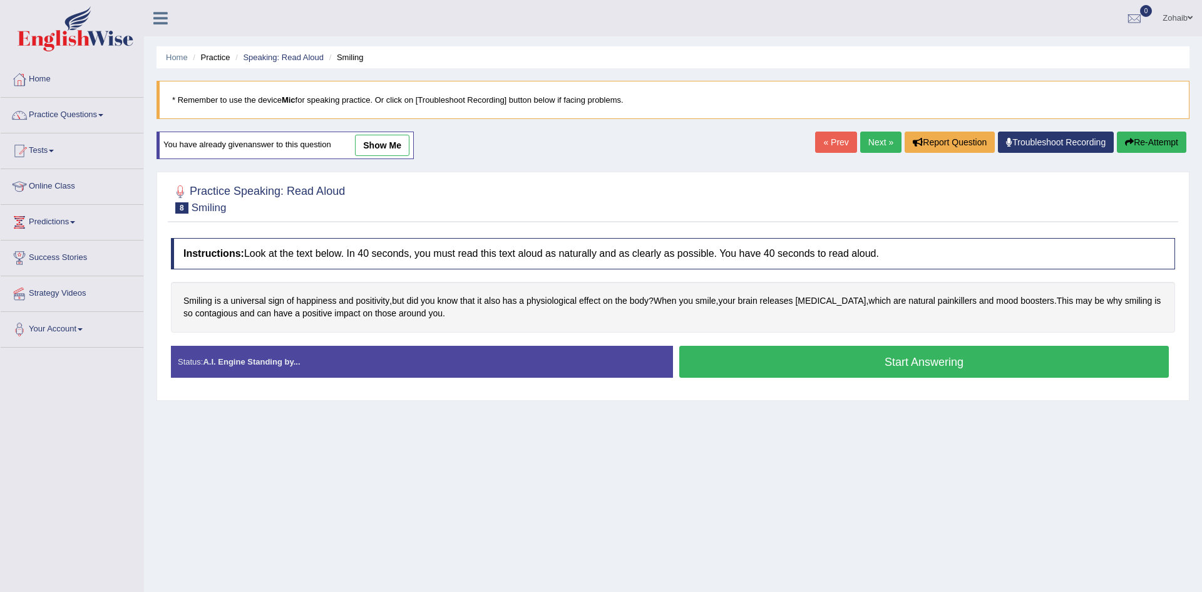
click at [864, 361] on button "Start Answering" at bounding box center [924, 362] width 490 height 32
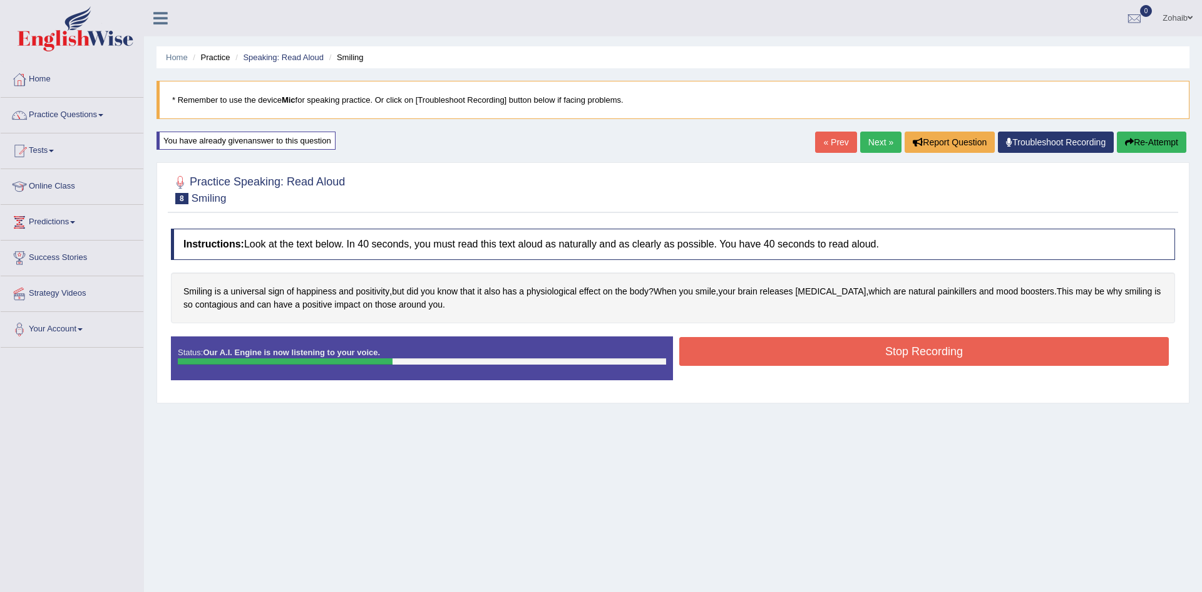
click at [1066, 362] on button "Stop Recording" at bounding box center [924, 351] width 490 height 29
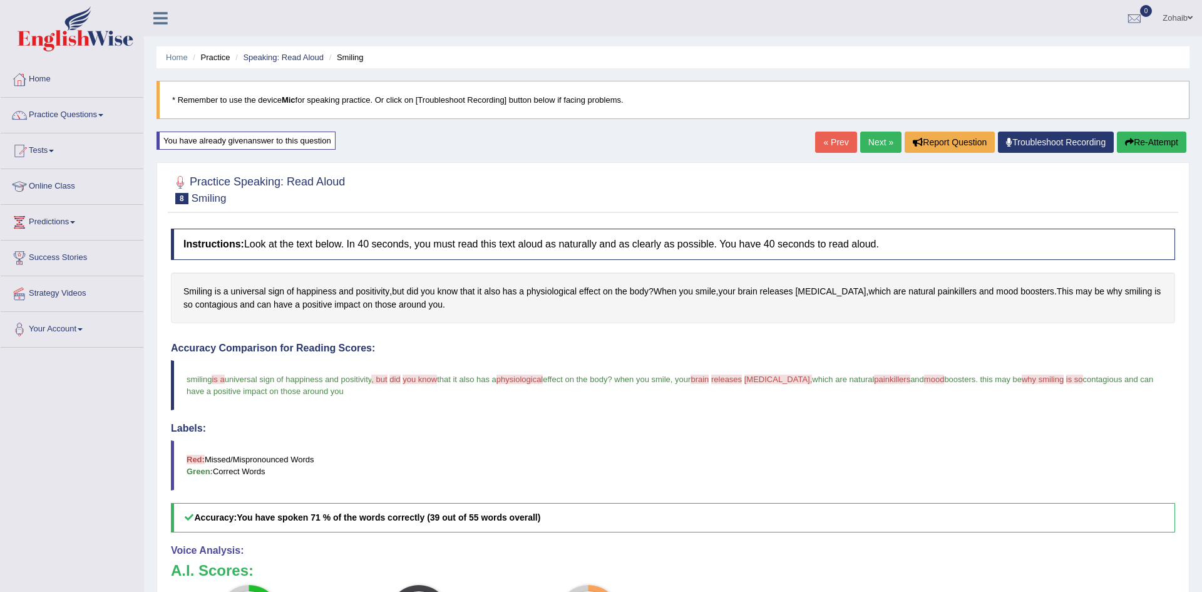
click at [882, 147] on link "Next »" at bounding box center [880, 142] width 41 height 21
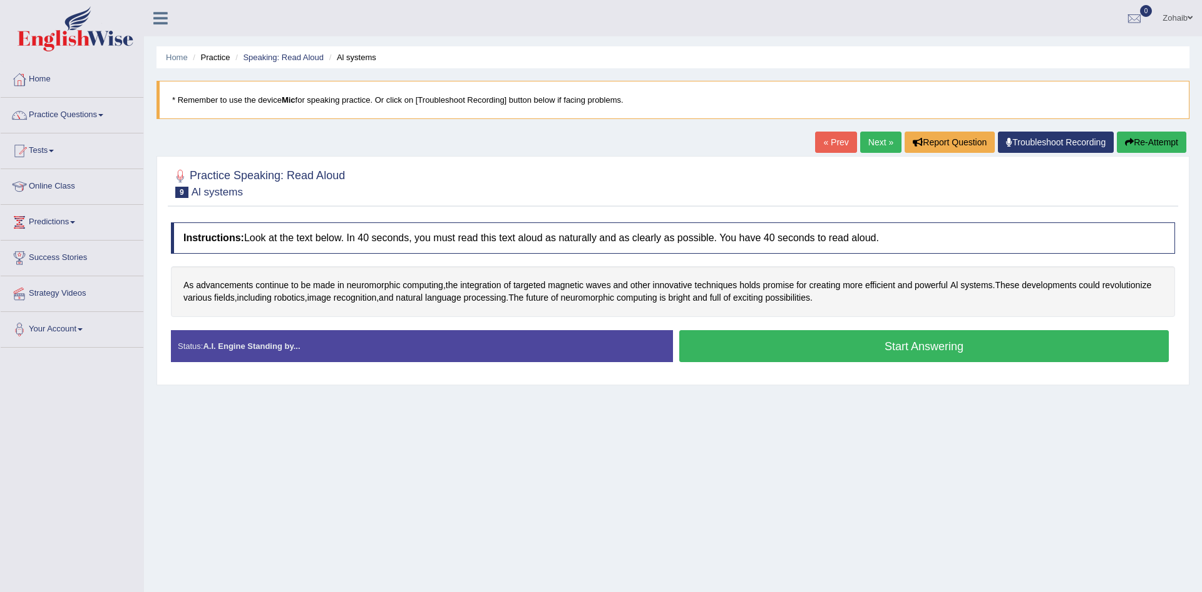
click at [1055, 351] on button "Start Answering" at bounding box center [924, 346] width 490 height 32
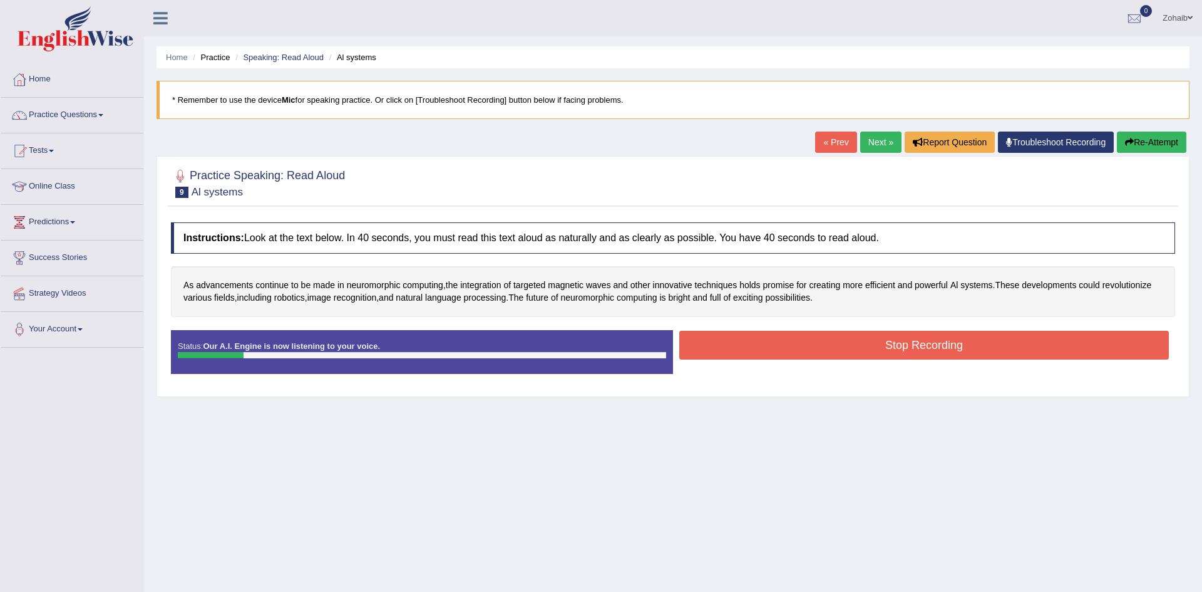
click at [1030, 351] on button "Stop Recording" at bounding box center [924, 345] width 490 height 29
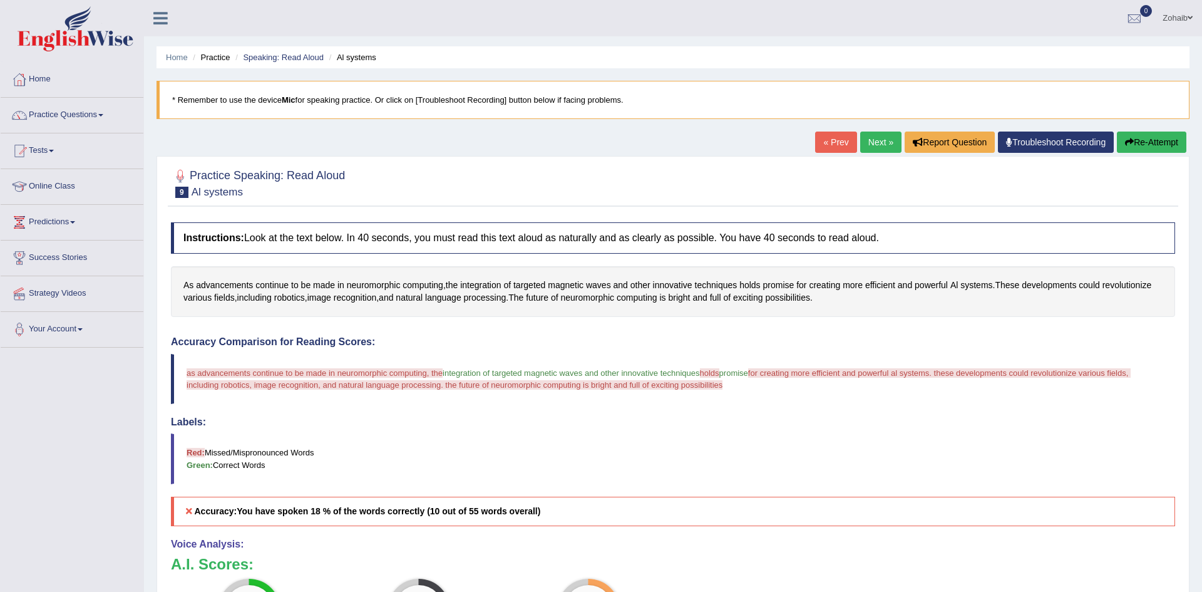
click at [1155, 150] on button "Re-Attempt" at bounding box center [1152, 142] width 70 height 21
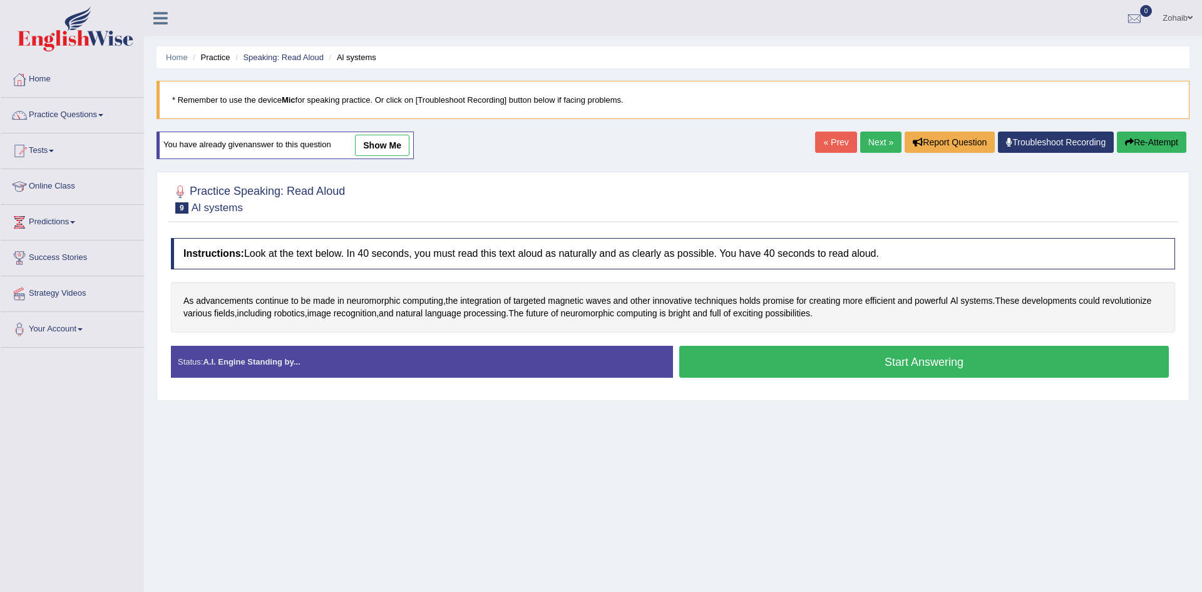
click at [1068, 368] on button "Start Answering" at bounding box center [924, 362] width 490 height 32
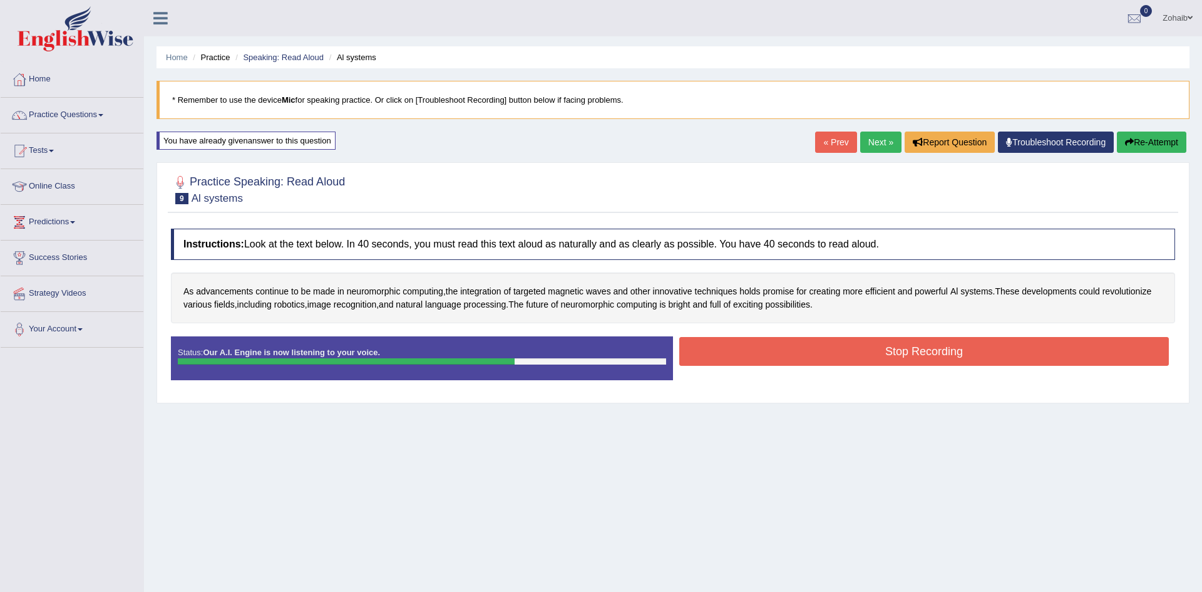
click at [1022, 357] on button "Stop Recording" at bounding box center [924, 351] width 490 height 29
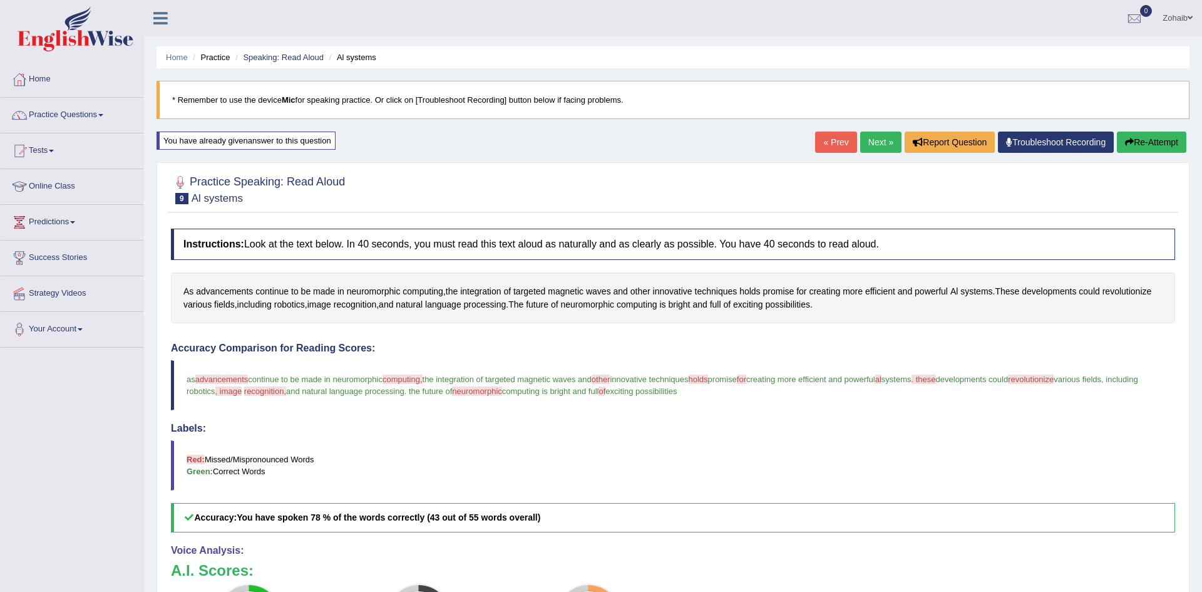
click at [1149, 153] on div "« Prev Next » Report Question Troubleshoot Recording Re-Attempt" at bounding box center [1002, 144] width 374 height 24
click at [1148, 145] on button "Re-Attempt" at bounding box center [1152, 142] width 70 height 21
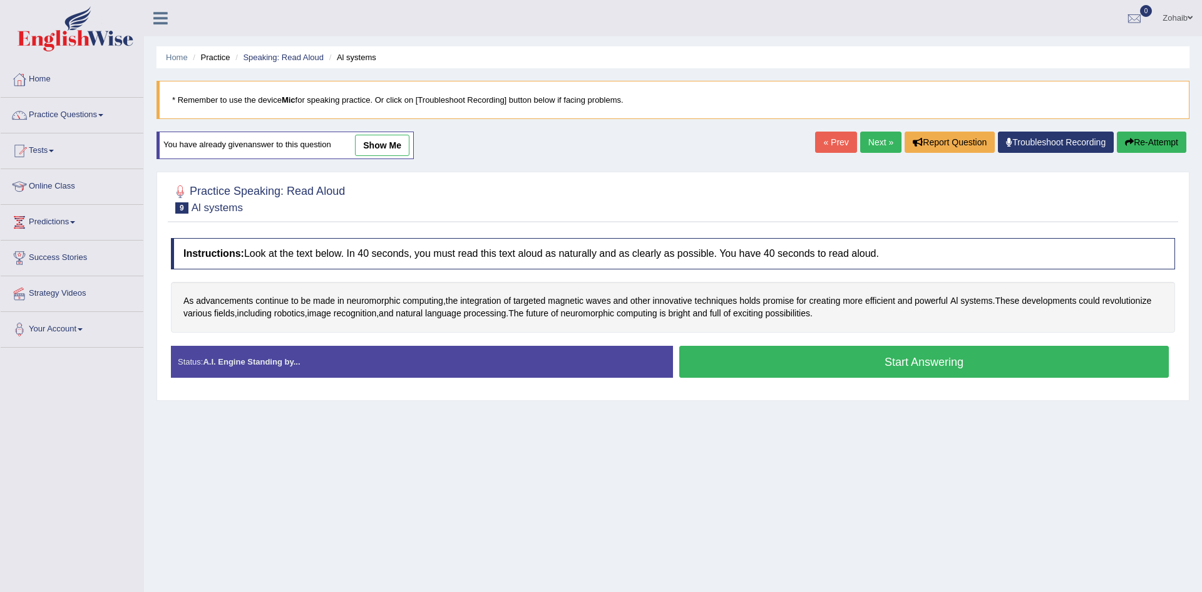
click at [1004, 349] on button "Start Answering" at bounding box center [924, 362] width 490 height 32
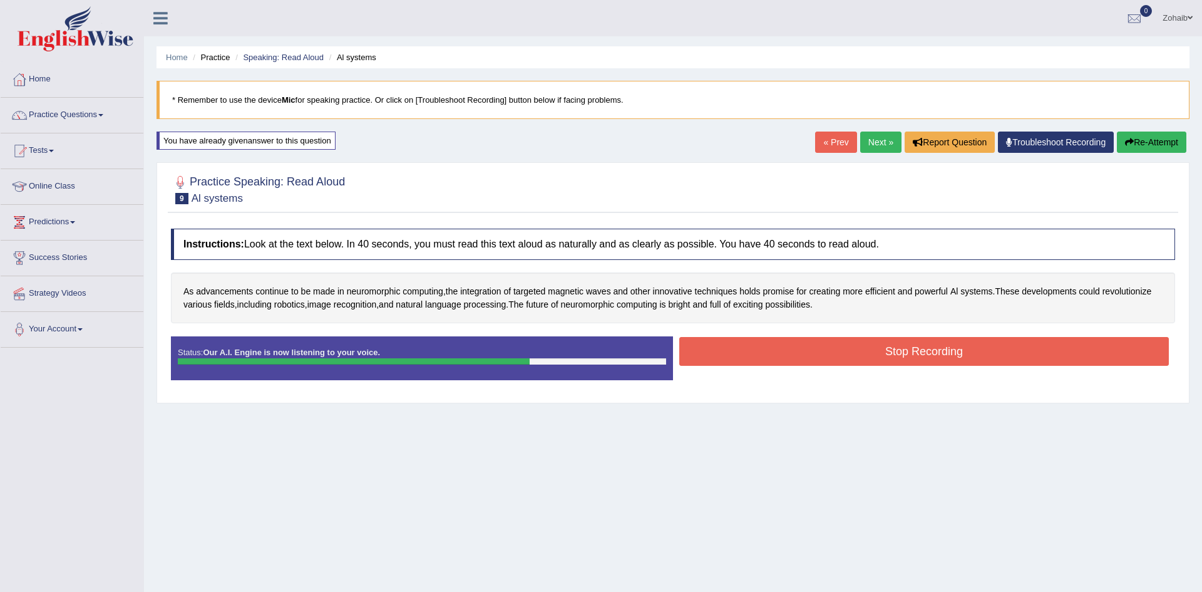
click at [1004, 349] on button "Stop Recording" at bounding box center [924, 351] width 490 height 29
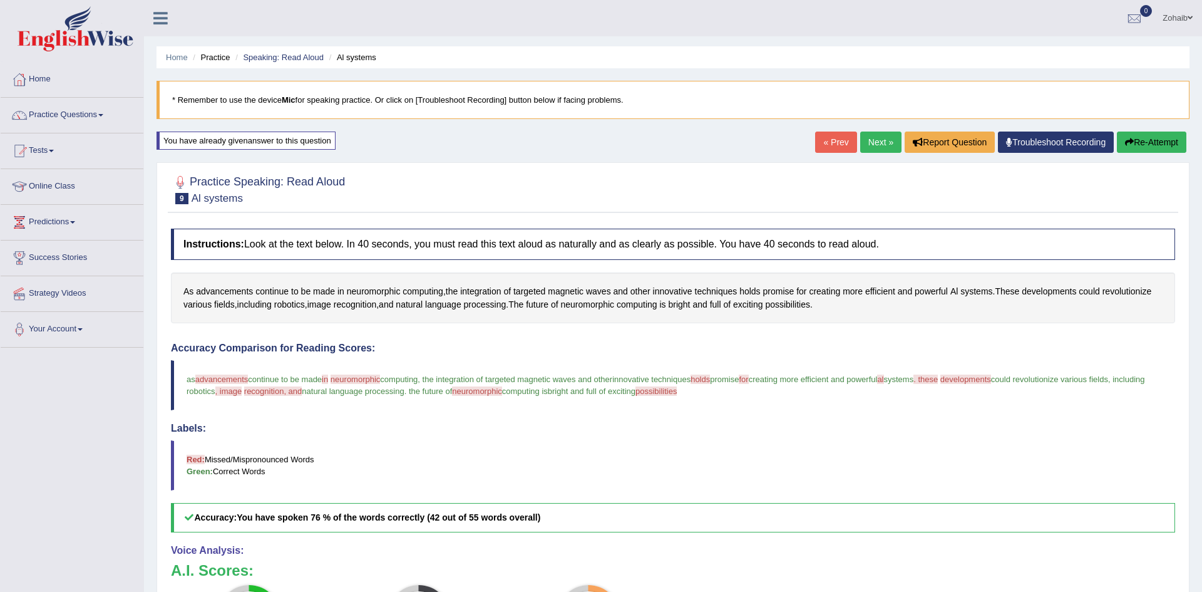
click at [1145, 141] on button "Re-Attempt" at bounding box center [1152, 142] width 70 height 21
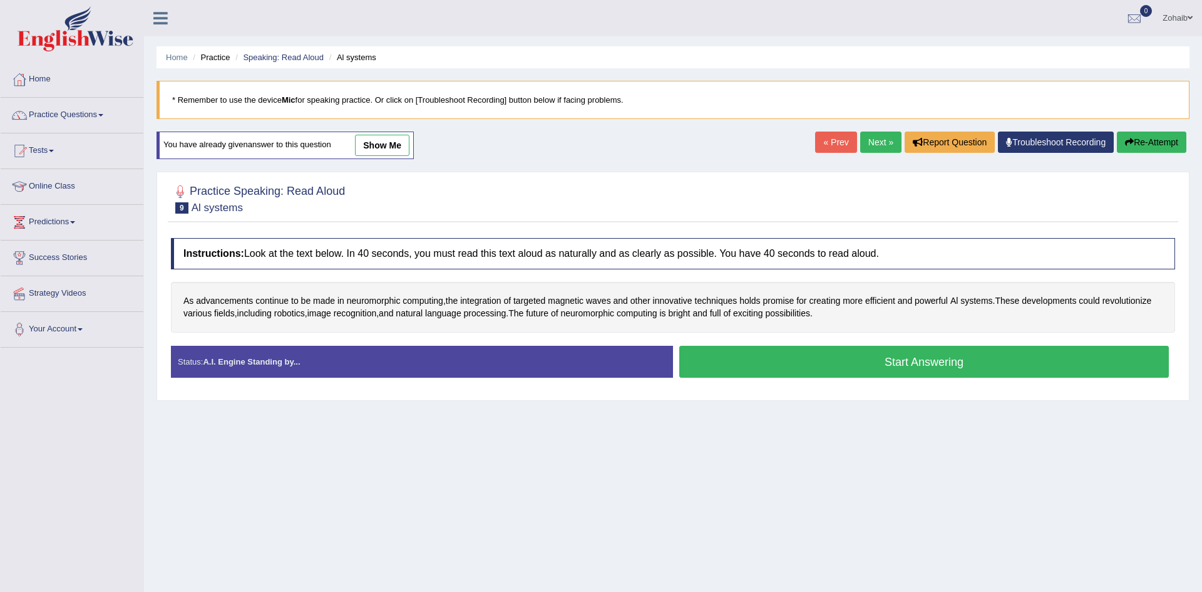
click at [894, 358] on button "Start Answering" at bounding box center [924, 362] width 490 height 32
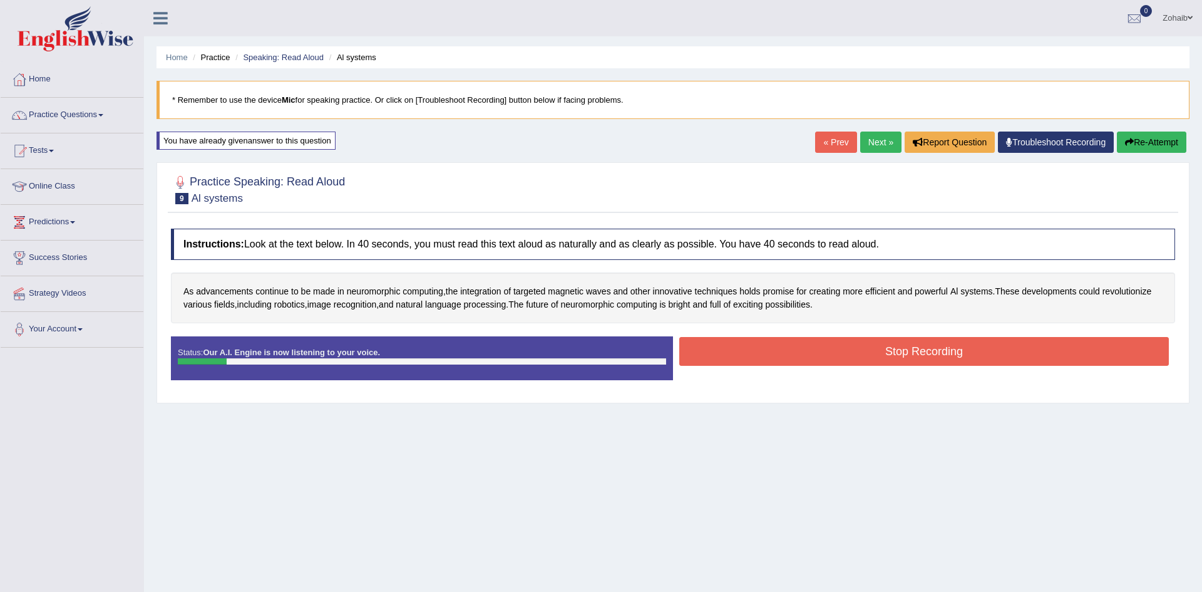
click at [894, 358] on button "Stop Recording" at bounding box center [924, 351] width 490 height 29
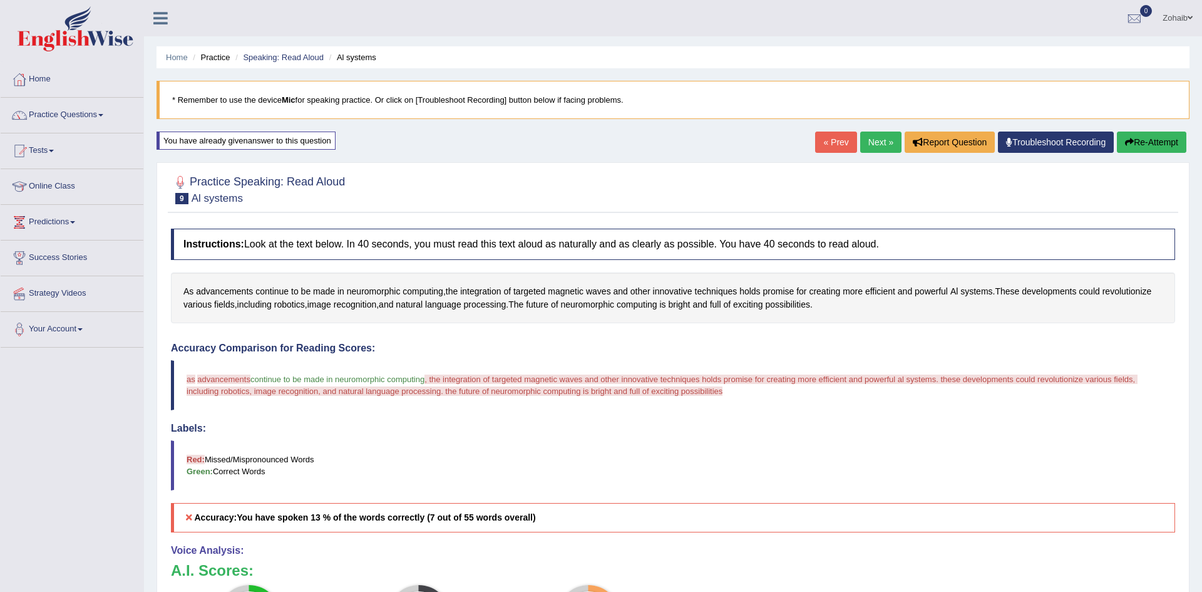
click at [1149, 145] on button "Re-Attempt" at bounding box center [1152, 142] width 70 height 21
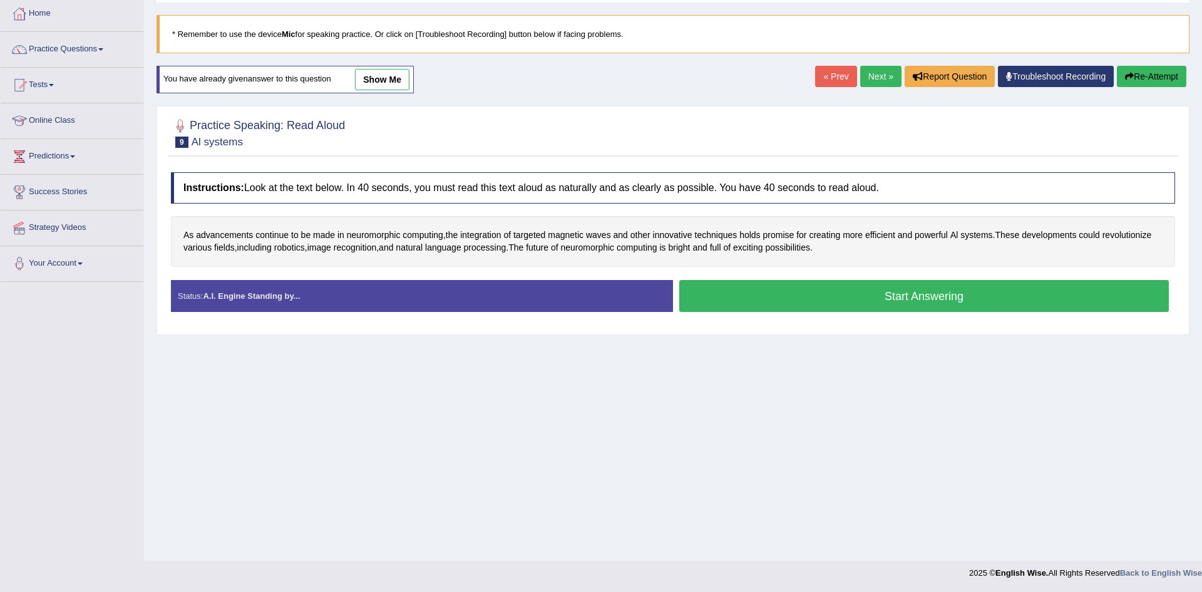
click at [1054, 292] on button "Start Answering" at bounding box center [924, 296] width 490 height 32
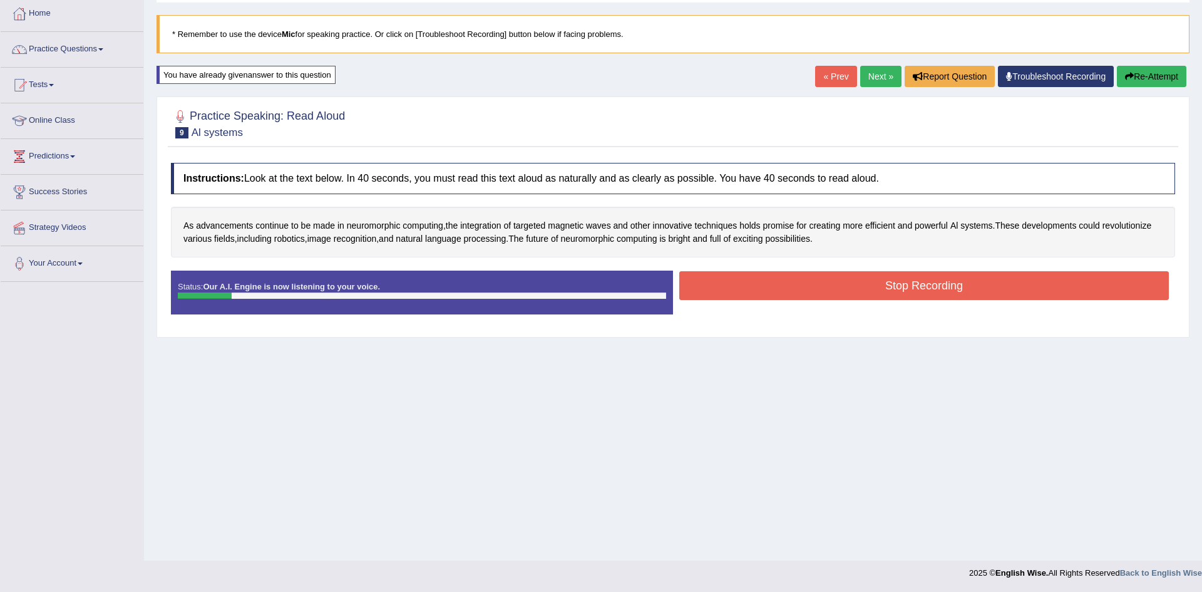
click at [1054, 292] on button "Stop Recording" at bounding box center [924, 285] width 490 height 29
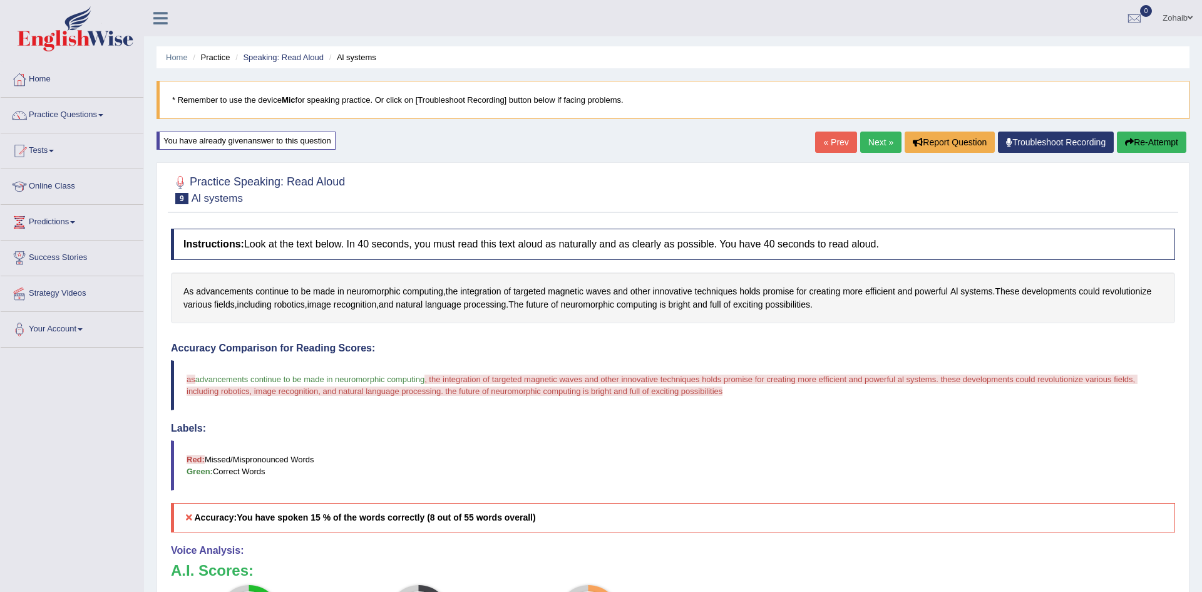
click at [1157, 135] on button "Re-Attempt" at bounding box center [1152, 142] width 70 height 21
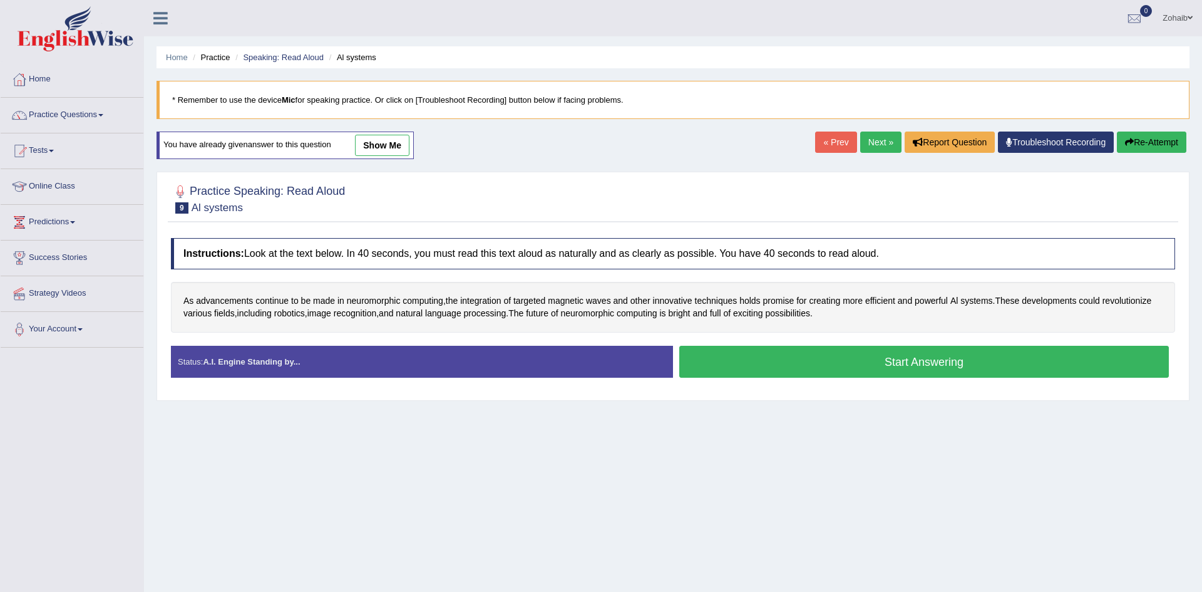
click at [1046, 374] on button "Start Answering" at bounding box center [924, 362] width 490 height 32
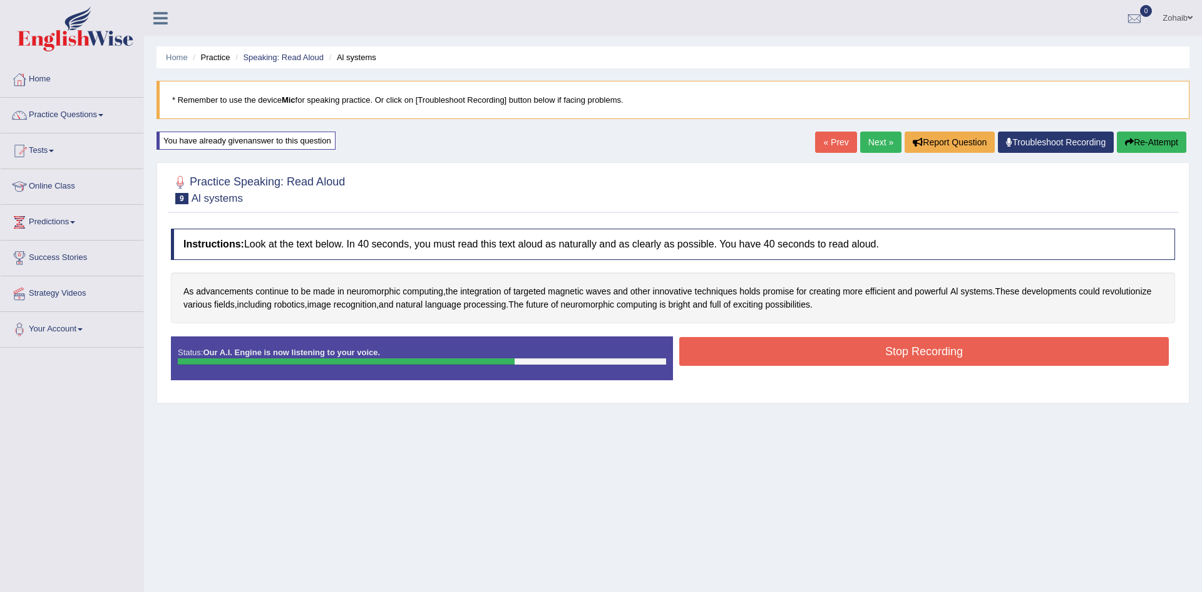
click at [966, 347] on button "Stop Recording" at bounding box center [924, 351] width 490 height 29
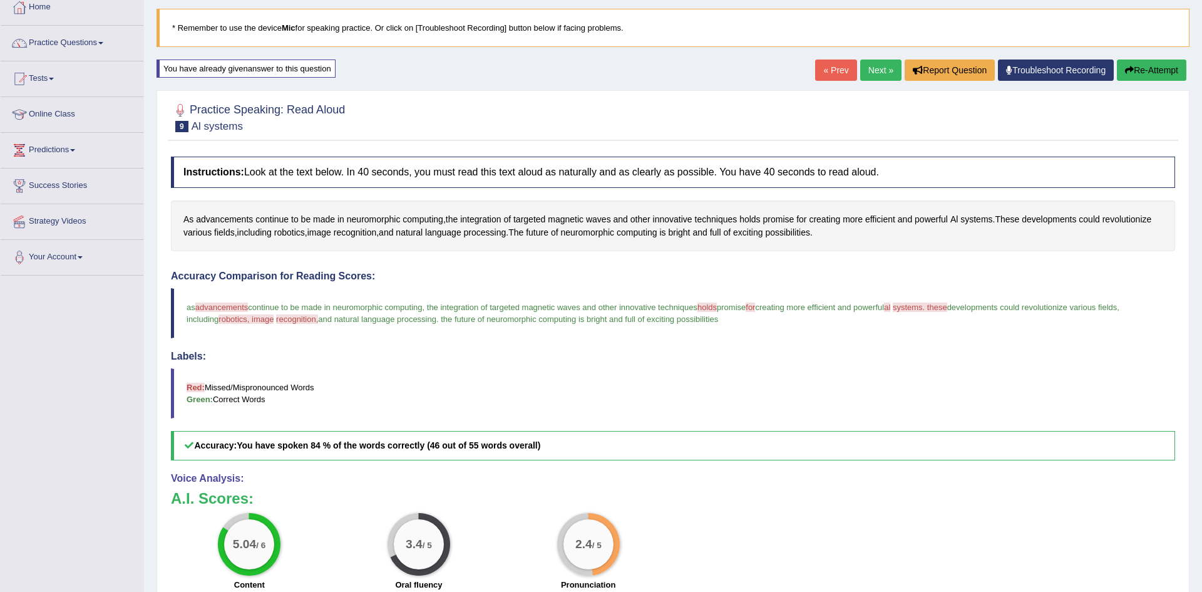
scroll to position [64, 0]
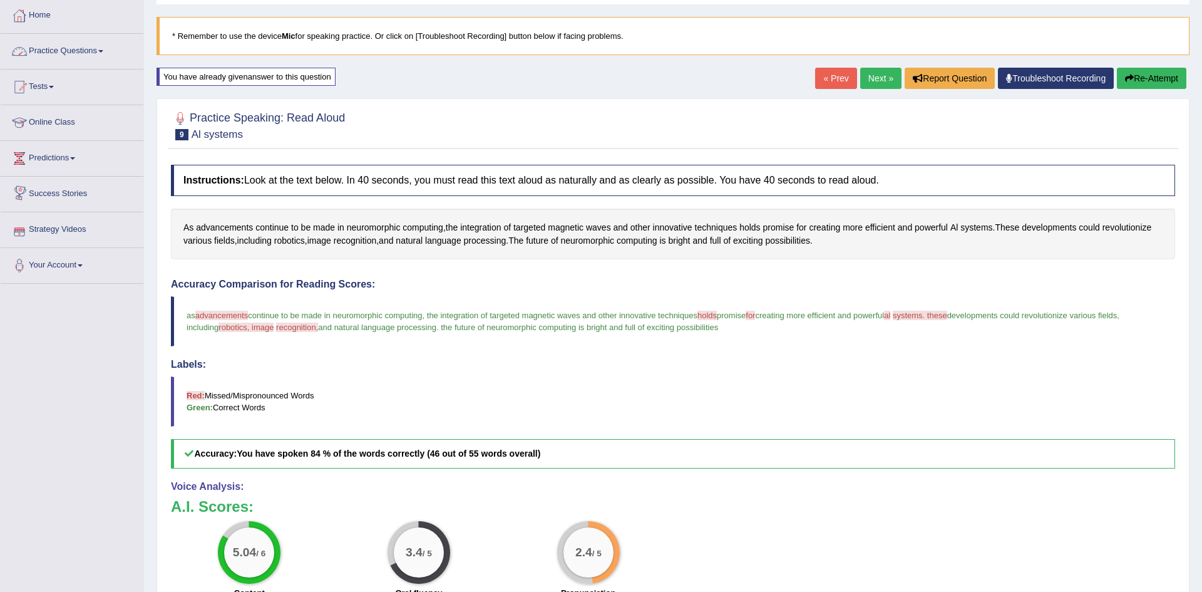
click at [224, 316] on span "advancements" at bounding box center [221, 315] width 53 height 9
click at [872, 81] on link "Next »" at bounding box center [880, 78] width 41 height 21
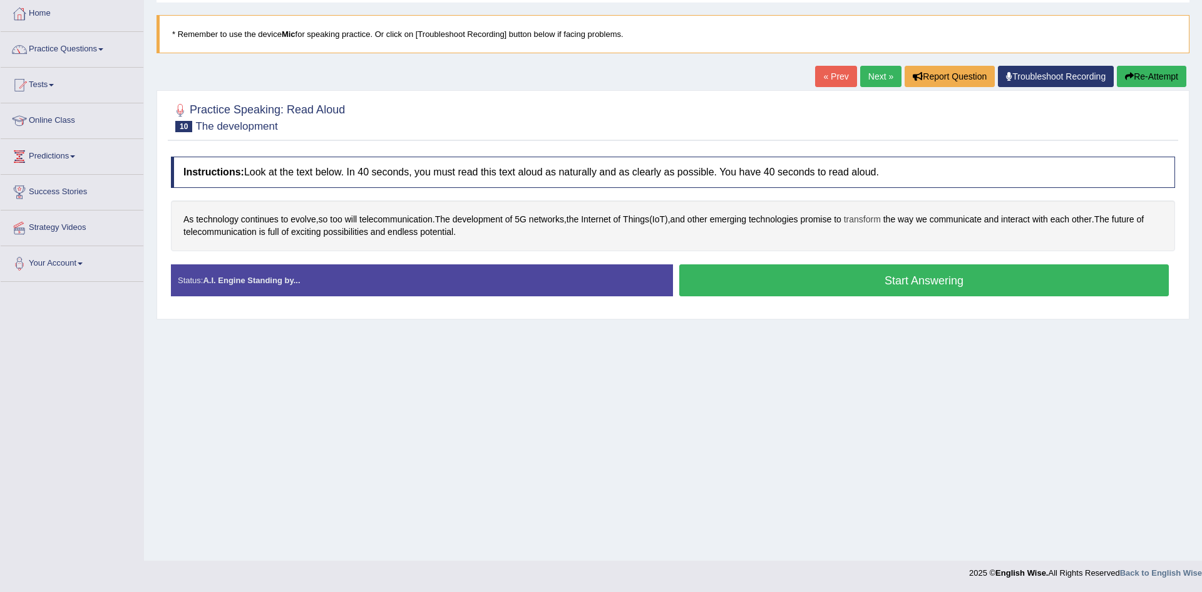
scroll to position [65, 0]
click at [858, 281] on button "Start Answering" at bounding box center [924, 281] width 490 height 32
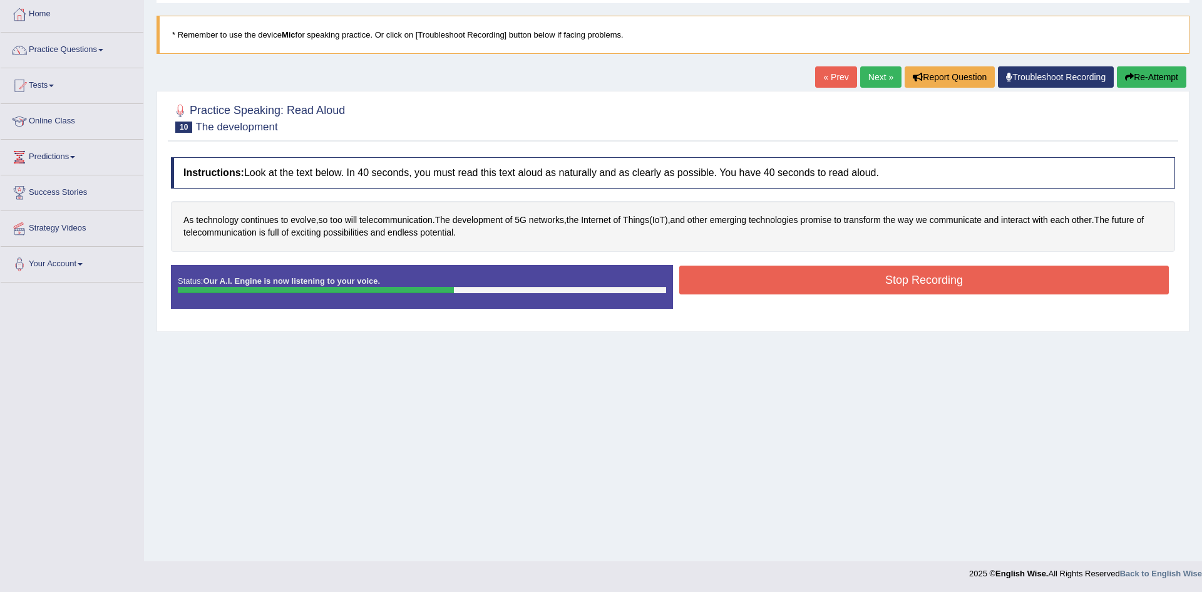
click at [1020, 285] on button "Stop Recording" at bounding box center [924, 280] width 490 height 29
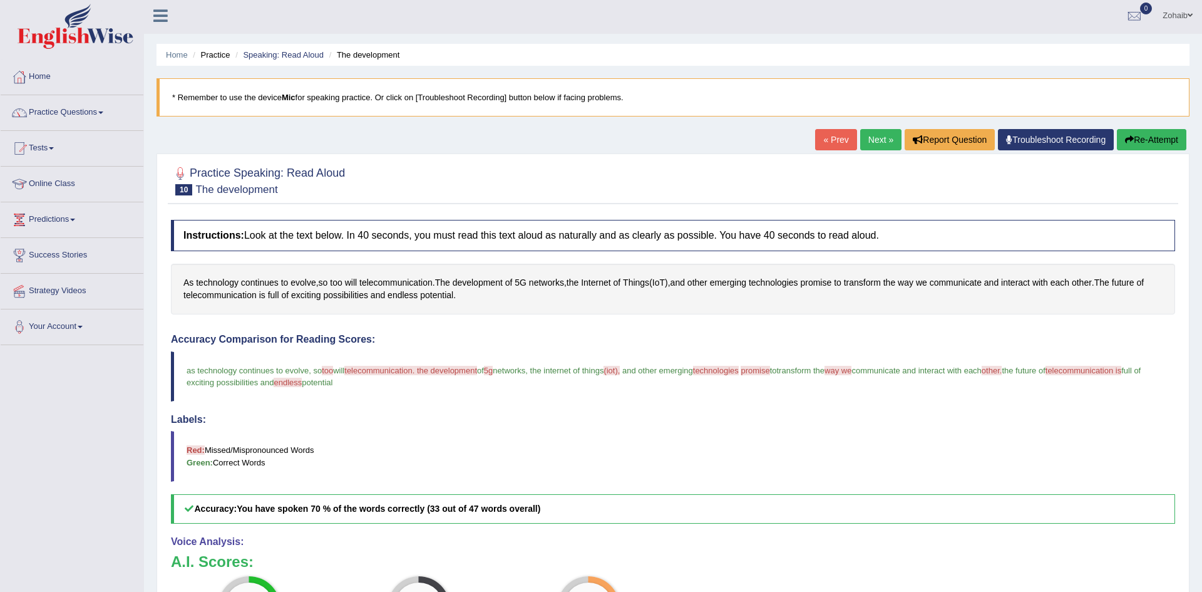
scroll to position [0, 0]
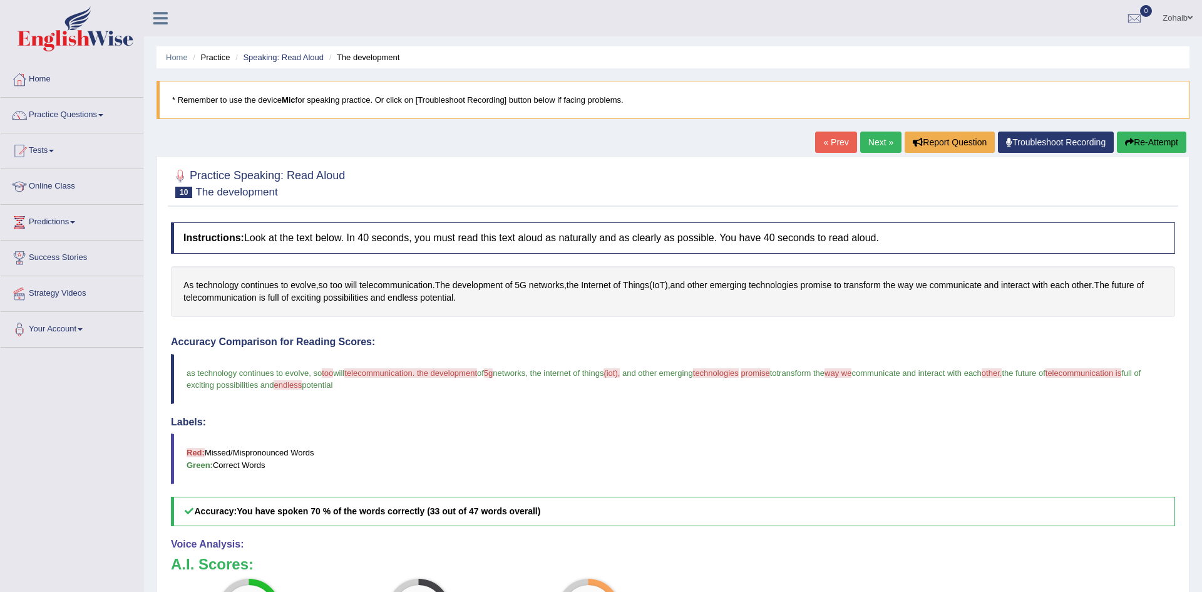
click at [69, 83] on link "Home" at bounding box center [72, 77] width 143 height 31
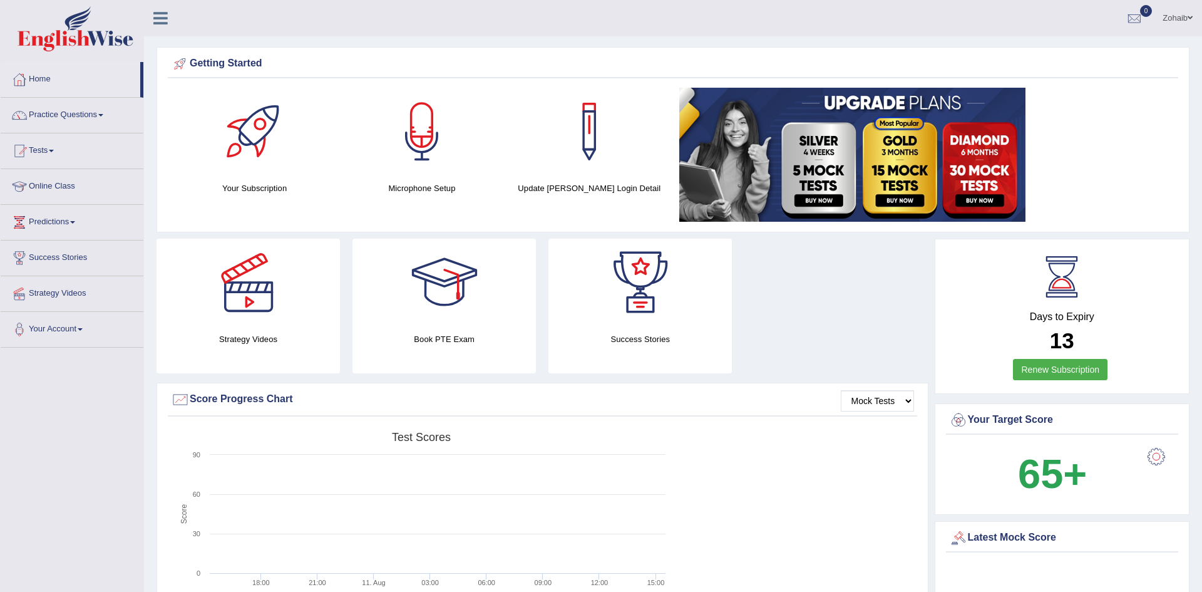
click at [83, 188] on link "Online Class" at bounding box center [72, 184] width 143 height 31
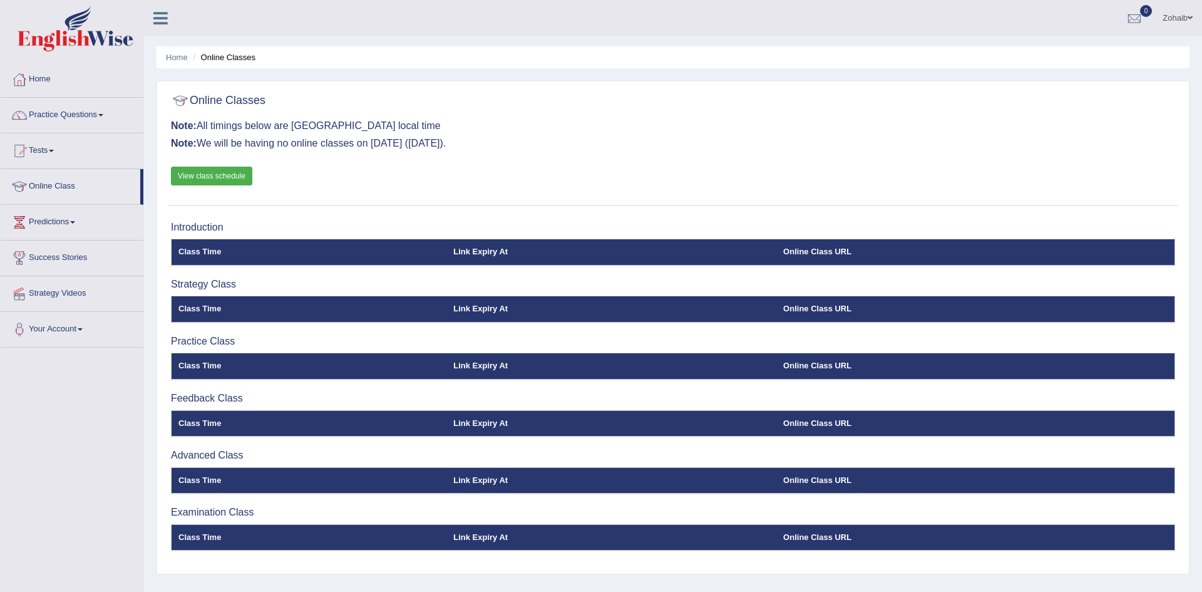
click at [760, 367] on th "Link Expiry At" at bounding box center [611, 366] width 330 height 26
click at [222, 337] on h3 "Practice Class" at bounding box center [673, 341] width 1004 height 11
click at [207, 356] on th "Class Time" at bounding box center [310, 366] width 276 height 26
click at [207, 355] on th "Class Time" at bounding box center [310, 366] width 276 height 26
click at [216, 183] on link "View class schedule" at bounding box center [211, 176] width 81 height 19
